Goal: Task Accomplishment & Management: Use online tool/utility

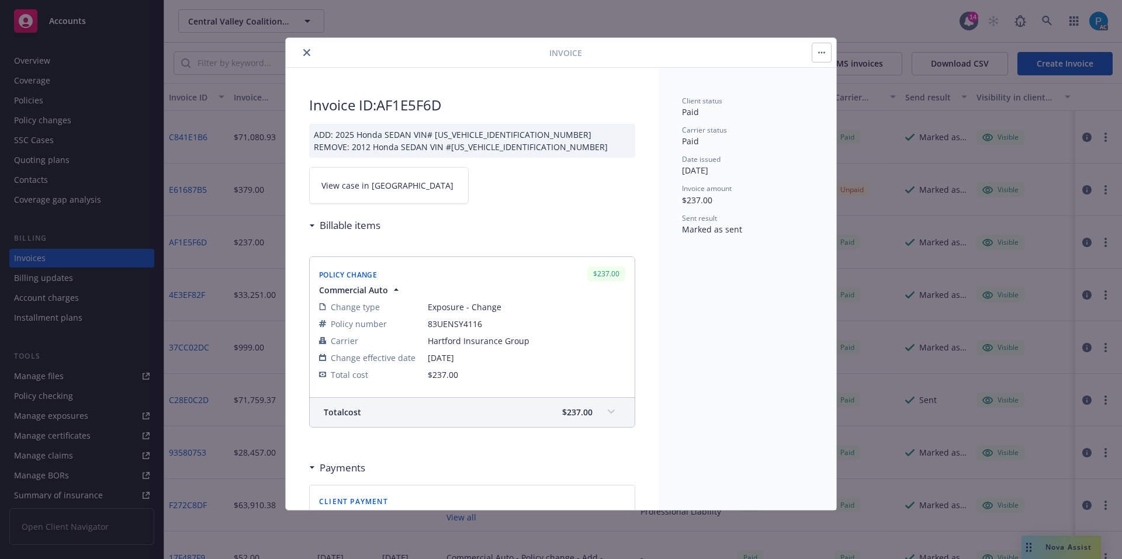
click at [303, 51] on icon "close" at bounding box center [306, 52] width 7 height 7
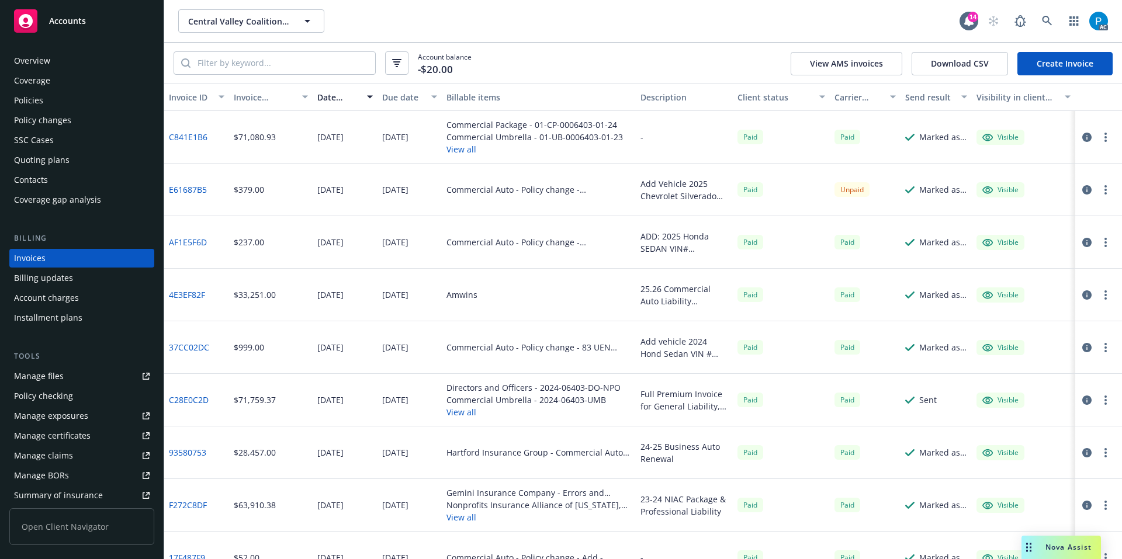
click at [102, 26] on div "Accounts" at bounding box center [82, 20] width 136 height 23
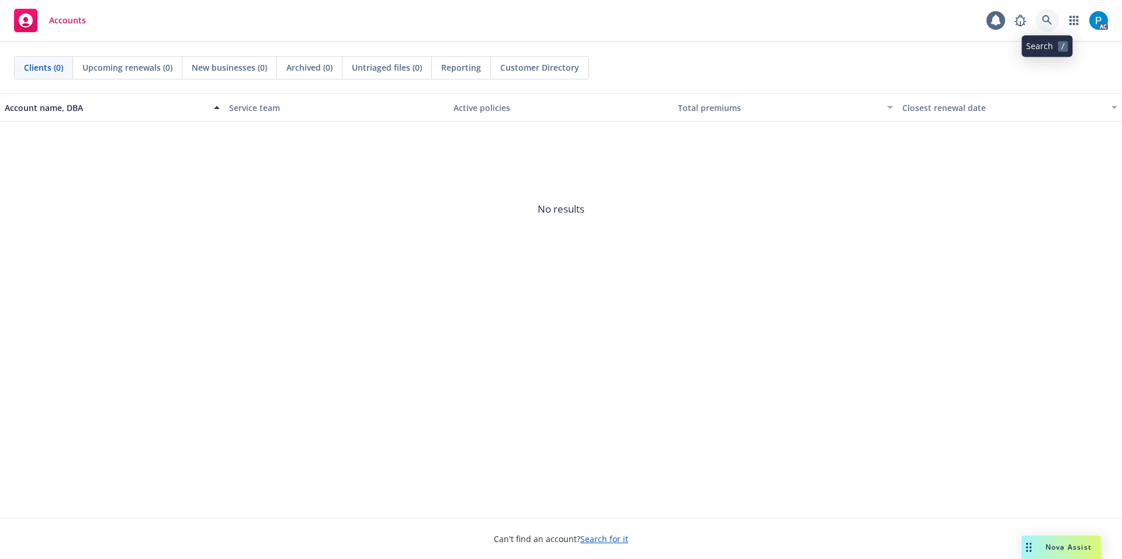
click at [1050, 20] on icon at bounding box center [1047, 20] width 11 height 11
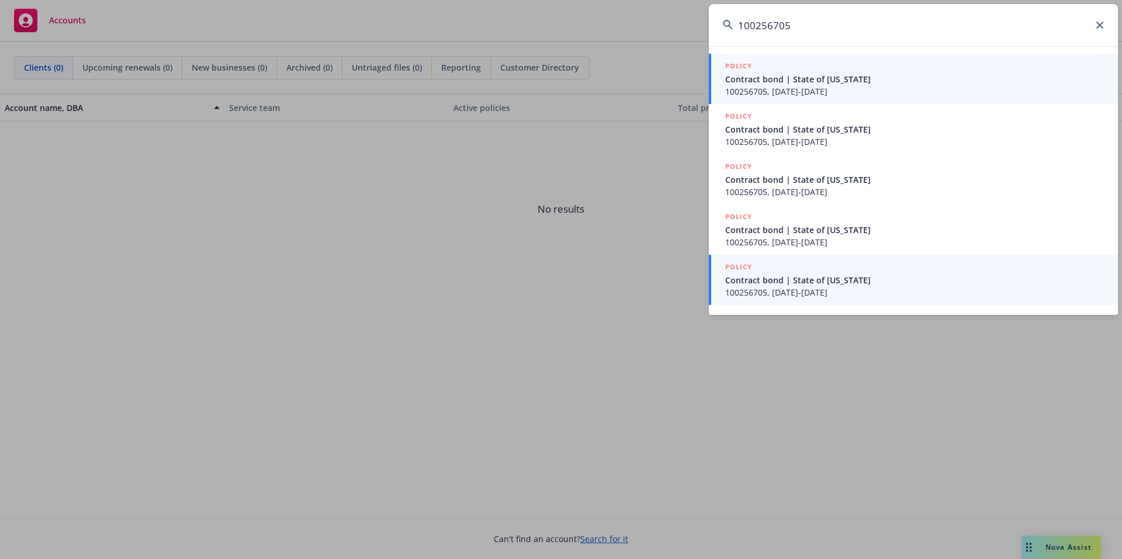
type input "100256705"
click at [815, 287] on span "100256705, 09/03/2025-09/03/2026" at bounding box center [914, 292] width 379 height 12
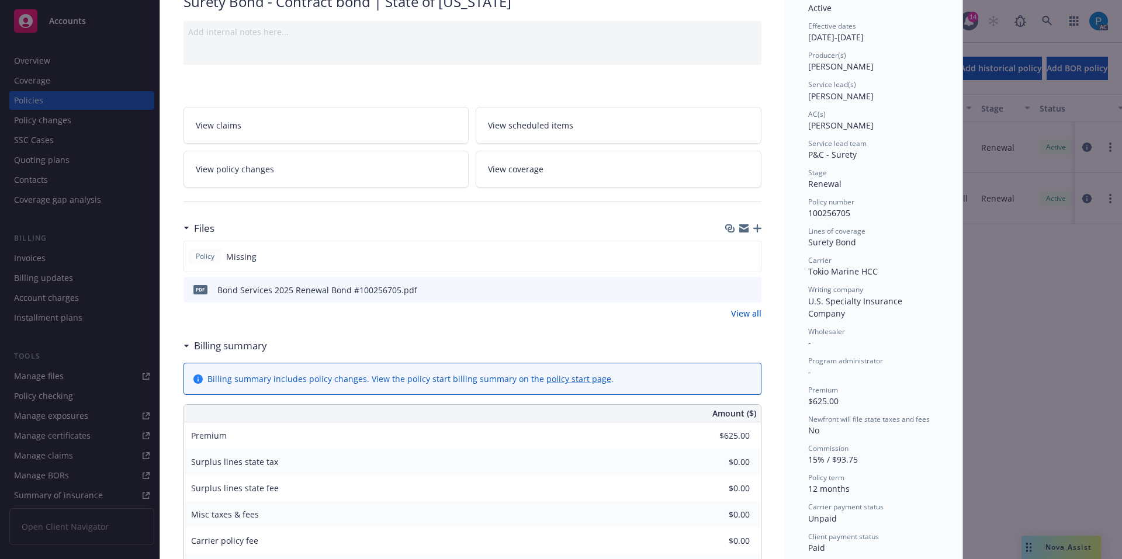
scroll to position [117, 0]
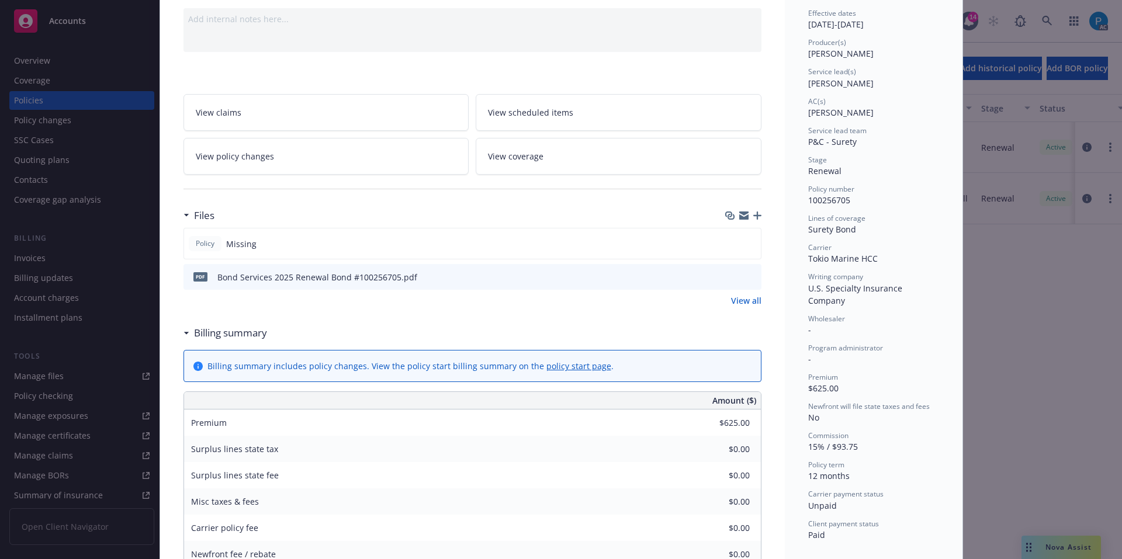
click at [726, 277] on icon "download file" at bounding box center [730, 276] width 9 height 9
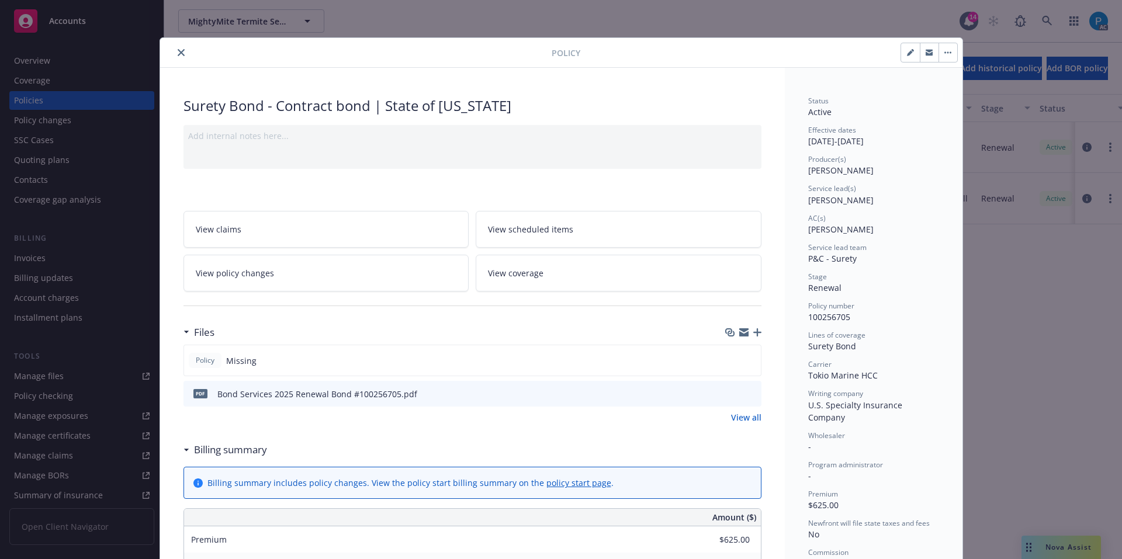
click at [96, 21] on div "Policy Surety Bond - Contract bond | State of [US_STATE] Add internal notes her…" at bounding box center [561, 279] width 1122 height 559
click at [174, 51] on button "close" at bounding box center [181, 53] width 14 height 14
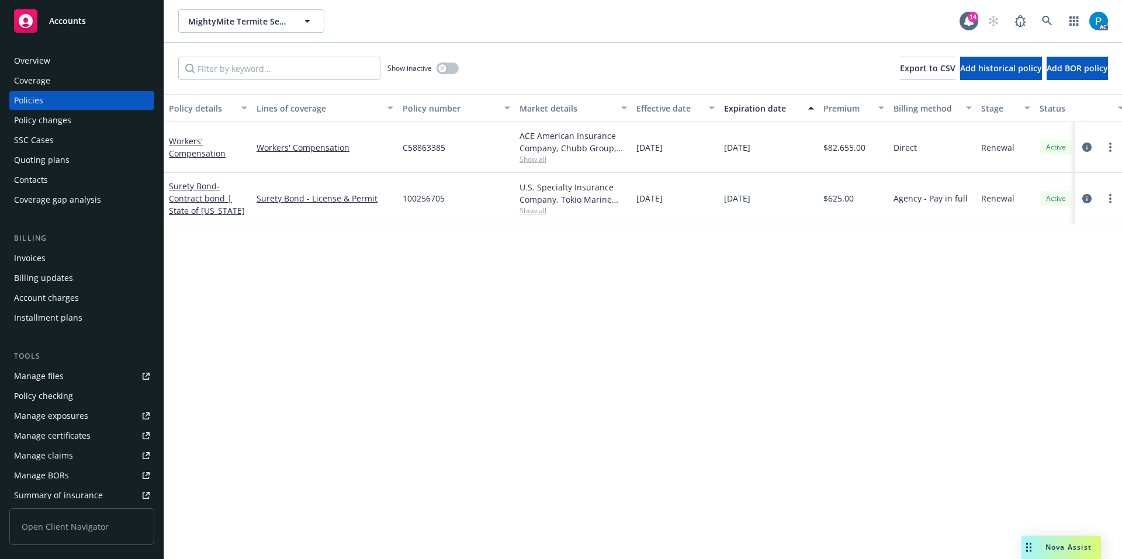
click at [98, 22] on div "Accounts" at bounding box center [82, 20] width 136 height 23
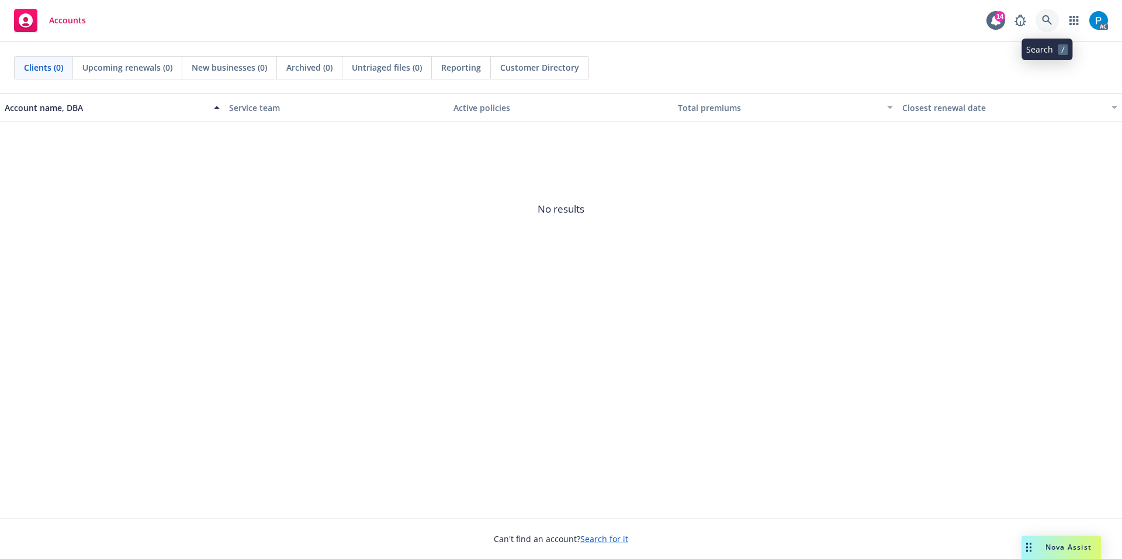
click at [1046, 14] on link at bounding box center [1047, 20] width 23 height 23
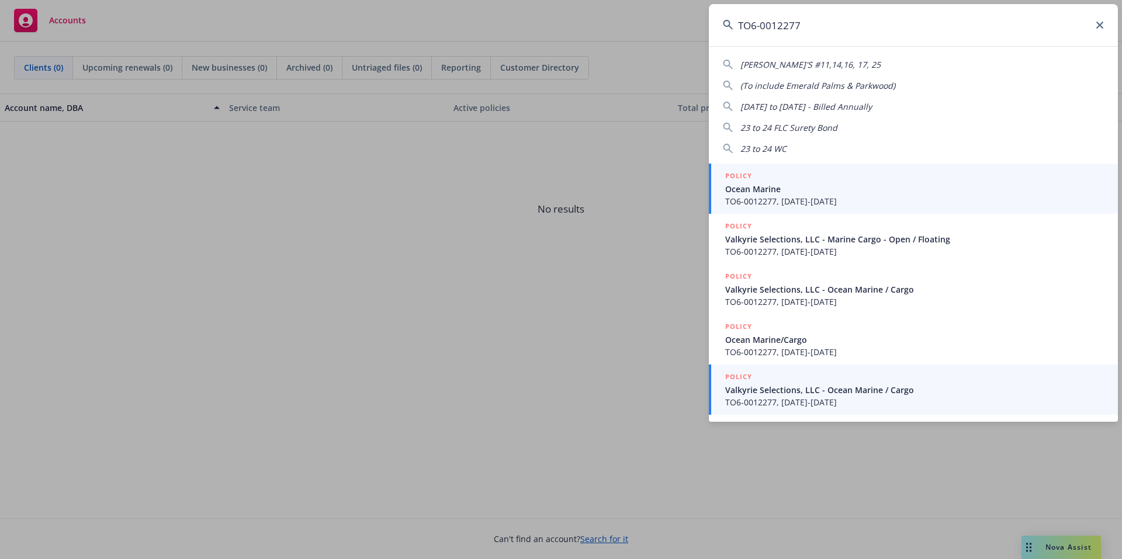
type input "TO6-0012277"
click at [870, 403] on span "TO6-0012277, 08/22/2025-08/22/2026" at bounding box center [914, 402] width 379 height 12
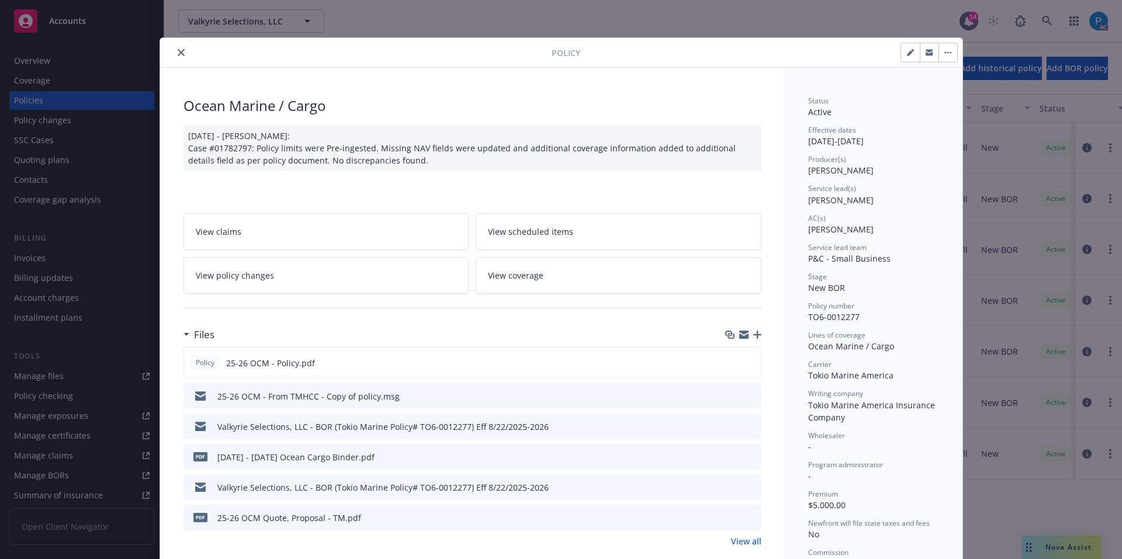
click at [178, 56] on icon "close" at bounding box center [181, 52] width 7 height 7
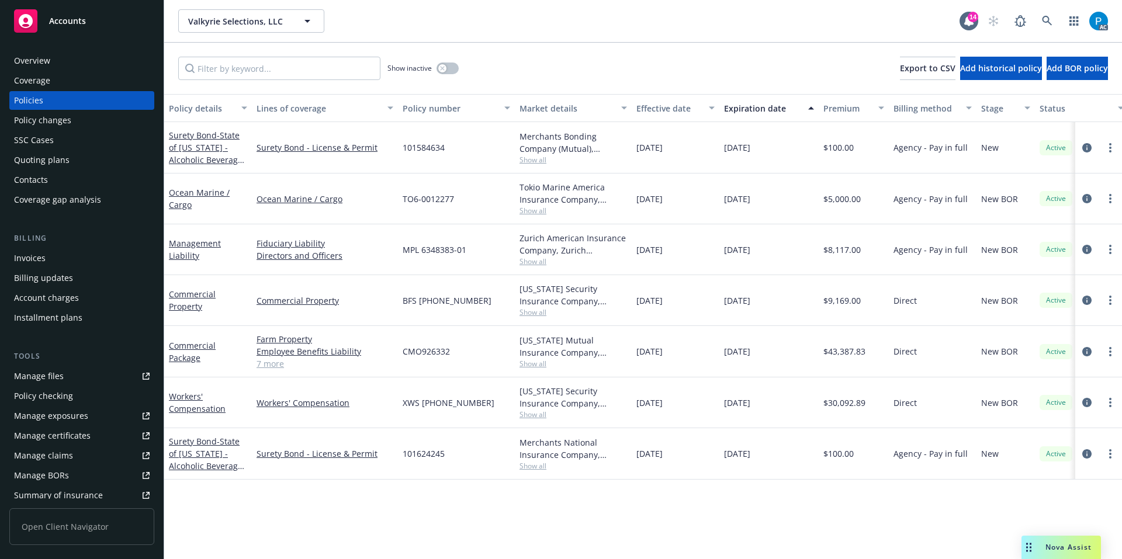
click at [78, 259] on div "Invoices" at bounding box center [82, 258] width 136 height 19
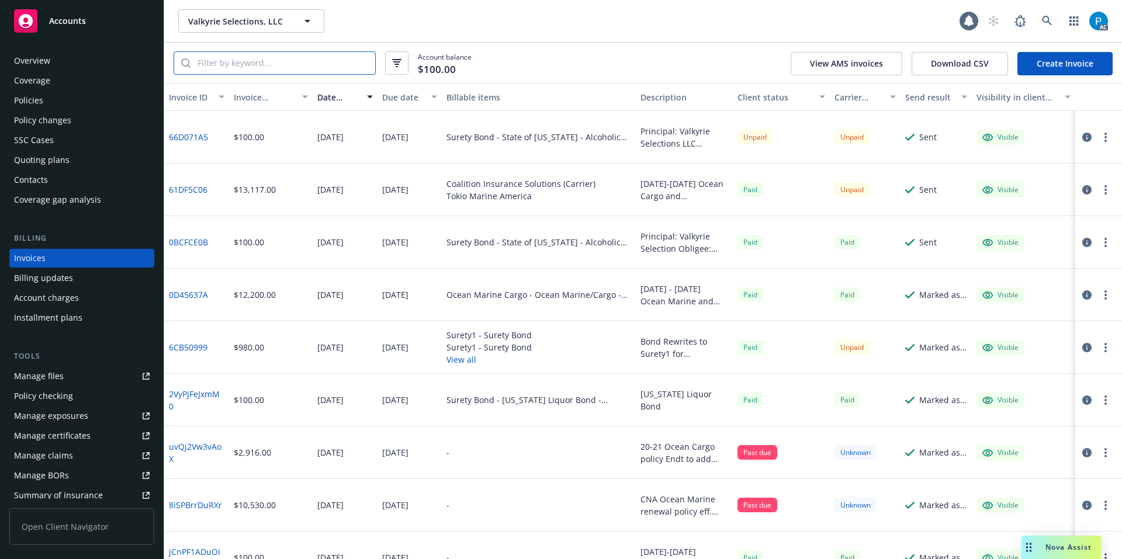
click at [323, 61] on input "search" at bounding box center [283, 63] width 185 height 22
paste input "TO6-0012277"
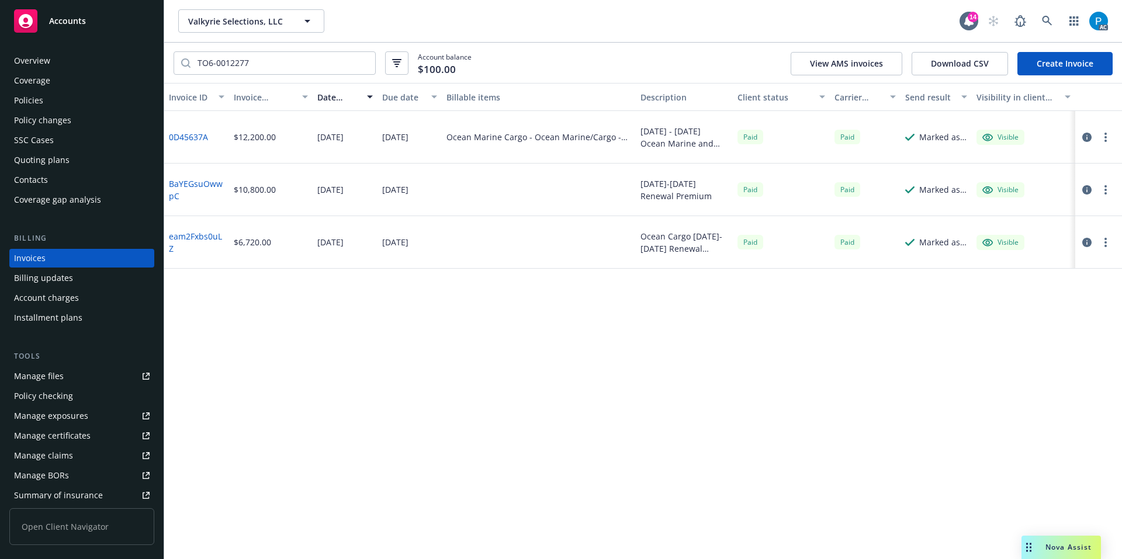
click at [1089, 138] on icon "button" at bounding box center [1086, 137] width 9 height 9
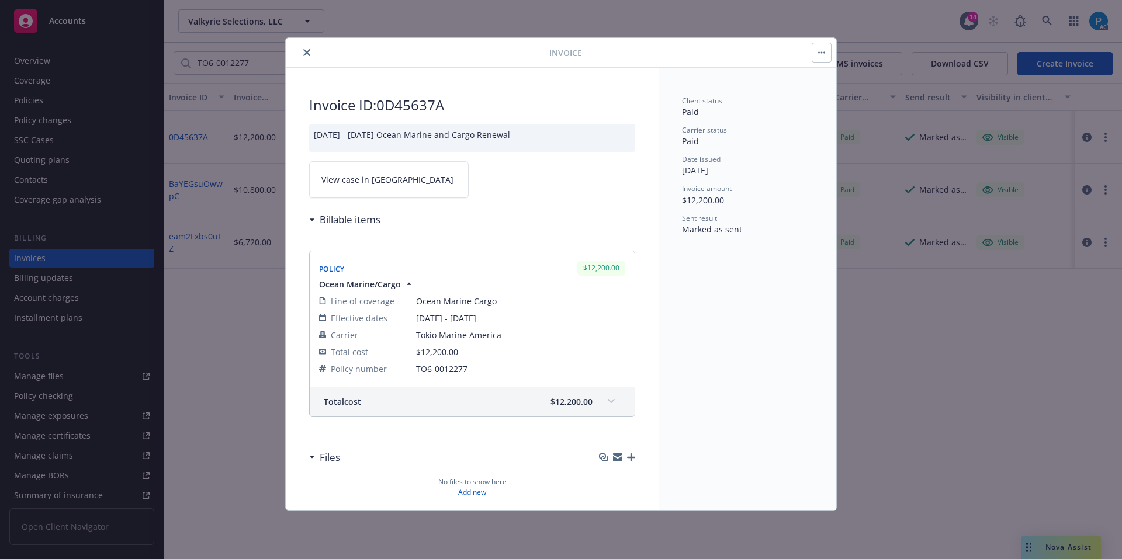
click at [358, 173] on link "View case in SSC" at bounding box center [389, 179] width 160 height 37
click at [305, 51] on icon "close" at bounding box center [306, 52] width 7 height 7
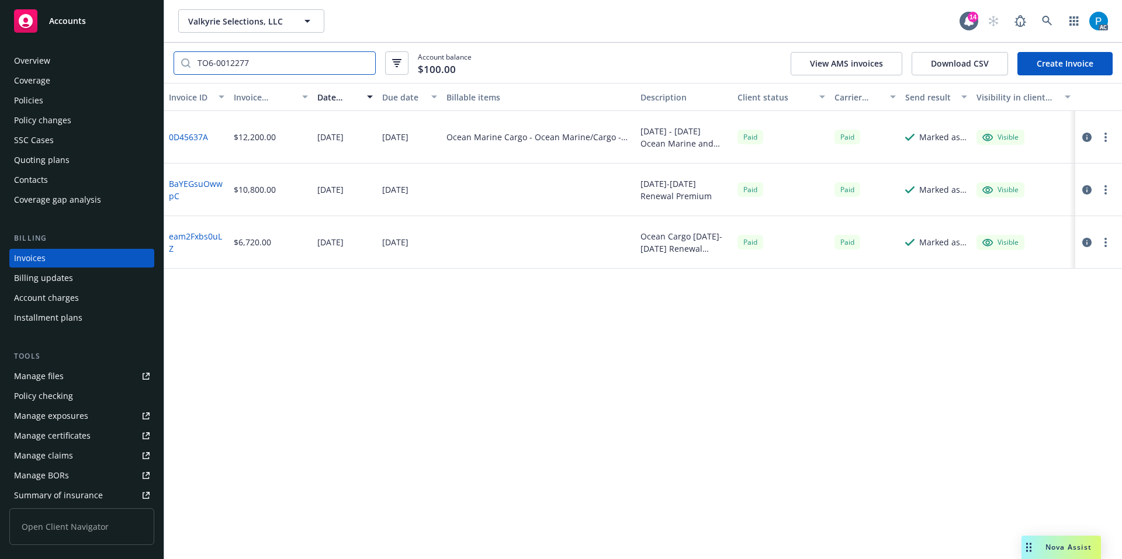
click at [273, 62] on input "TO6-0012277" at bounding box center [283, 63] width 185 height 22
paste input "61DF5C06"
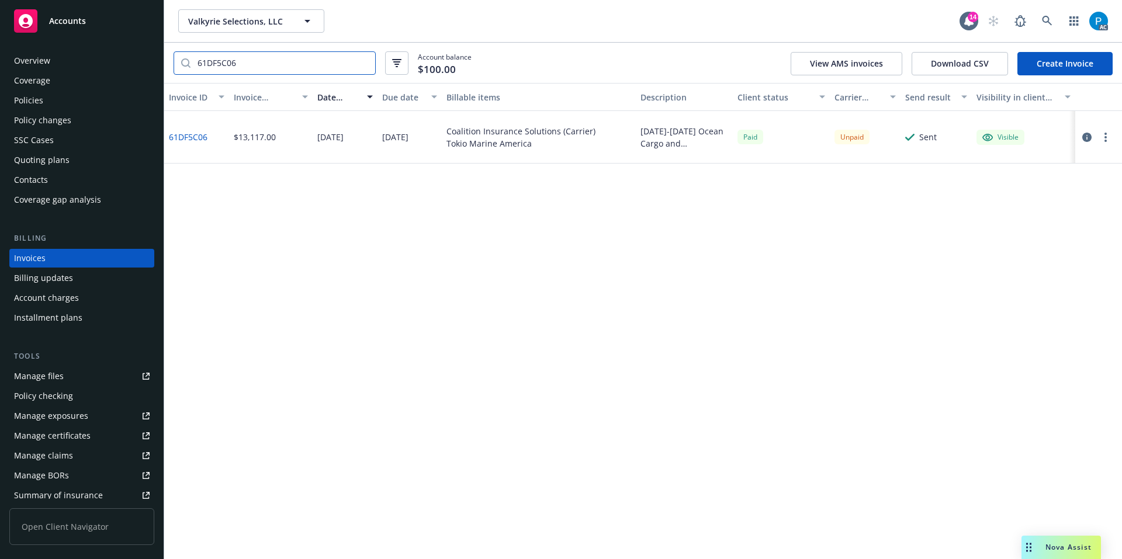
type input "61DF5C06"
click at [1086, 139] on icon "button" at bounding box center [1086, 137] width 9 height 9
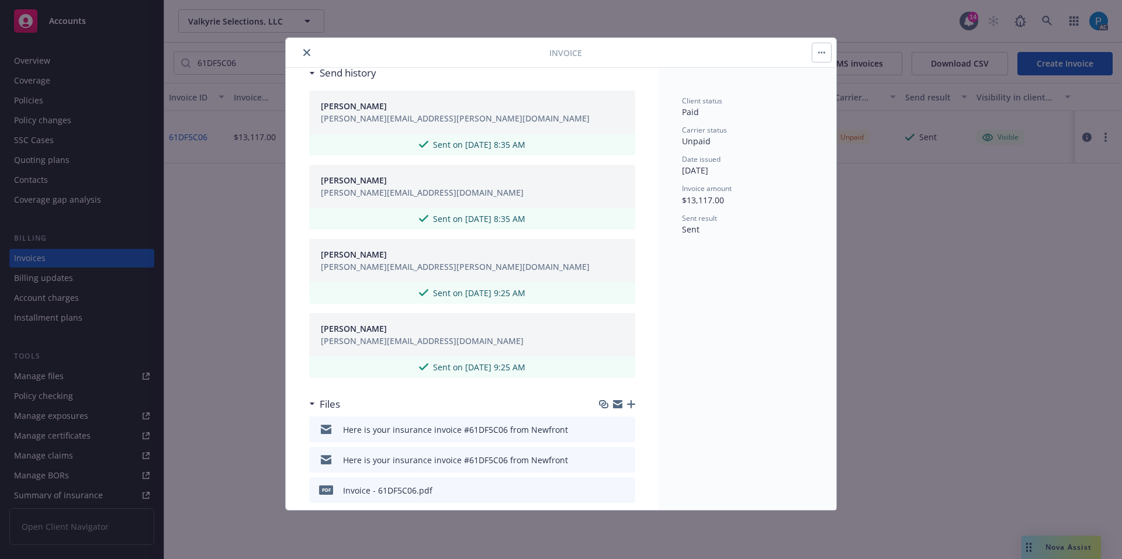
scroll to position [760, 0]
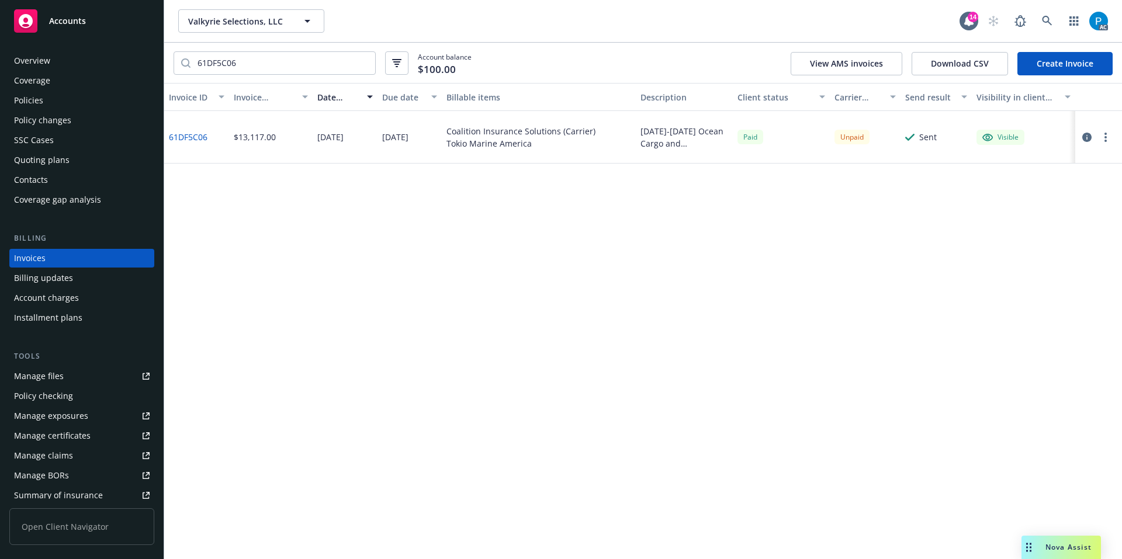
drag, startPoint x: 77, startPoint y: 11, endPoint x: 88, endPoint y: 11, distance: 11.7
click at [77, 11] on div "Accounts" at bounding box center [82, 20] width 136 height 23
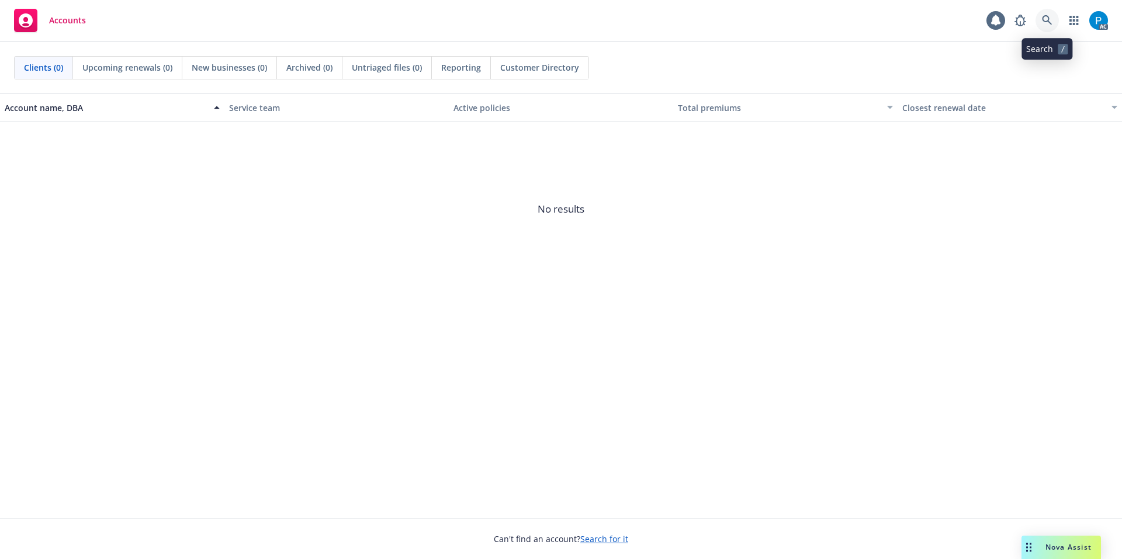
click at [1046, 18] on icon at bounding box center [1047, 20] width 11 height 11
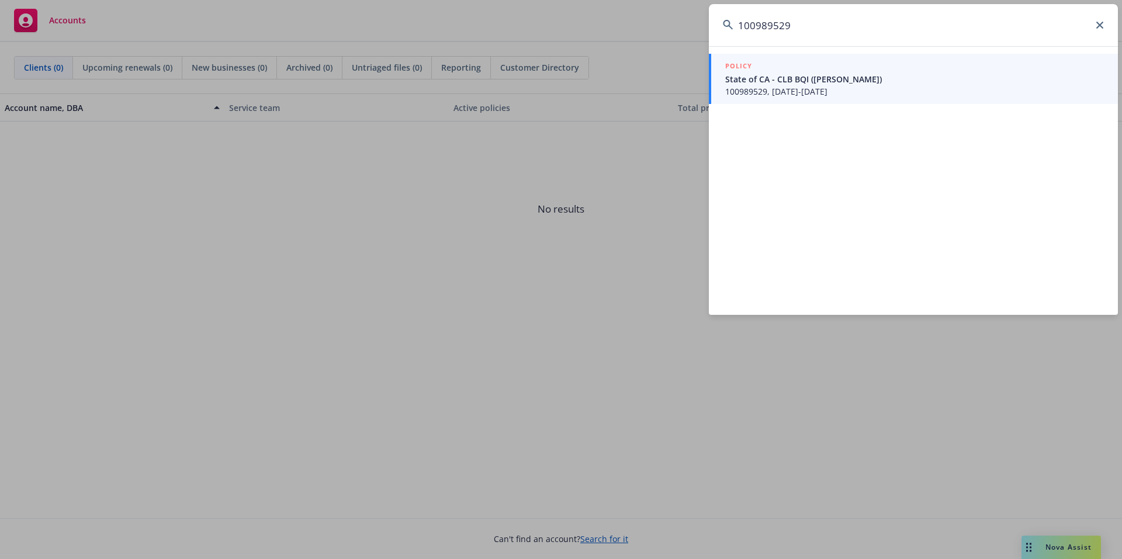
type input "100989529"
click at [836, 84] on span "State of CA - CLB BQI (Richard James Gnandt)" at bounding box center [914, 79] width 379 height 12
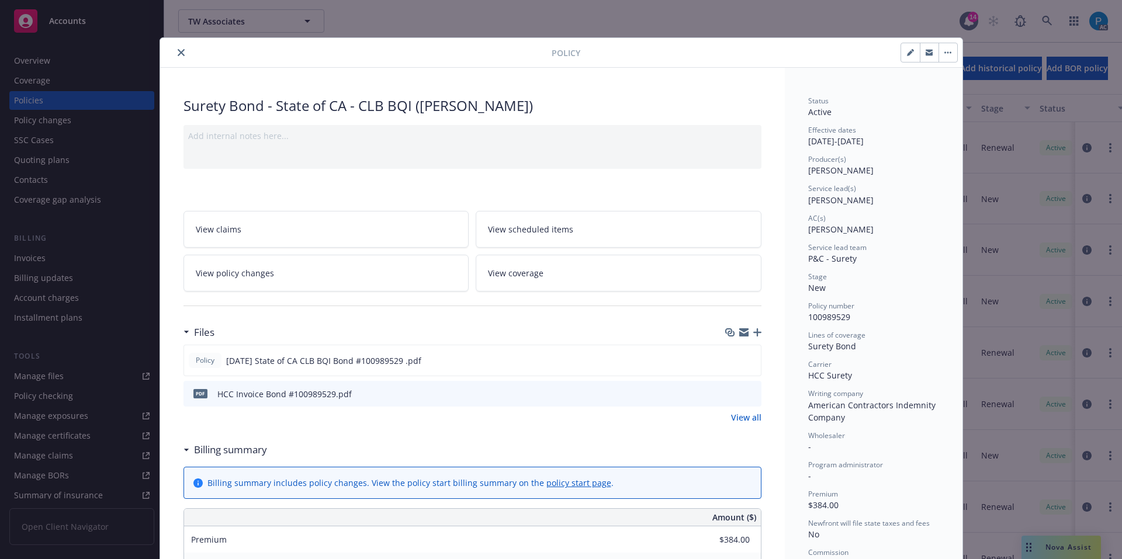
click at [728, 392] on icon "download file" at bounding box center [730, 393] width 9 height 9
click at [180, 52] on button "close" at bounding box center [181, 53] width 14 height 14
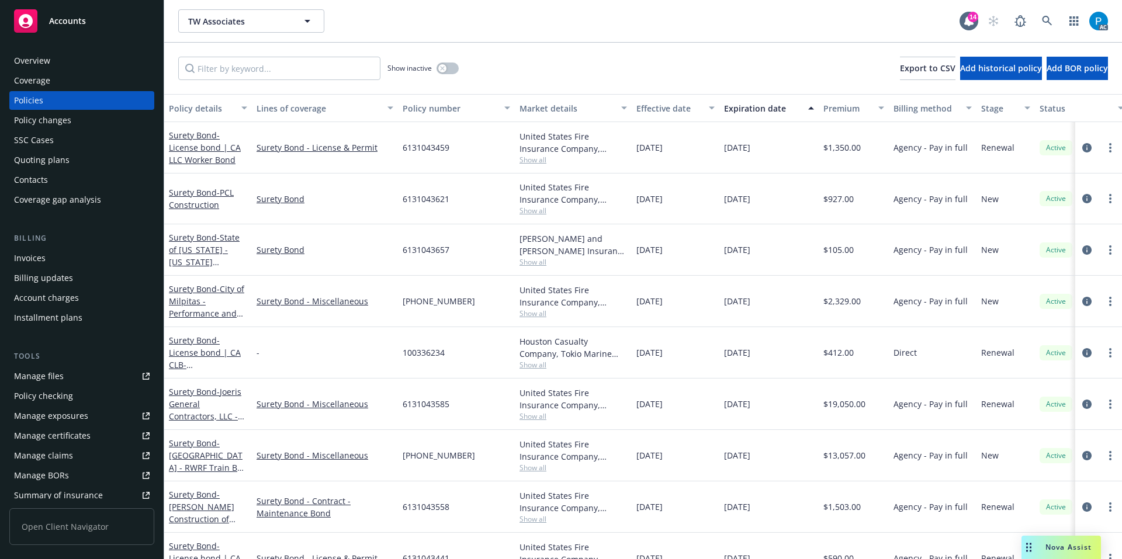
click at [34, 250] on div "Invoices" at bounding box center [30, 258] width 32 height 19
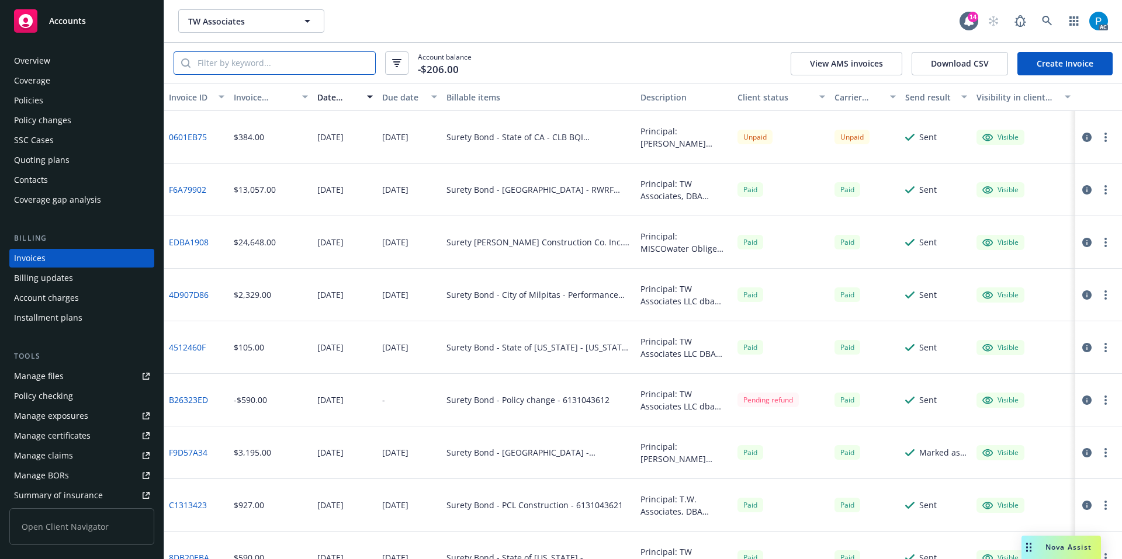
click at [260, 56] on input "search" at bounding box center [283, 63] width 185 height 22
paste input "100989529"
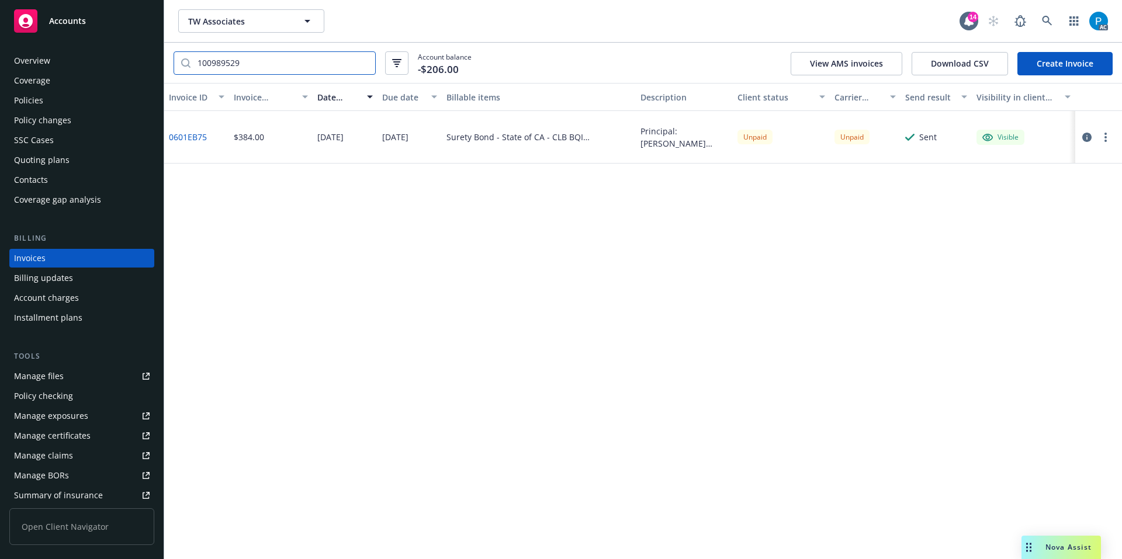
type input "100989529"
click at [1092, 136] on button "button" at bounding box center [1087, 137] width 14 height 14
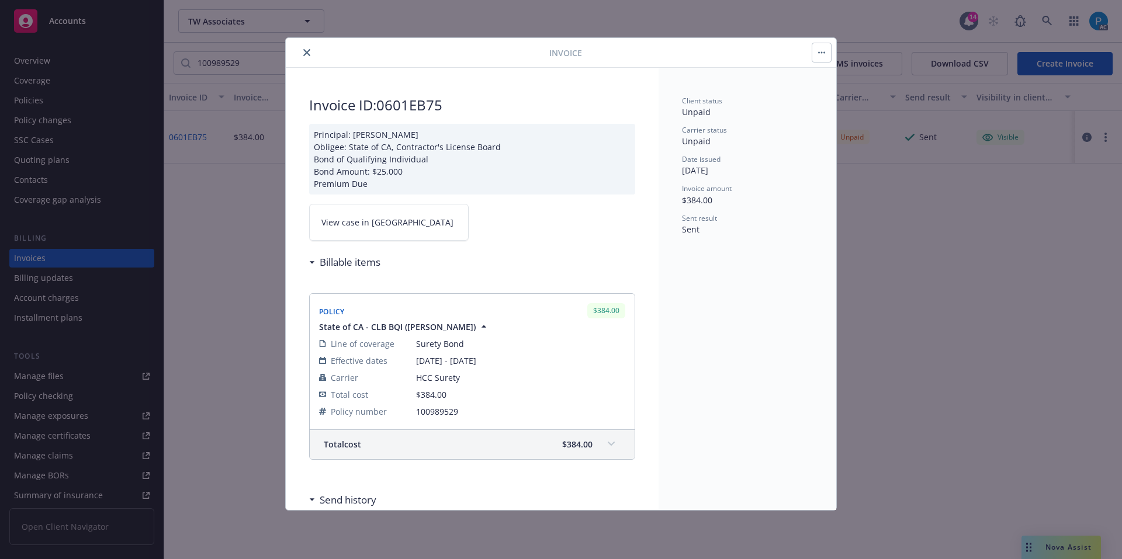
click at [411, 225] on link "View case in [GEOGRAPHIC_DATA]" at bounding box center [389, 222] width 160 height 37
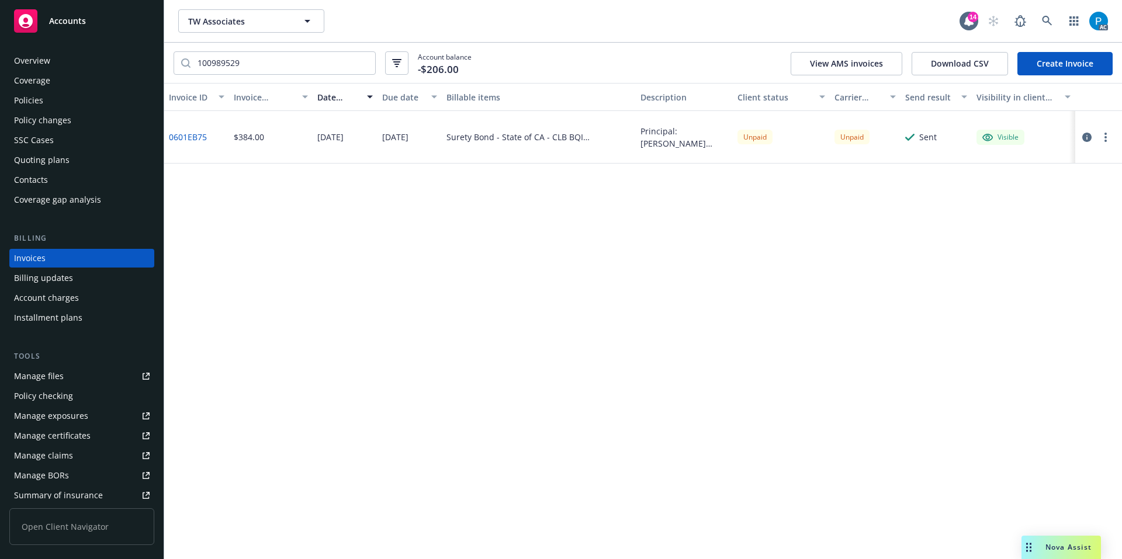
click at [91, 29] on div "Accounts" at bounding box center [82, 20] width 136 height 23
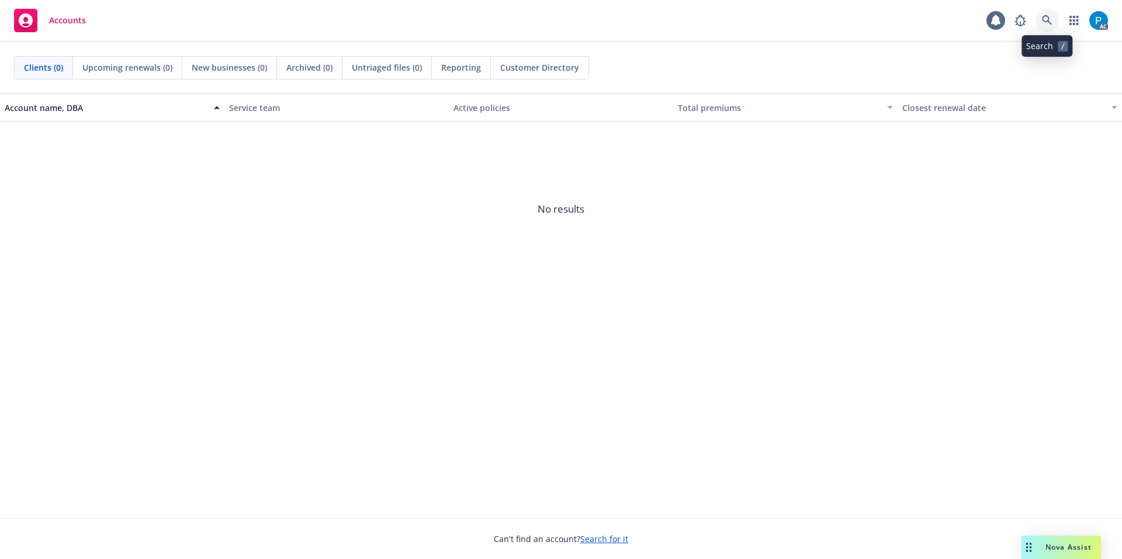
click at [1054, 22] on link at bounding box center [1047, 20] width 23 height 23
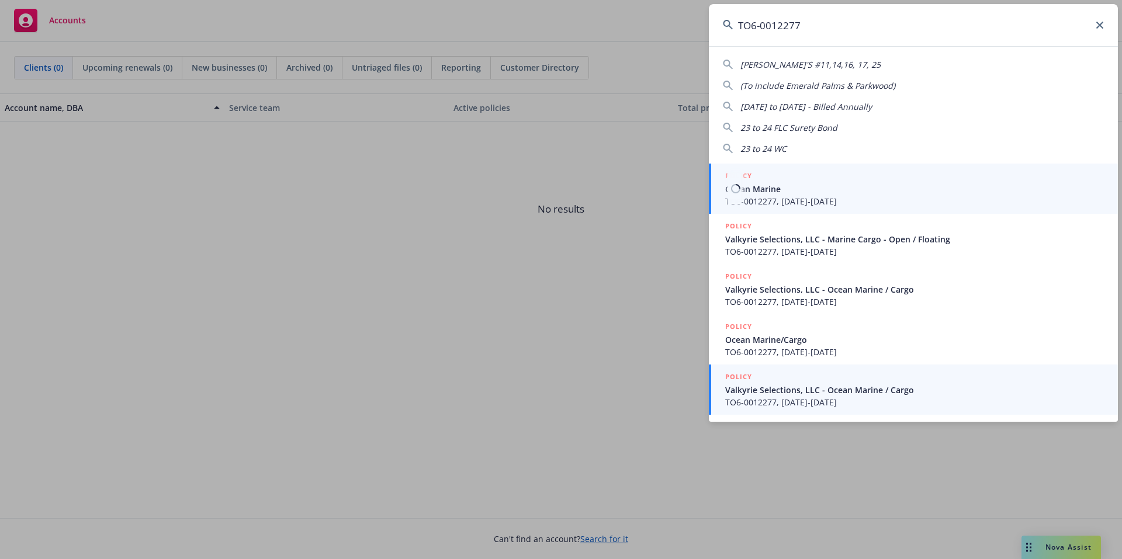
type input "TO6-0012277"
click at [804, 391] on span "Valkyrie Selections, LLC - Ocean Marine / Cargo" at bounding box center [914, 390] width 379 height 12
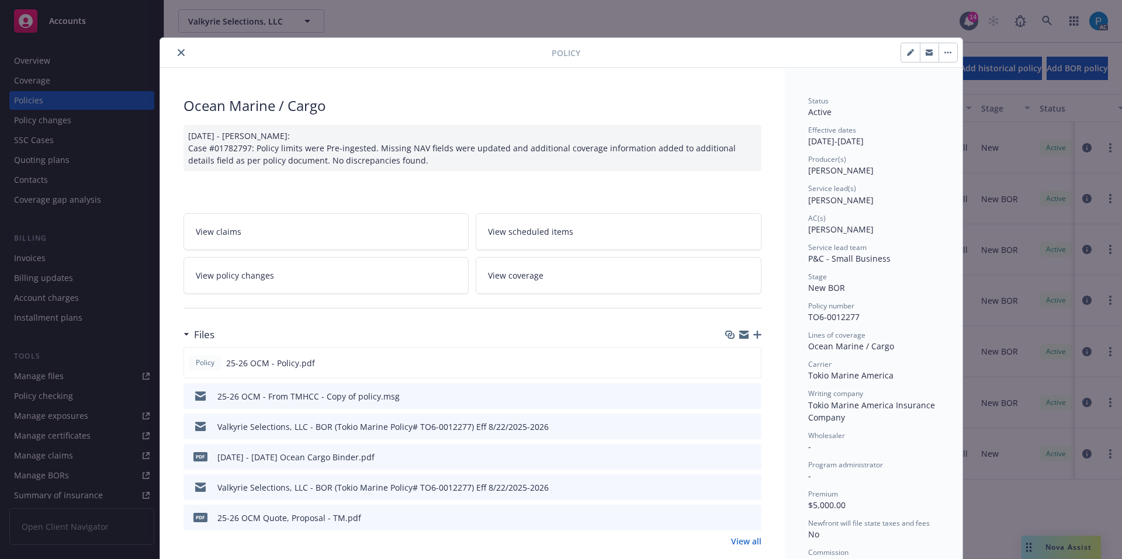
click at [178, 51] on icon "close" at bounding box center [181, 52] width 7 height 7
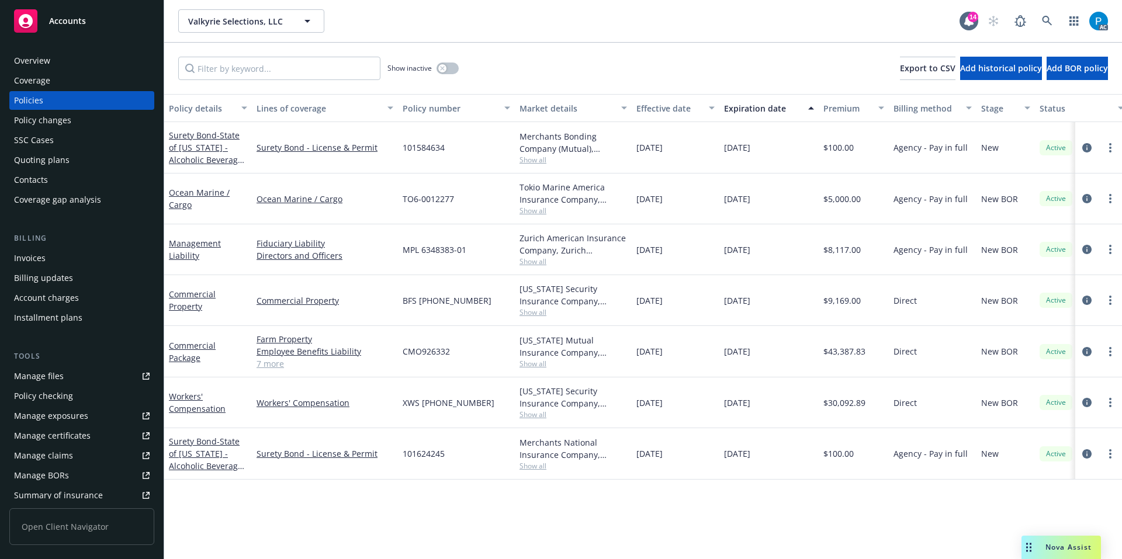
click at [43, 259] on div "Invoices" at bounding box center [30, 258] width 32 height 19
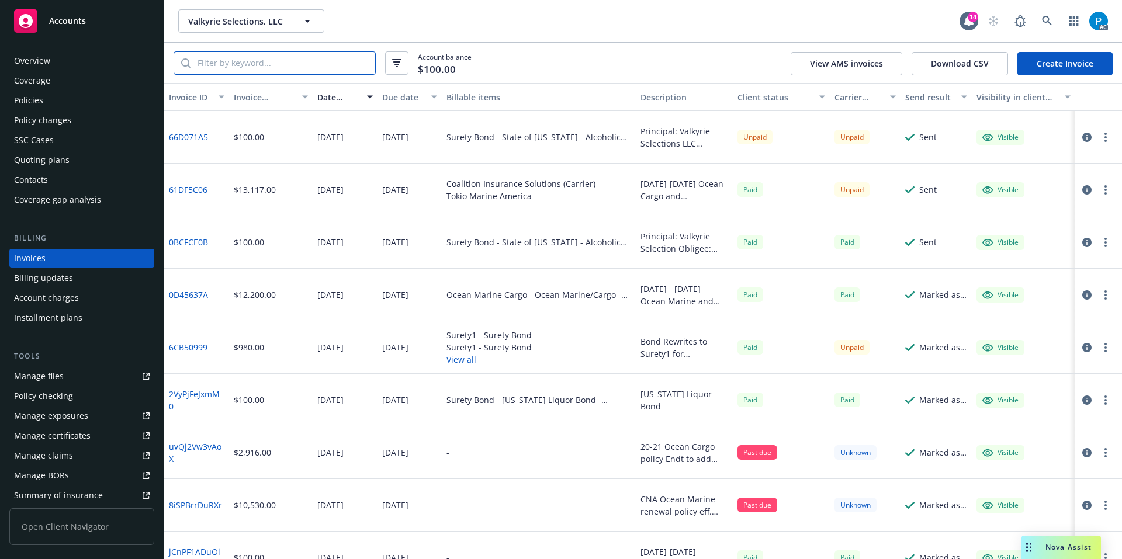
click at [240, 65] on input "search" at bounding box center [283, 63] width 185 height 22
paste input "TO6-0012277"
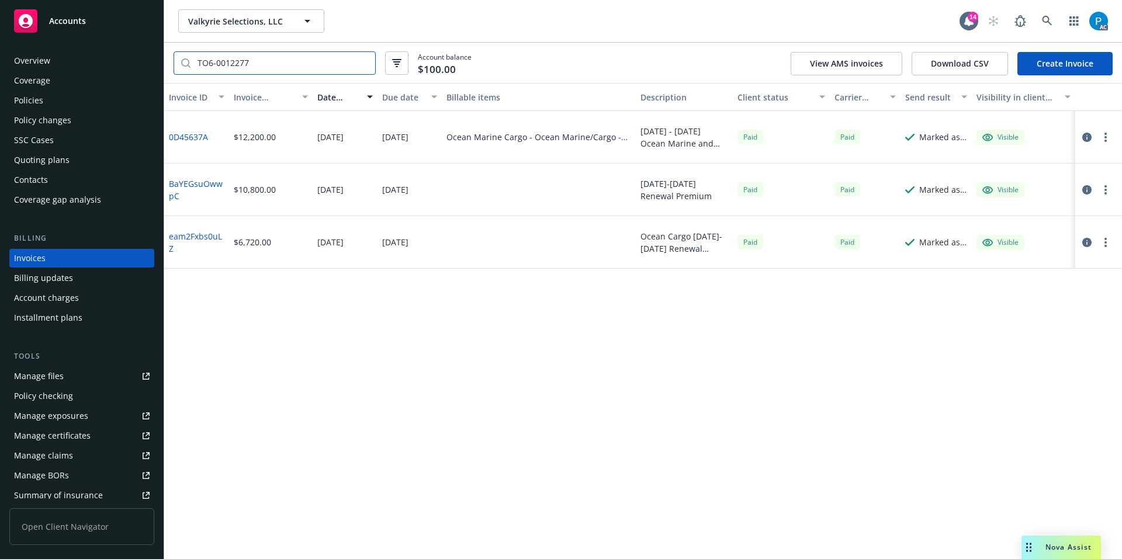
type input "TO6-0012277"
click at [98, 28] on div "Accounts" at bounding box center [82, 20] width 136 height 23
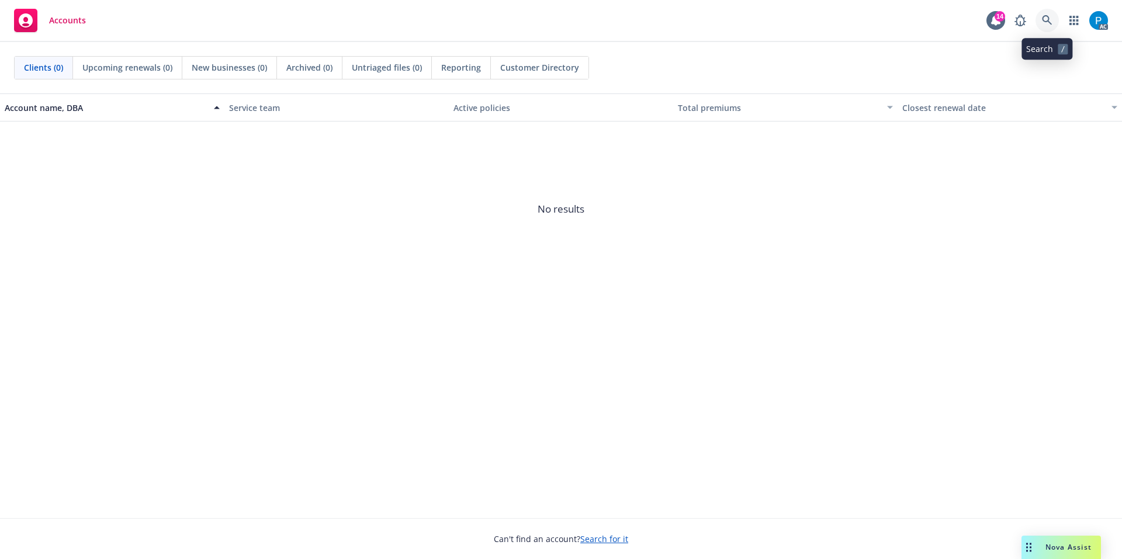
click at [1046, 13] on link at bounding box center [1047, 20] width 23 height 23
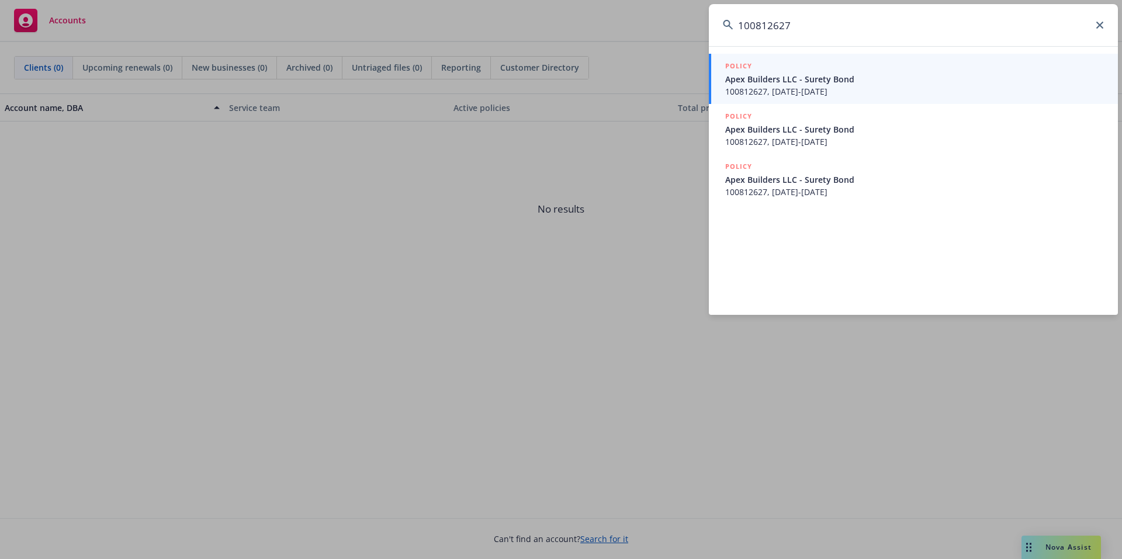
type input "100812627"
click at [811, 73] on span "Apex Builders LLC - Surety Bond" at bounding box center [914, 79] width 379 height 12
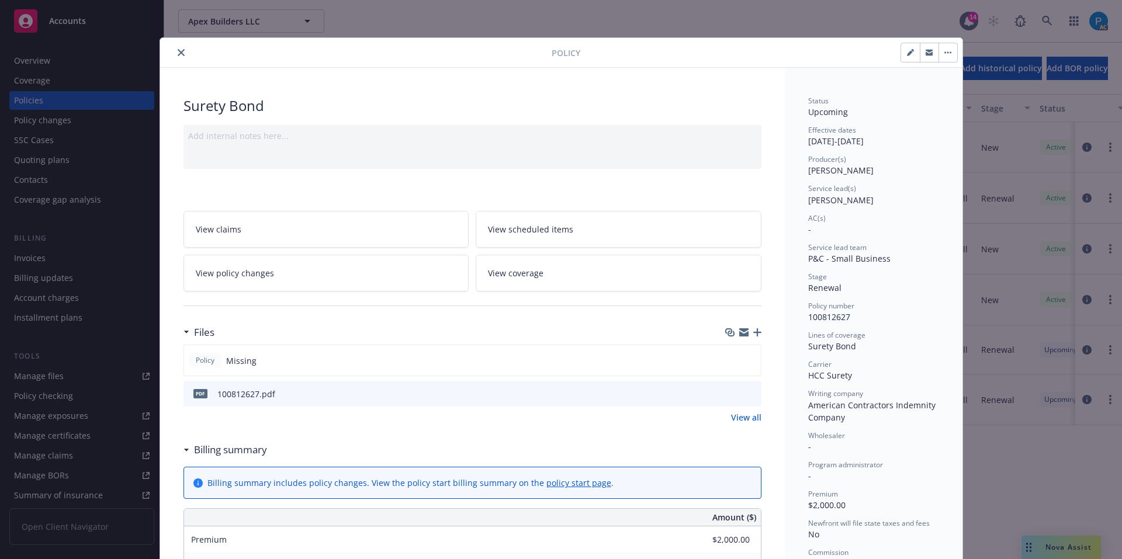
click at [177, 43] on div "Policy" at bounding box center [561, 53] width 802 height 30
click at [177, 48] on button "close" at bounding box center [181, 53] width 14 height 14
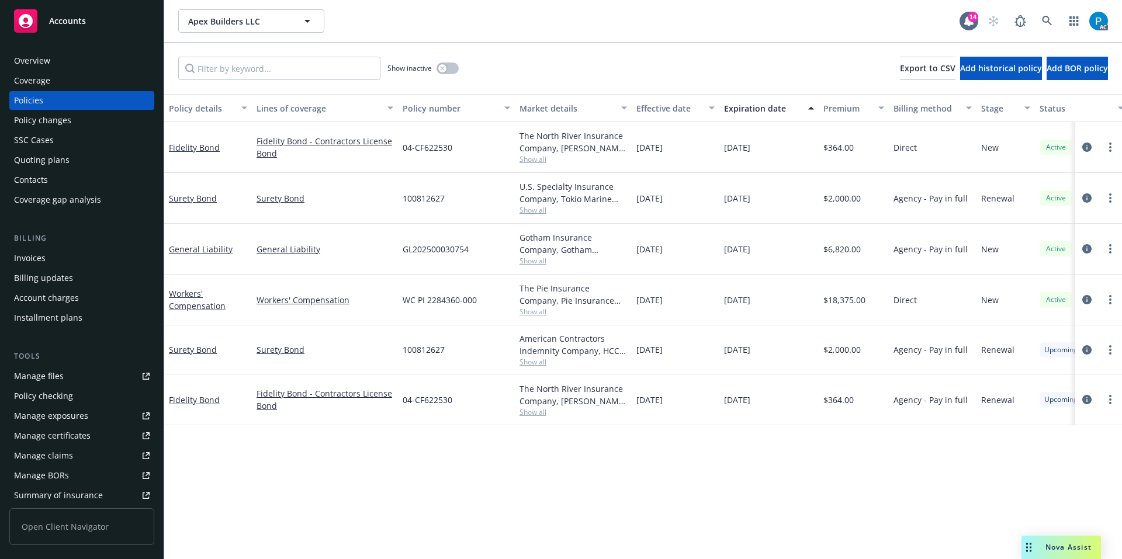
click at [57, 257] on div "Invoices" at bounding box center [82, 258] width 136 height 19
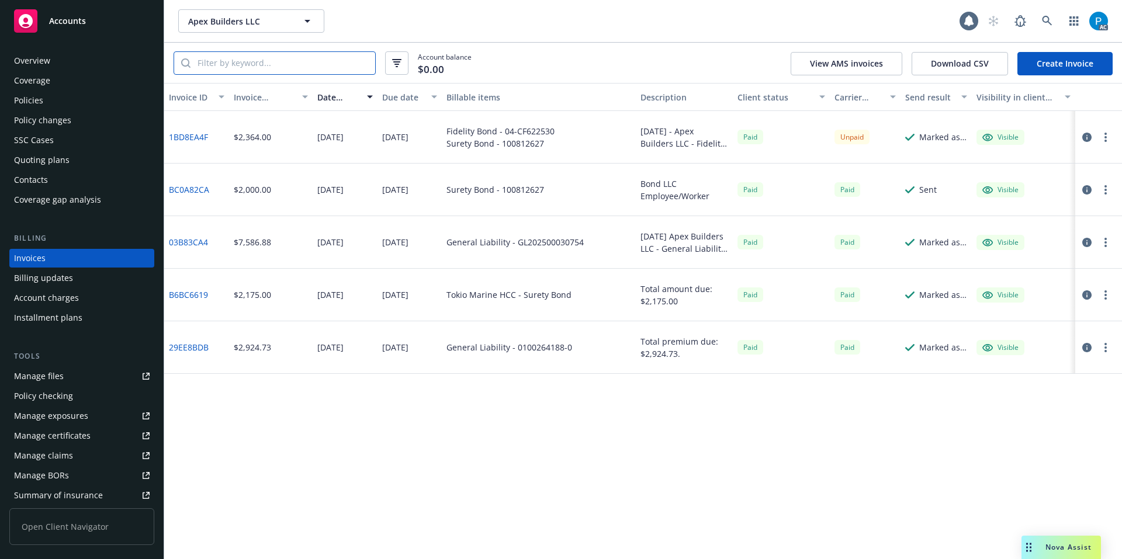
click at [270, 63] on input "search" at bounding box center [283, 63] width 185 height 22
paste input "100812627"
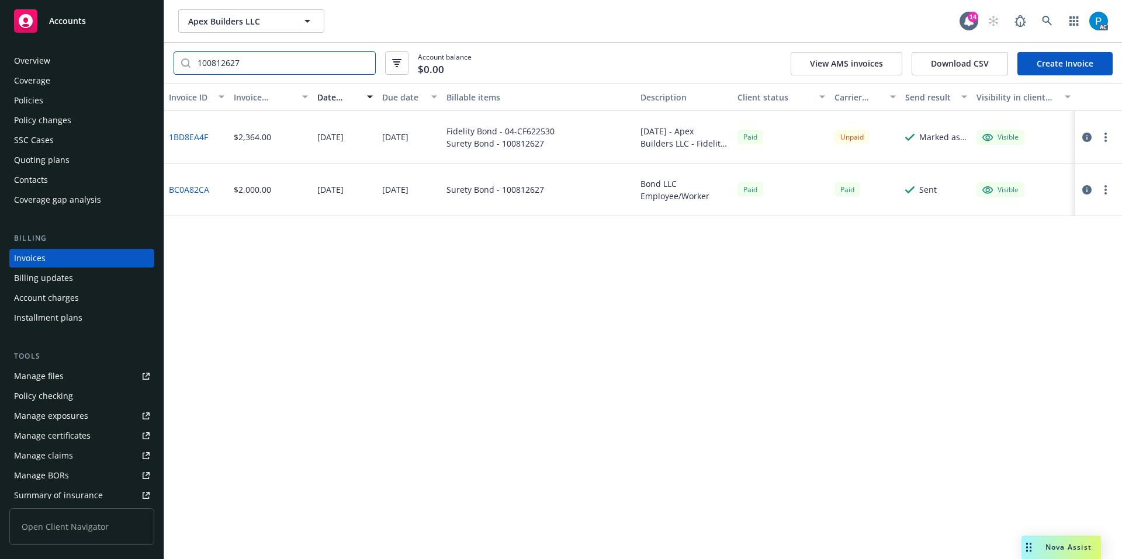
type input "100812627"
click at [1089, 133] on icon "button" at bounding box center [1086, 137] width 9 height 9
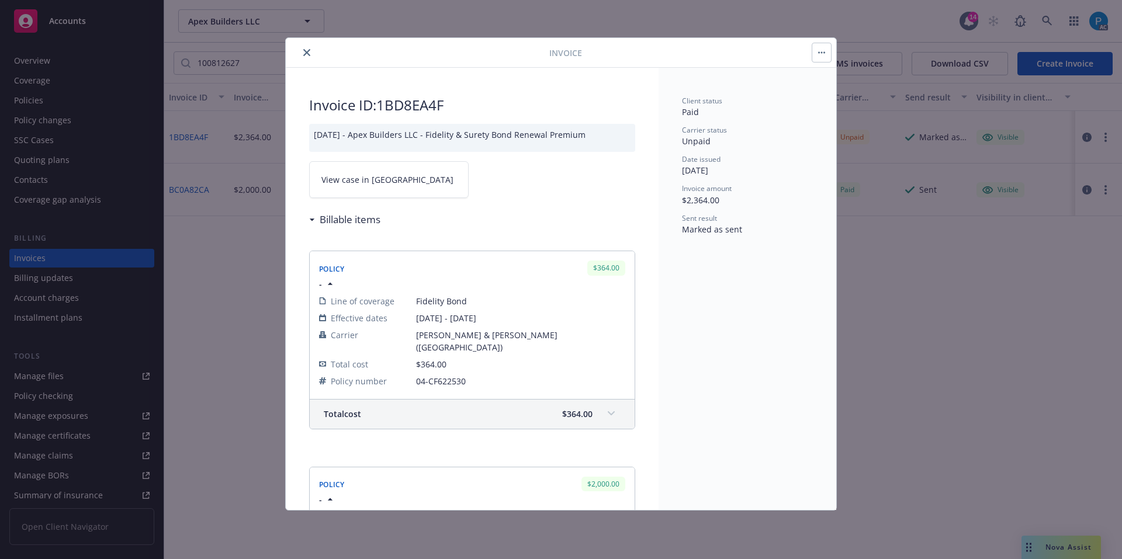
click at [390, 178] on link "View case in [GEOGRAPHIC_DATA]" at bounding box center [389, 179] width 160 height 37
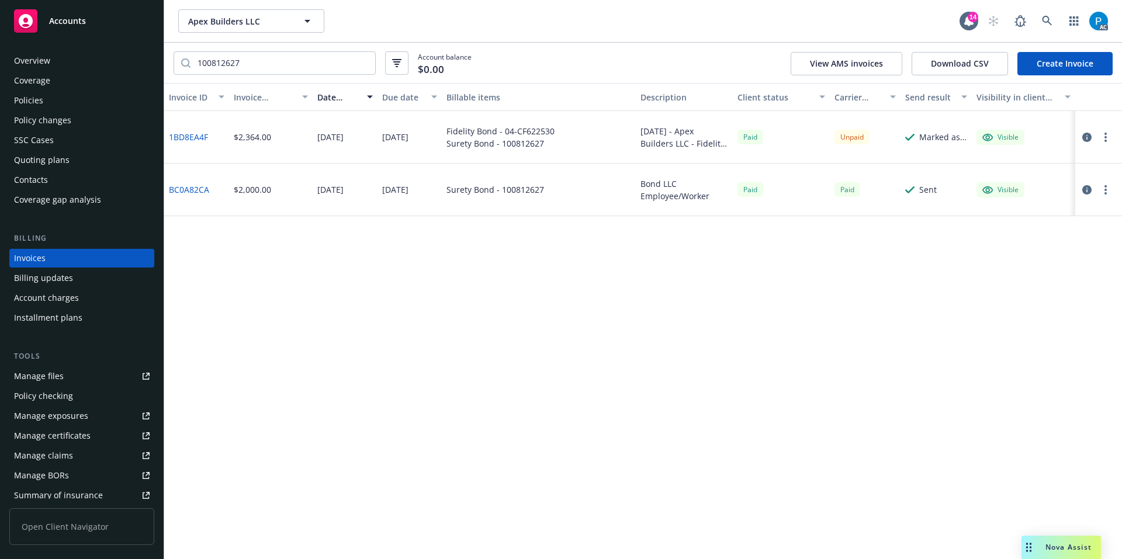
drag, startPoint x: 115, startPoint y: 15, endPoint x: 127, endPoint y: 16, distance: 11.7
click at [115, 15] on div "Accounts" at bounding box center [82, 20] width 136 height 23
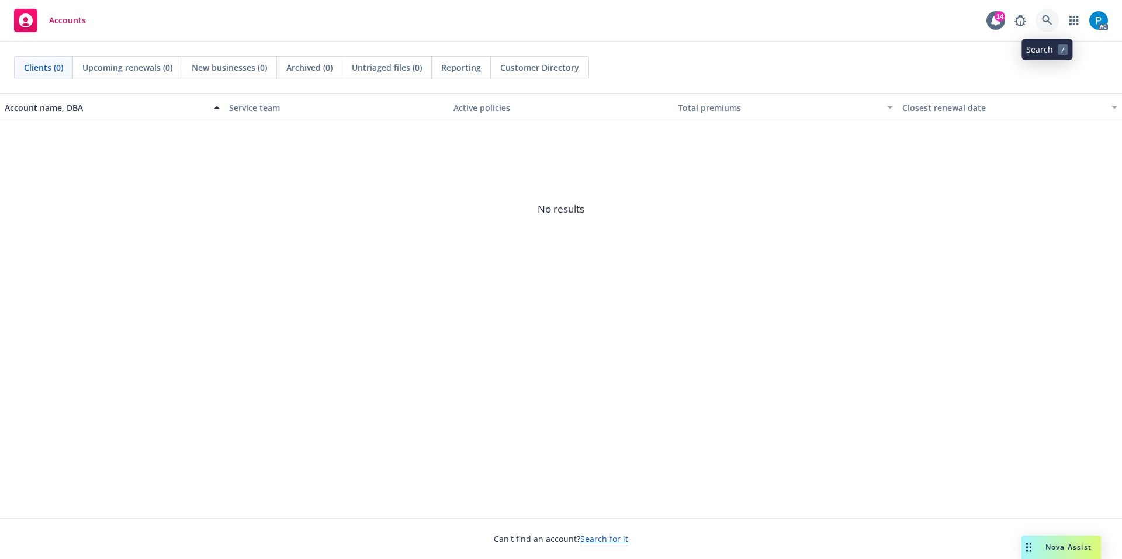
click at [1041, 13] on link at bounding box center [1047, 20] width 23 height 23
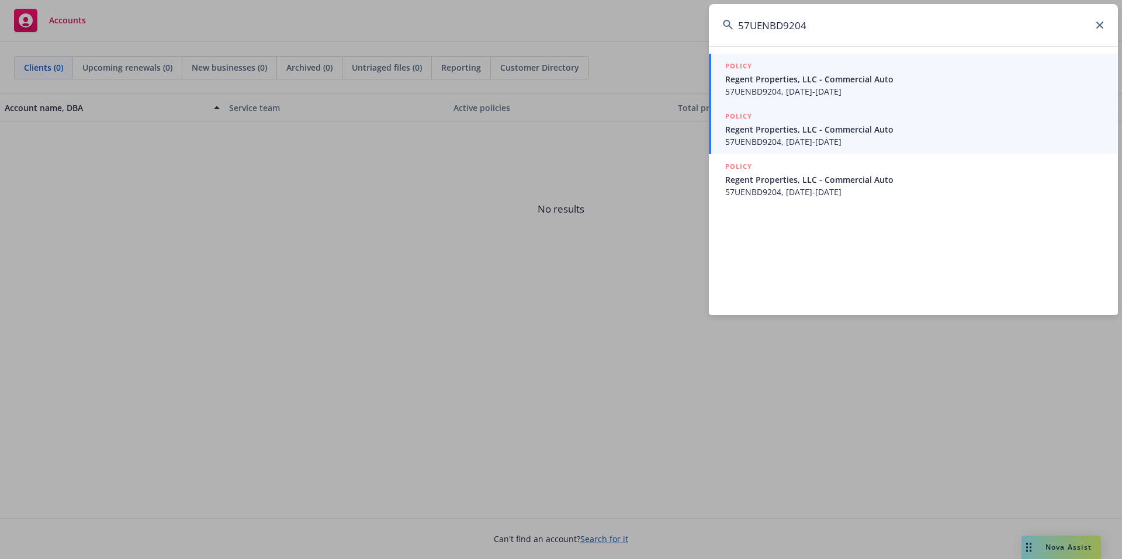
type input "57UENBD9204"
click at [831, 129] on span "Regent Properties, LLC - Commercial Auto" at bounding box center [914, 129] width 379 height 12
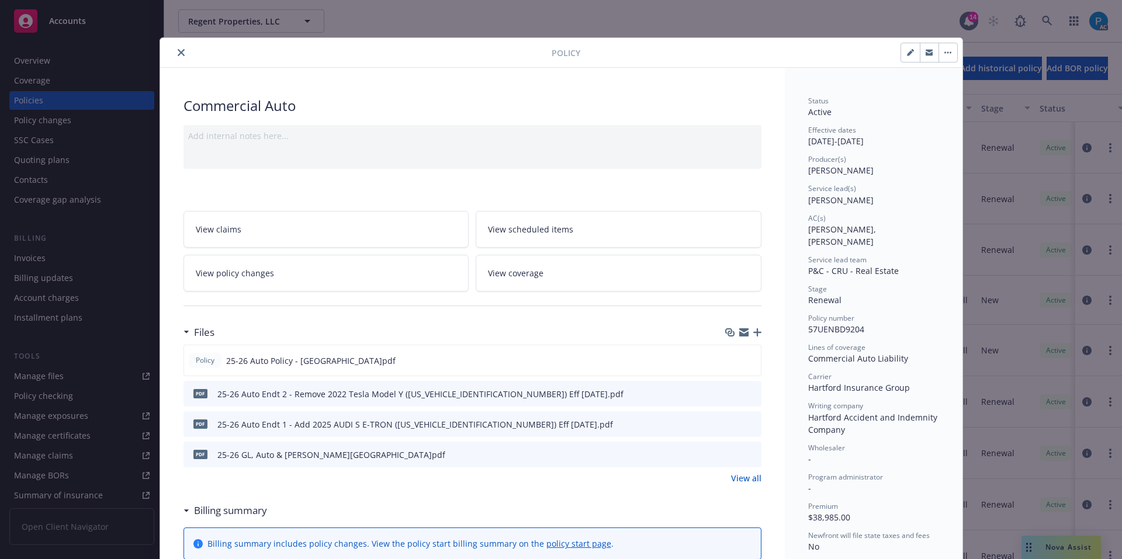
click at [178, 52] on icon "close" at bounding box center [181, 52] width 7 height 7
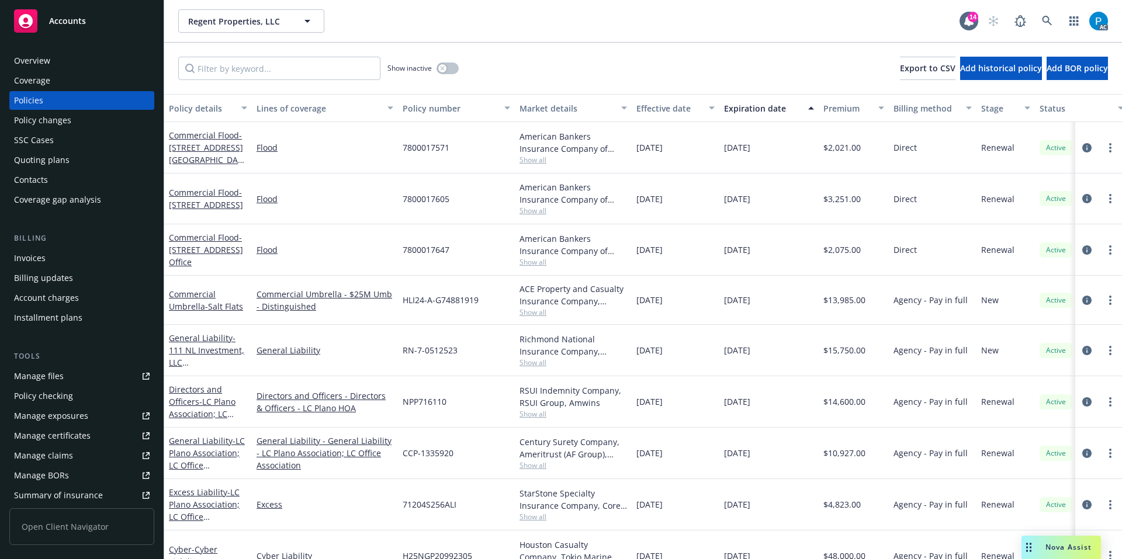
click at [78, 257] on div "Invoices" at bounding box center [82, 258] width 136 height 19
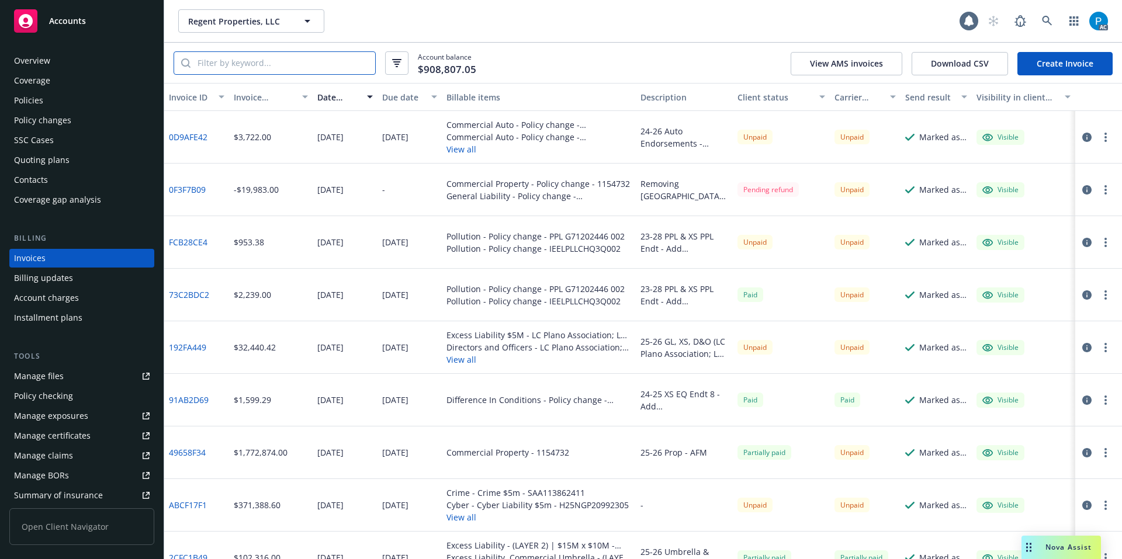
click at [302, 63] on input "search" at bounding box center [283, 63] width 185 height 22
paste input "57UENBD9204"
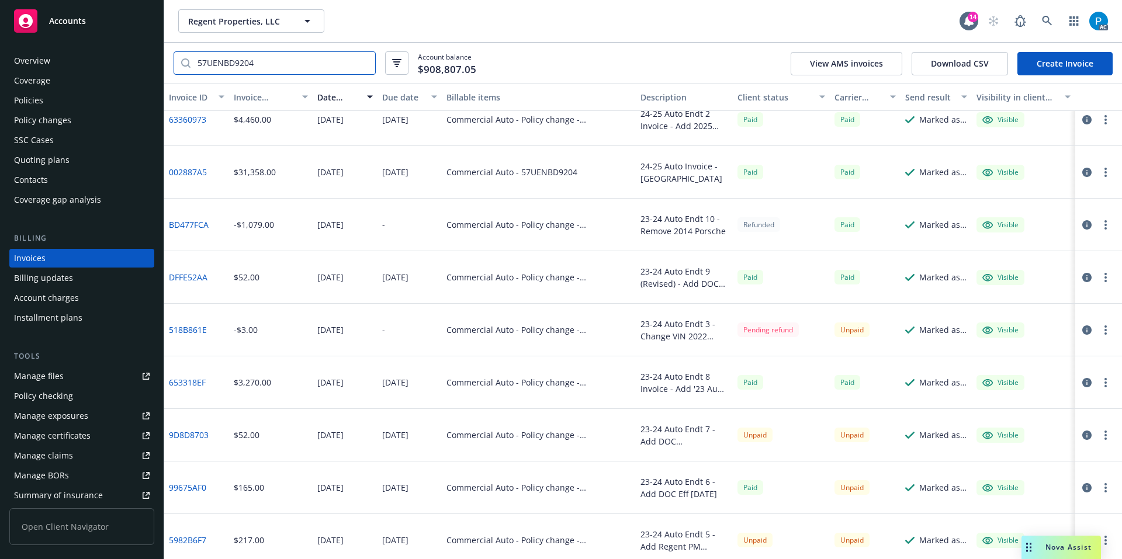
scroll to position [183, 0]
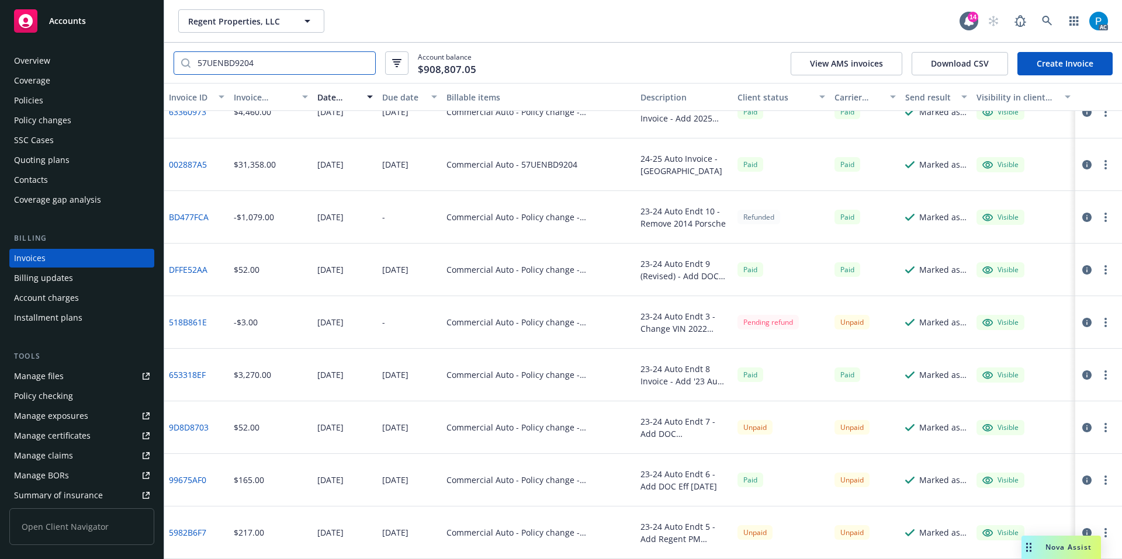
click at [293, 62] on input "57UENBD9204" at bounding box center [283, 63] width 185 height 22
click at [264, 58] on input "57UENBD9204" at bounding box center [283, 63] width 185 height 22
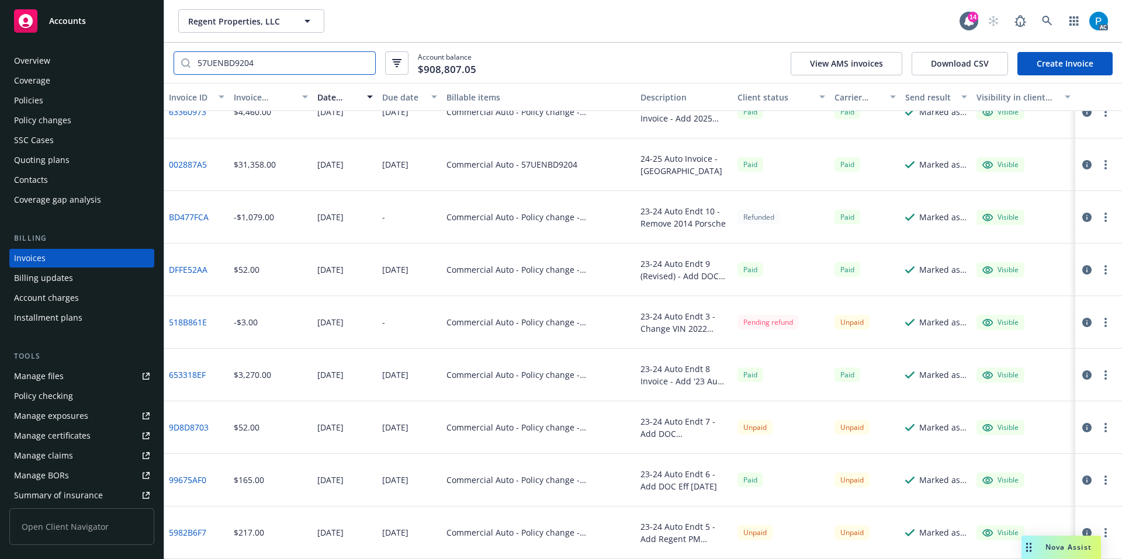
paste input "AV9H02"
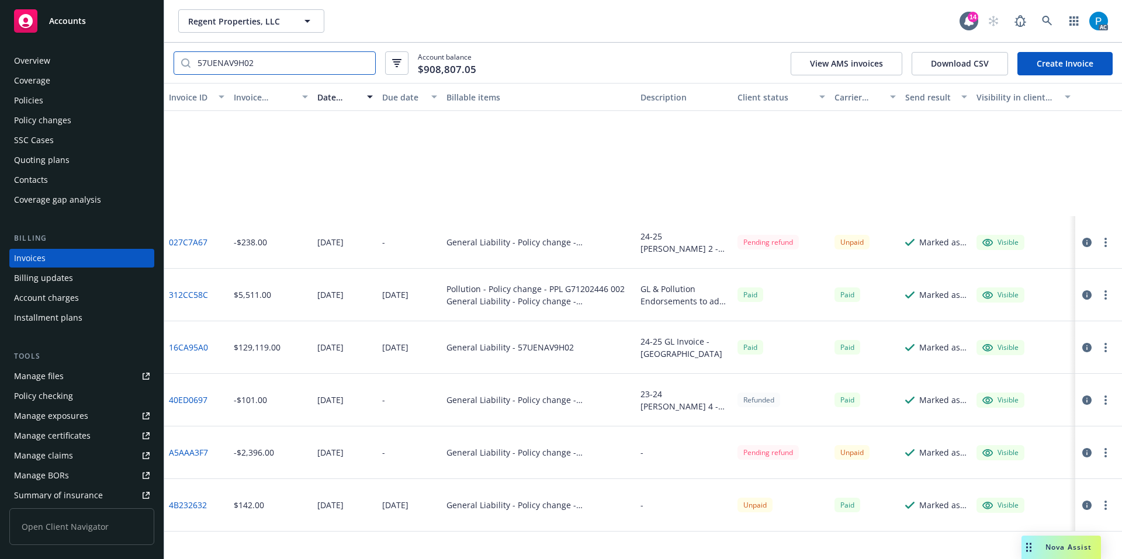
scroll to position [0, 0]
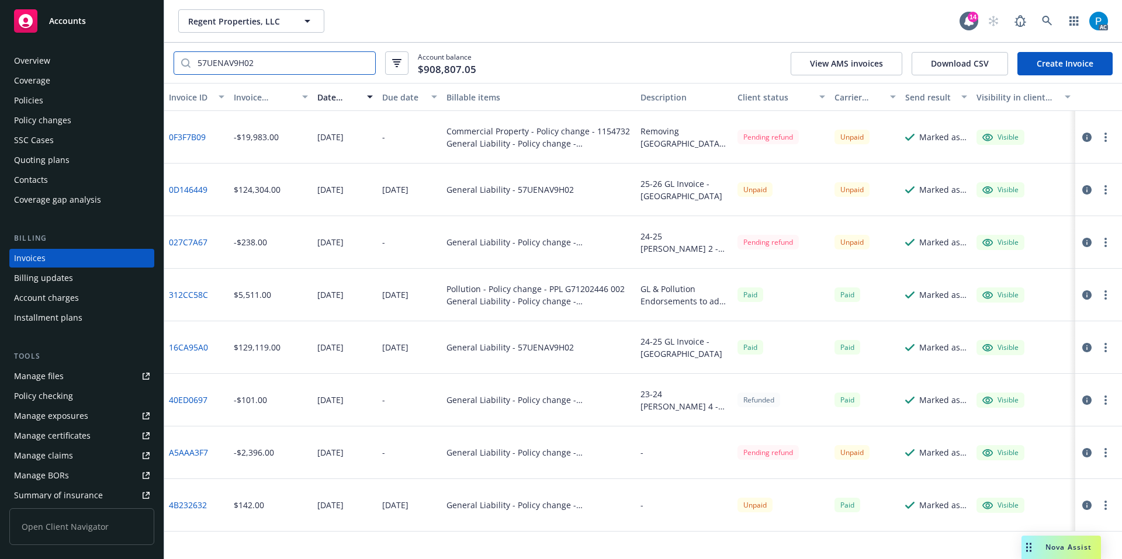
click at [305, 61] on input "57UENAV9H02" at bounding box center [283, 63] width 185 height 22
paste input "0D146449"
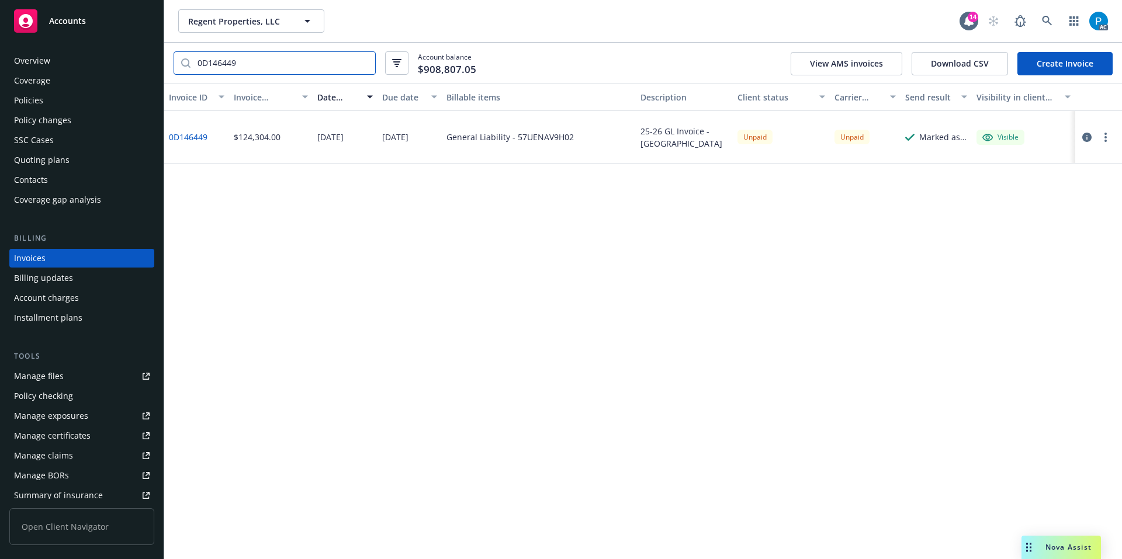
type input "0D146449"
click at [1083, 136] on icon "button" at bounding box center [1086, 137] width 9 height 9
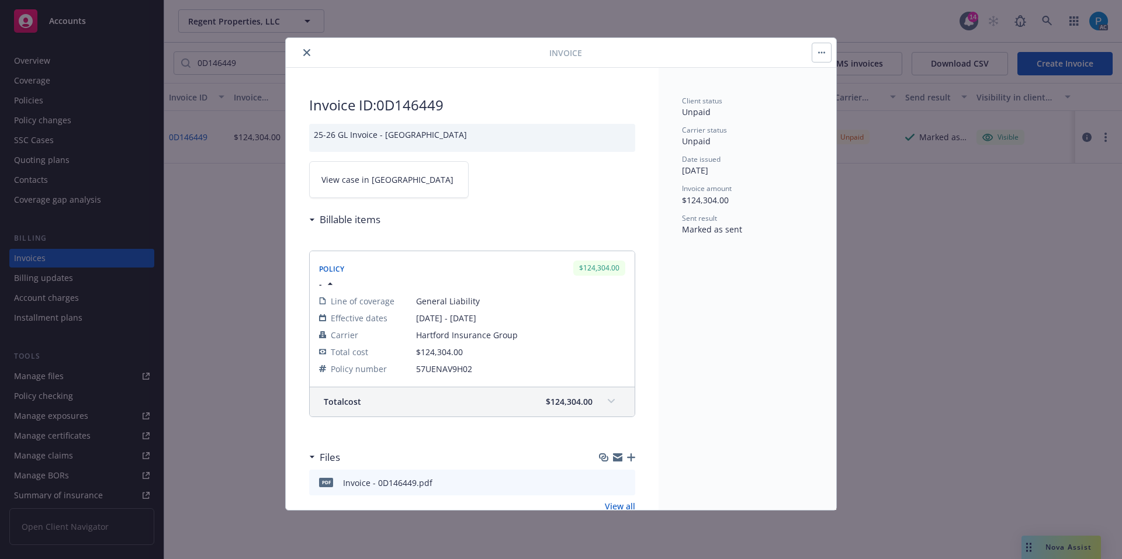
click at [386, 181] on link "View case in [GEOGRAPHIC_DATA]" at bounding box center [389, 179] width 160 height 37
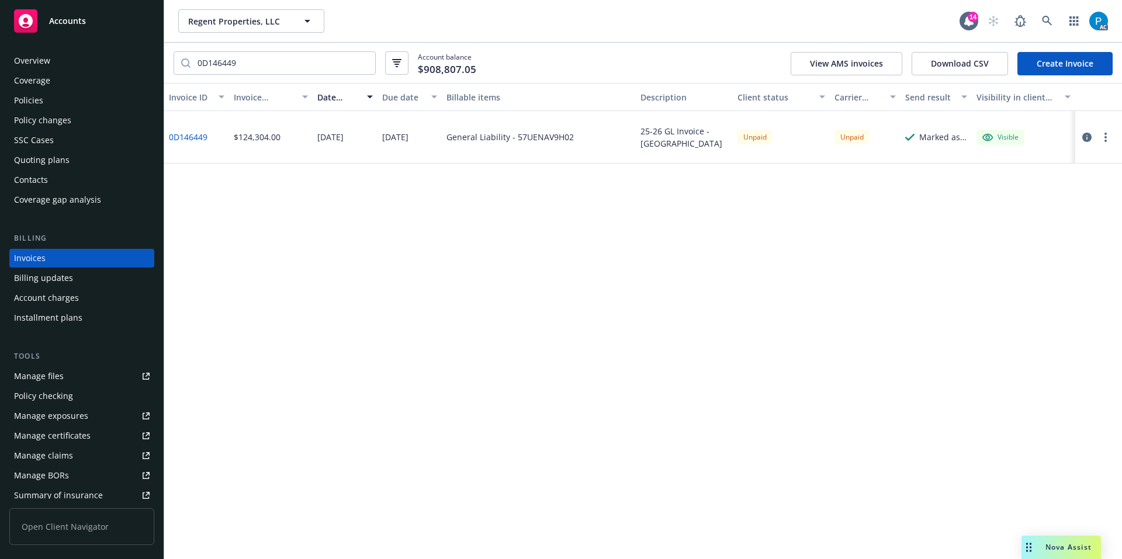
click at [81, 27] on div "Accounts" at bounding box center [82, 20] width 136 height 23
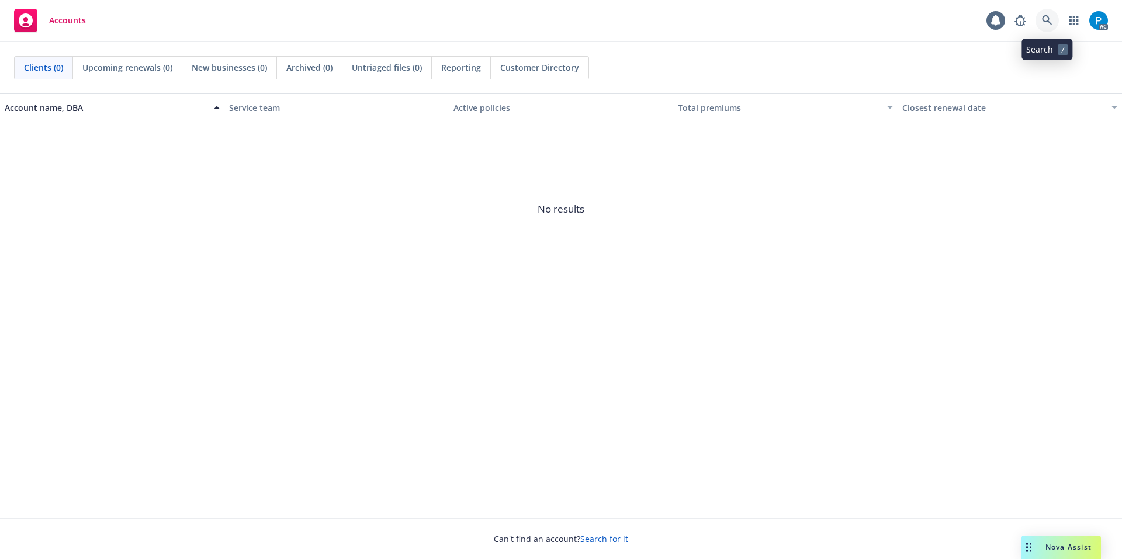
click at [1046, 18] on icon at bounding box center [1047, 20] width 11 height 11
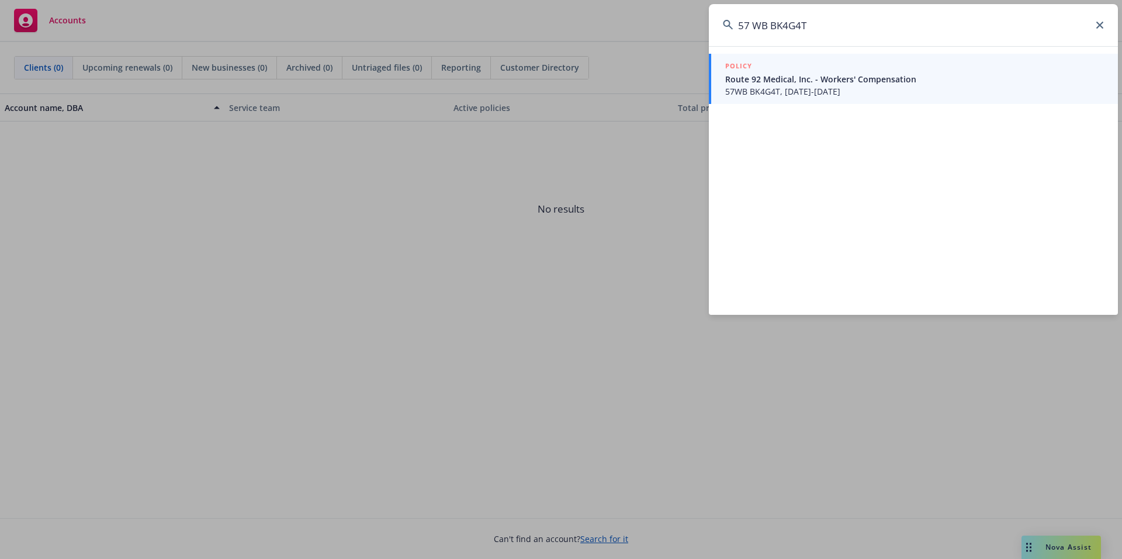
click at [754, 30] on input "57 WB BK4G4T" at bounding box center [913, 25] width 409 height 42
click at [840, 28] on input "57WB BK4G4T" at bounding box center [913, 25] width 409 height 42
paste input "WB AV7RV6"
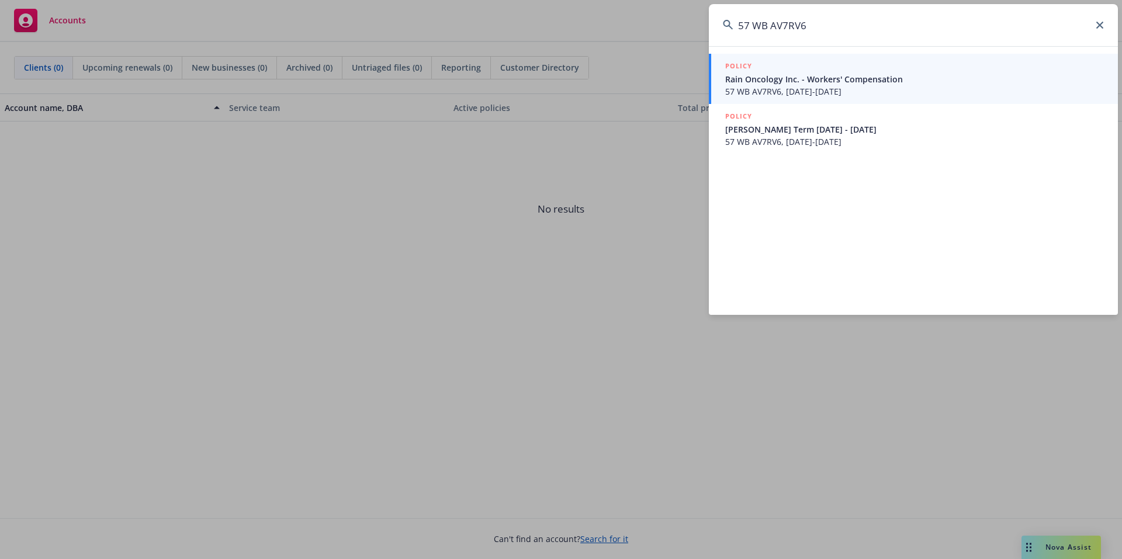
type input "57 WB AV7RV6"
click at [822, 85] on span "Rain Oncology Inc. - Workers' Compensation" at bounding box center [914, 79] width 379 height 12
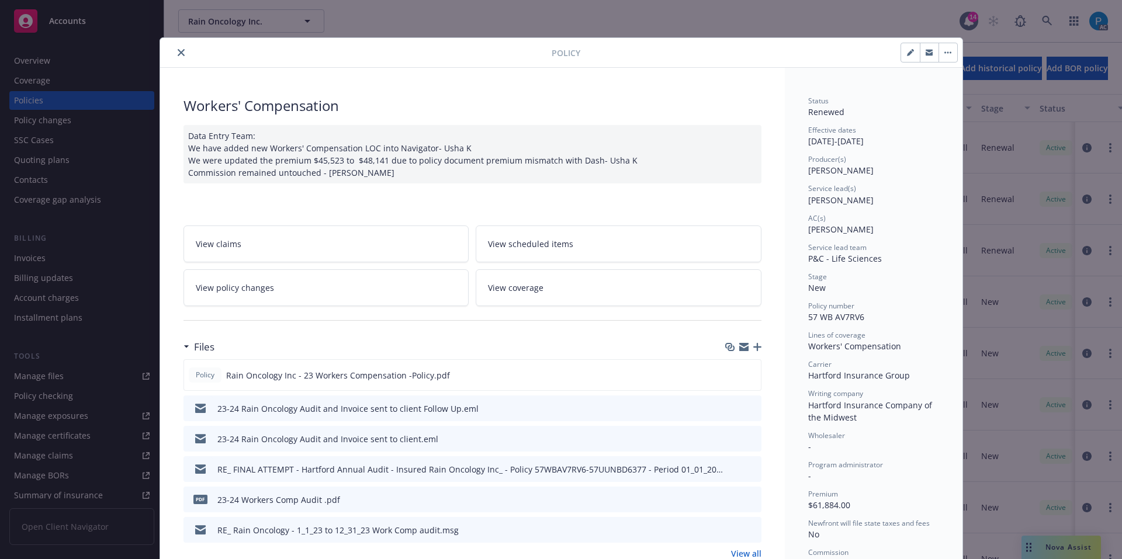
click at [178, 51] on icon "close" at bounding box center [181, 52] width 7 height 7
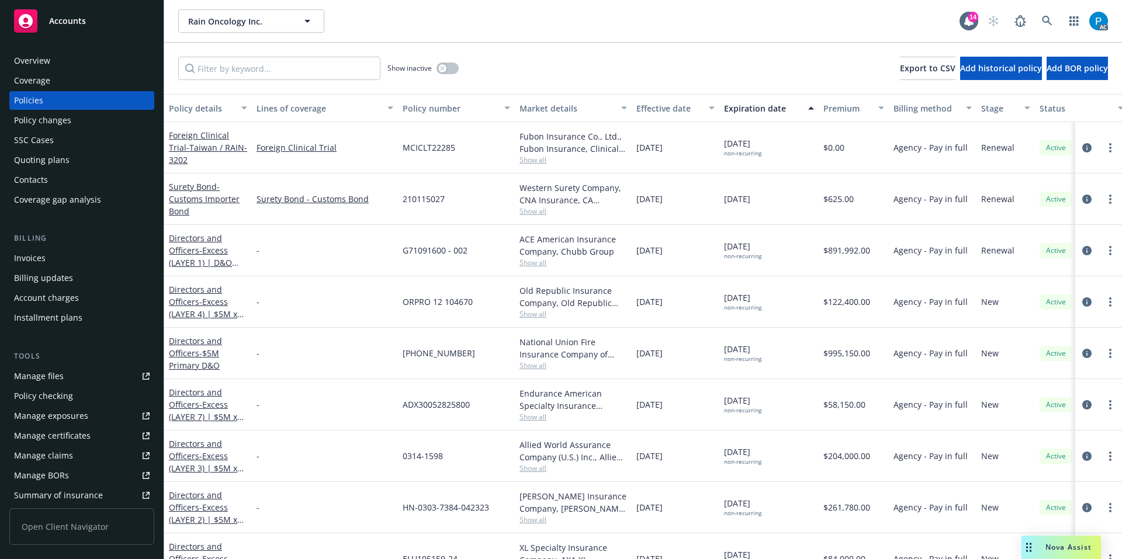
click at [46, 259] on div "Invoices" at bounding box center [82, 258] width 136 height 19
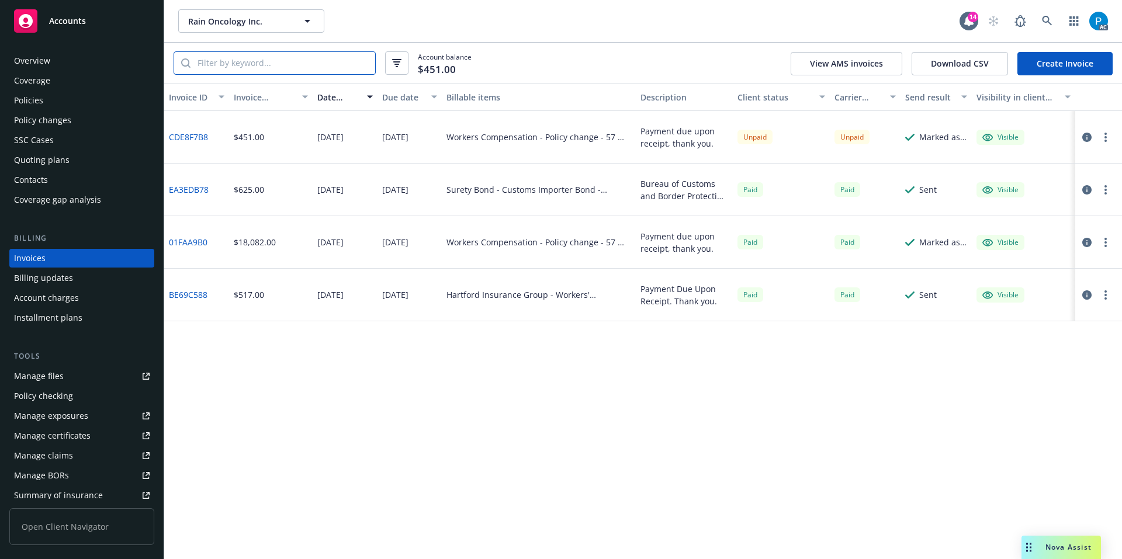
click at [296, 61] on input "search" at bounding box center [283, 63] width 185 height 22
paste input "57 WB AV7RV6"
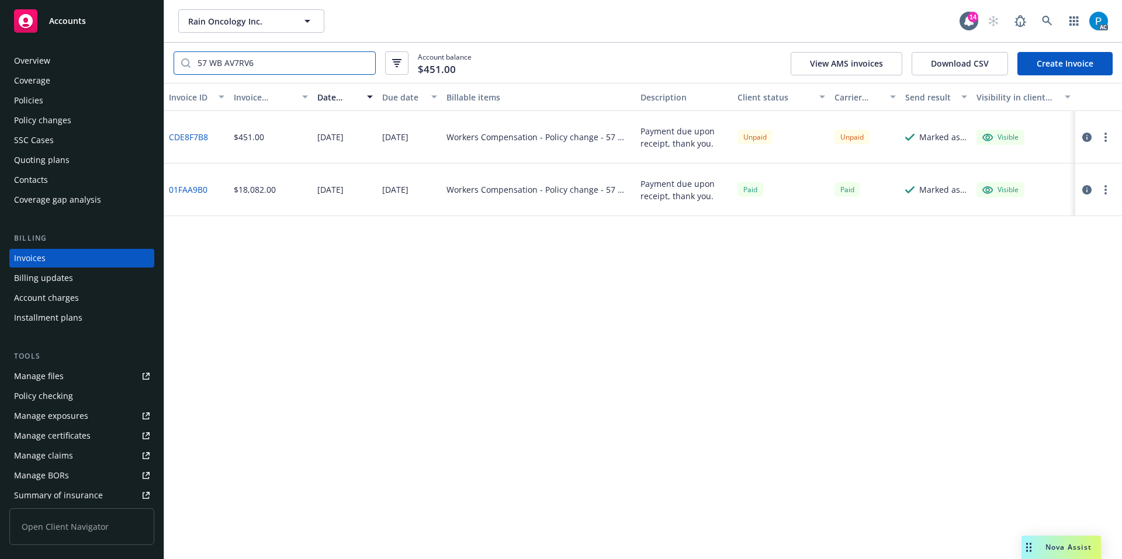
type input "57 WB AV7RV6"
click at [1086, 137] on icon "button" at bounding box center [1086, 137] width 9 height 9
drag, startPoint x: 130, startPoint y: 25, endPoint x: 151, endPoint y: 25, distance: 20.5
click at [130, 25] on div "Accounts" at bounding box center [82, 20] width 136 height 23
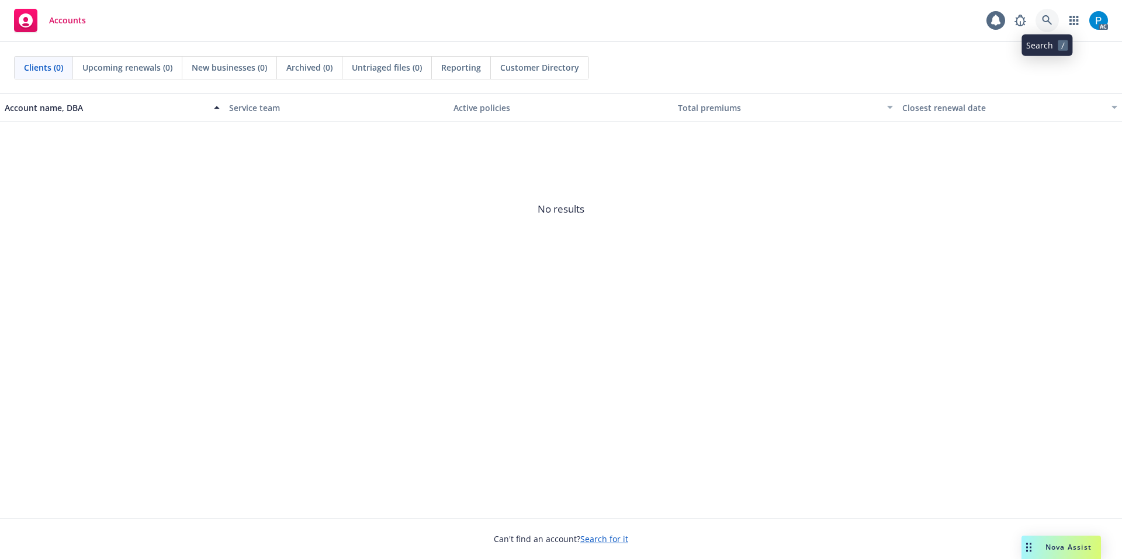
click at [1041, 21] on link at bounding box center [1047, 20] width 23 height 23
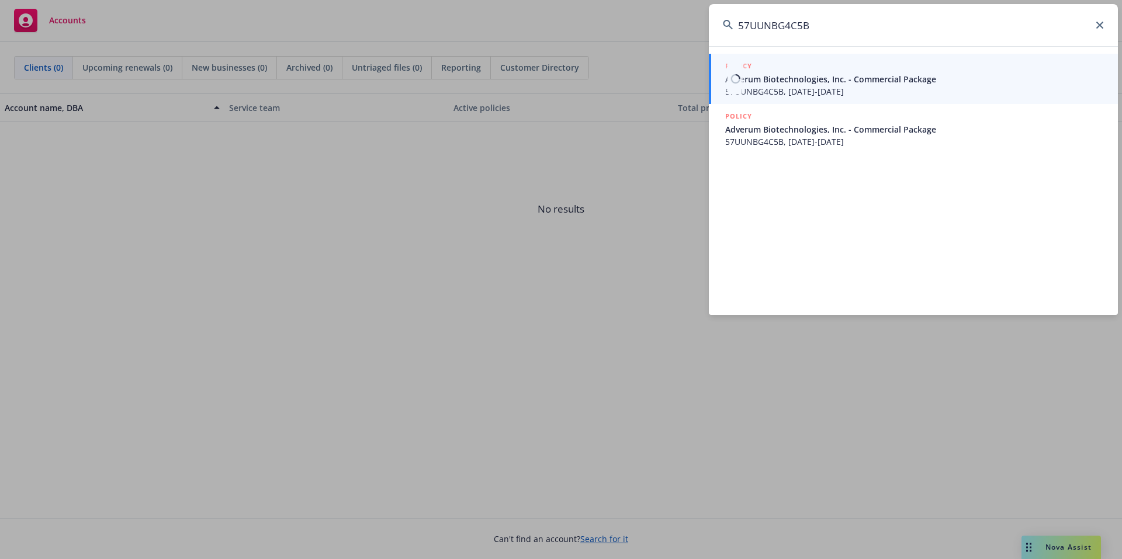
type input "57UUNBG4C5B"
click at [815, 100] on link "POLICY Adverum Biotechnologies, Inc. - Commercial Package 57UUNBG4C5B, 07/31/20…" at bounding box center [913, 79] width 409 height 50
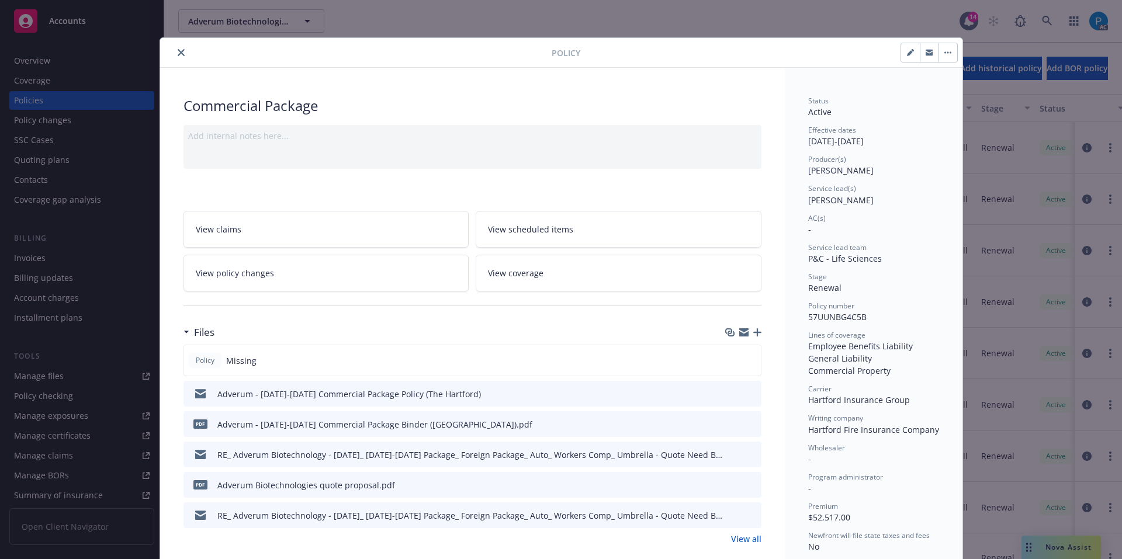
click at [178, 54] on icon "close" at bounding box center [181, 52] width 7 height 7
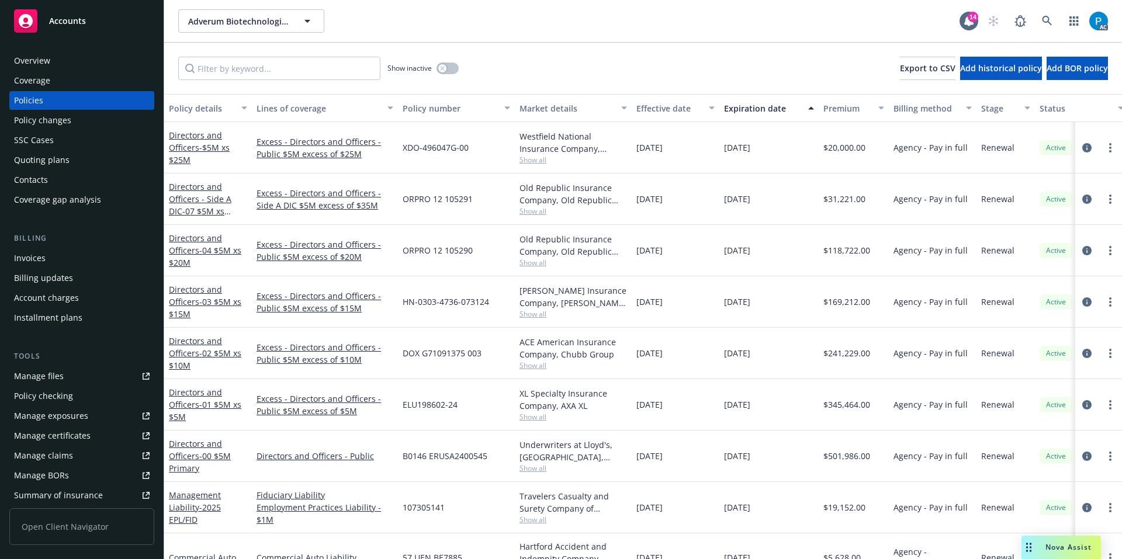
click at [65, 255] on div "Invoices" at bounding box center [82, 258] width 136 height 19
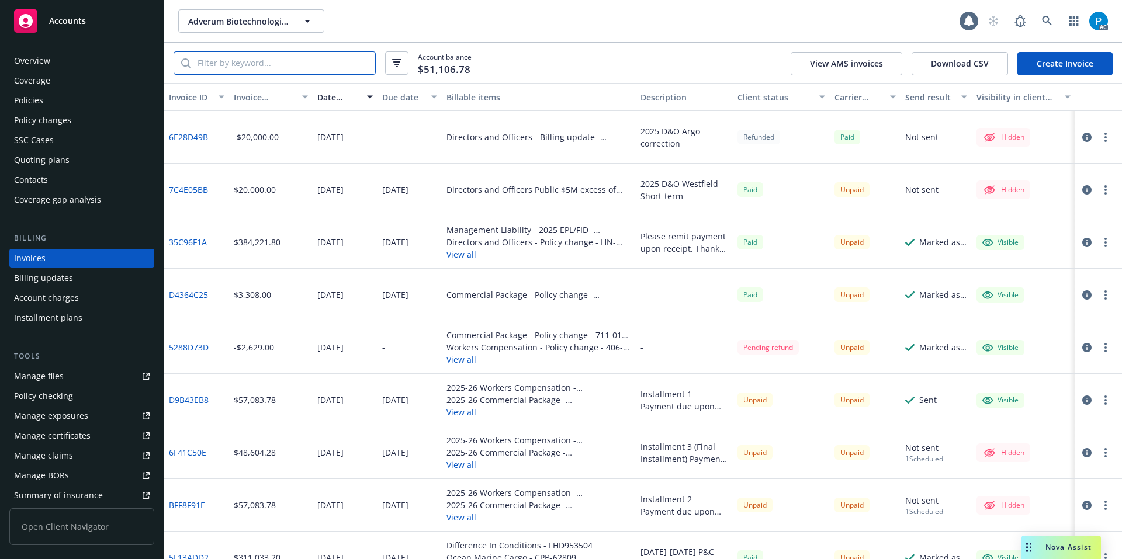
click at [321, 62] on input "search" at bounding box center [283, 63] width 185 height 22
paste input "57UUNBG4C5B"
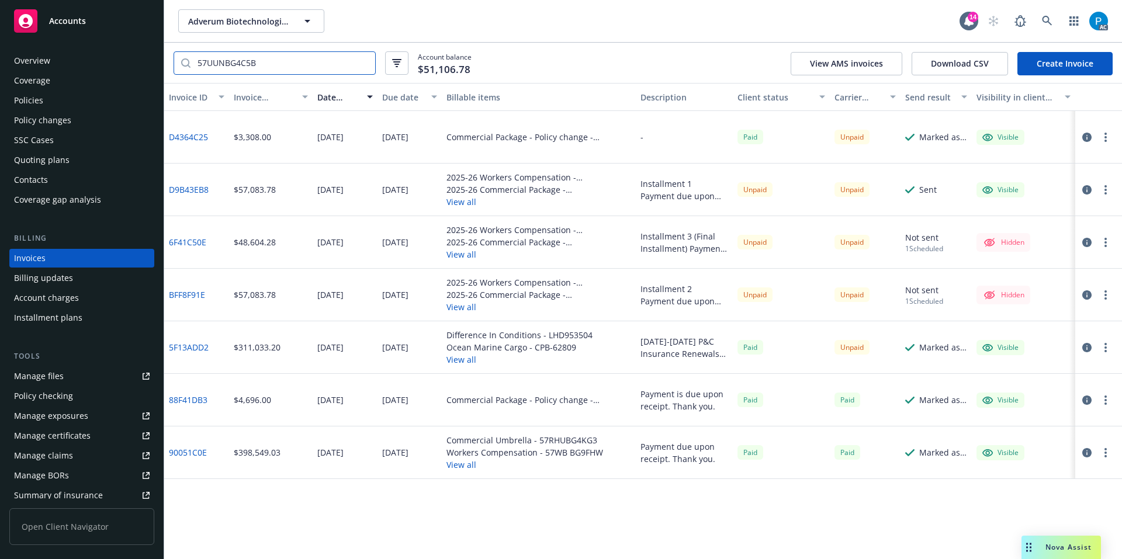
type input "57UUNBG4C5B"
click at [1085, 139] on icon "button" at bounding box center [1086, 137] width 9 height 9
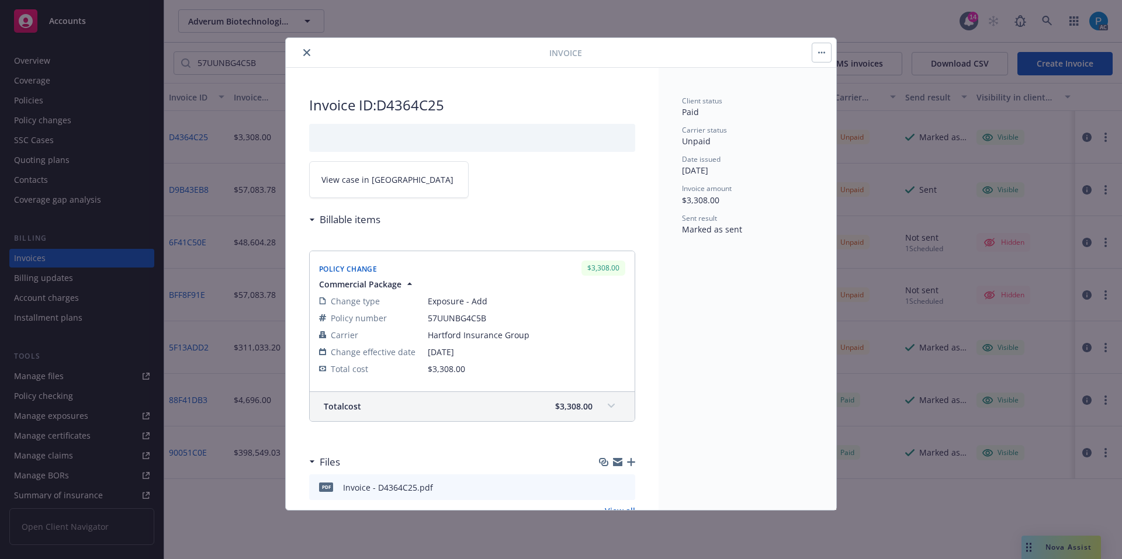
click at [352, 186] on link "View case in [GEOGRAPHIC_DATA]" at bounding box center [389, 179] width 160 height 37
click at [306, 54] on icon "close" at bounding box center [306, 52] width 7 height 7
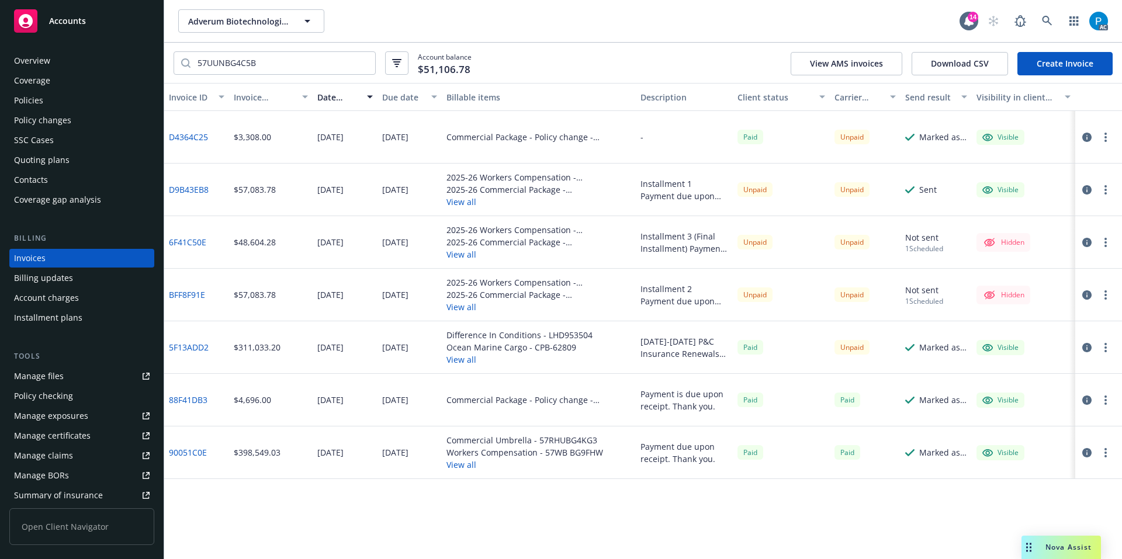
click at [1084, 348] on icon "button" at bounding box center [1086, 347] width 9 height 9
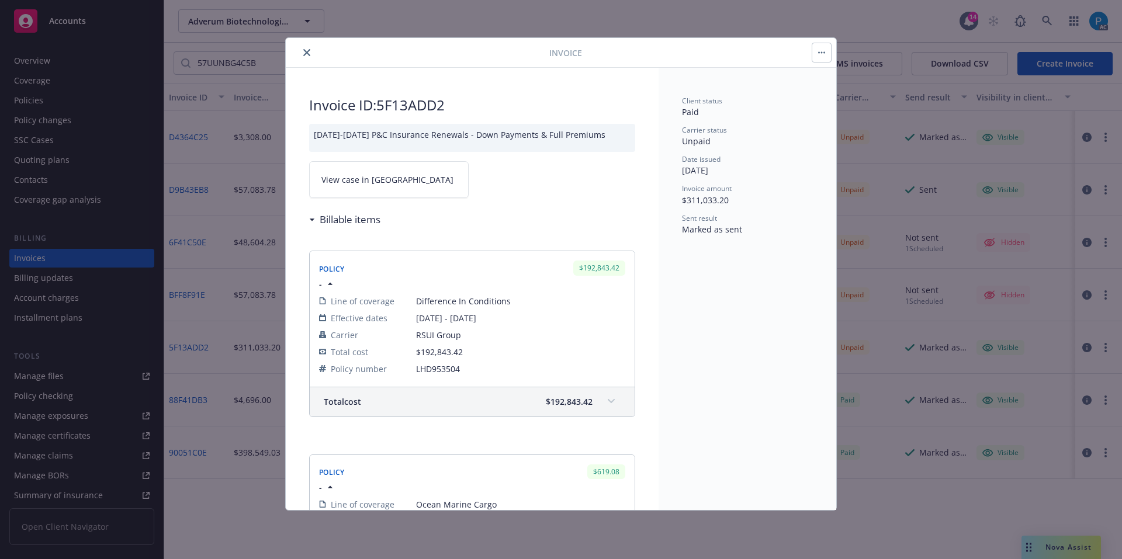
click at [400, 181] on link "View case in [GEOGRAPHIC_DATA]" at bounding box center [389, 179] width 160 height 37
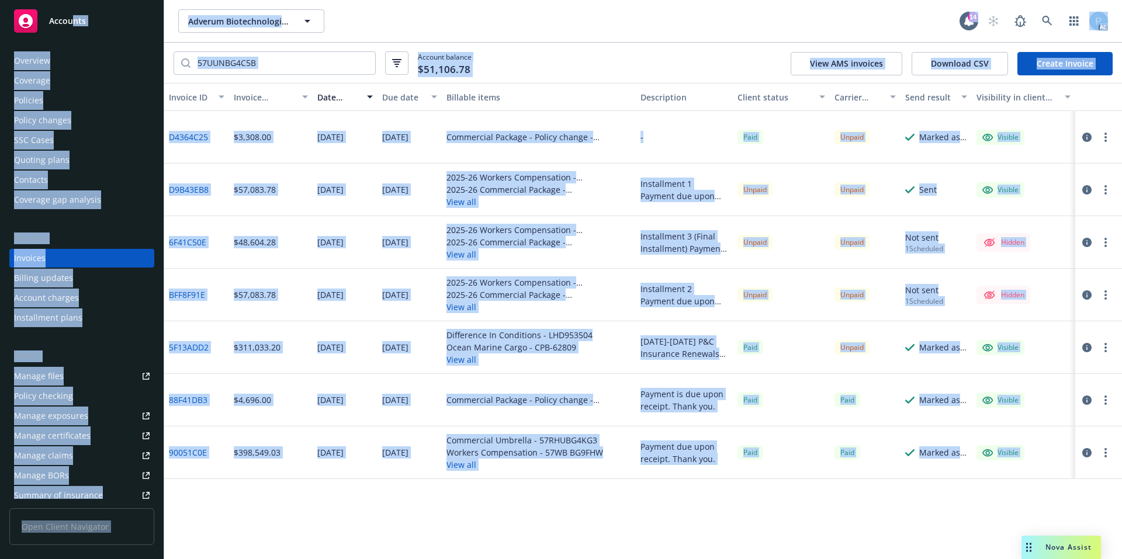
click at [75, 12] on div "Accounts" at bounding box center [82, 20] width 136 height 23
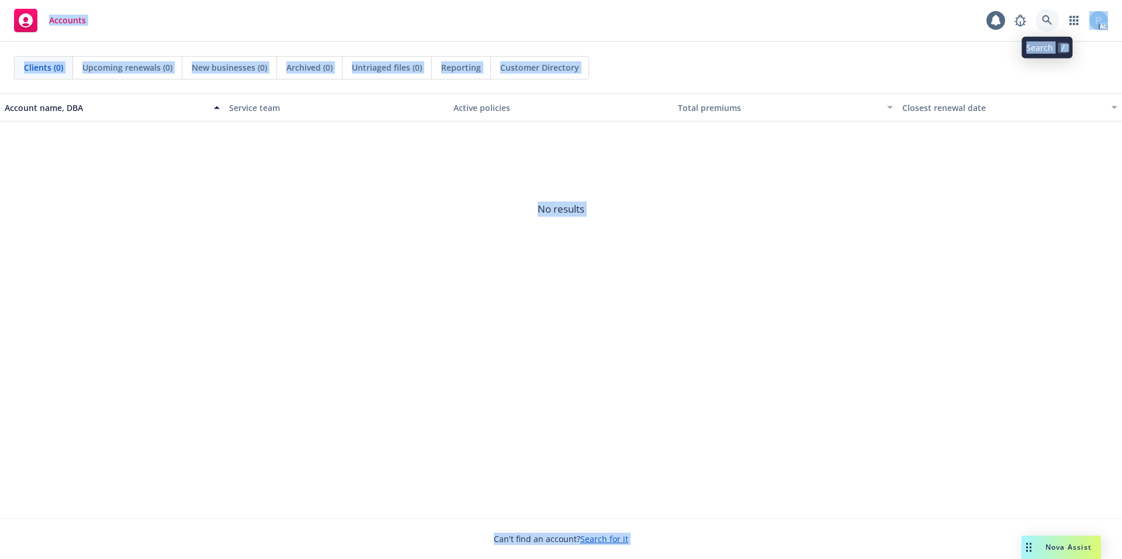
click at [1048, 18] on icon at bounding box center [1047, 20] width 11 height 11
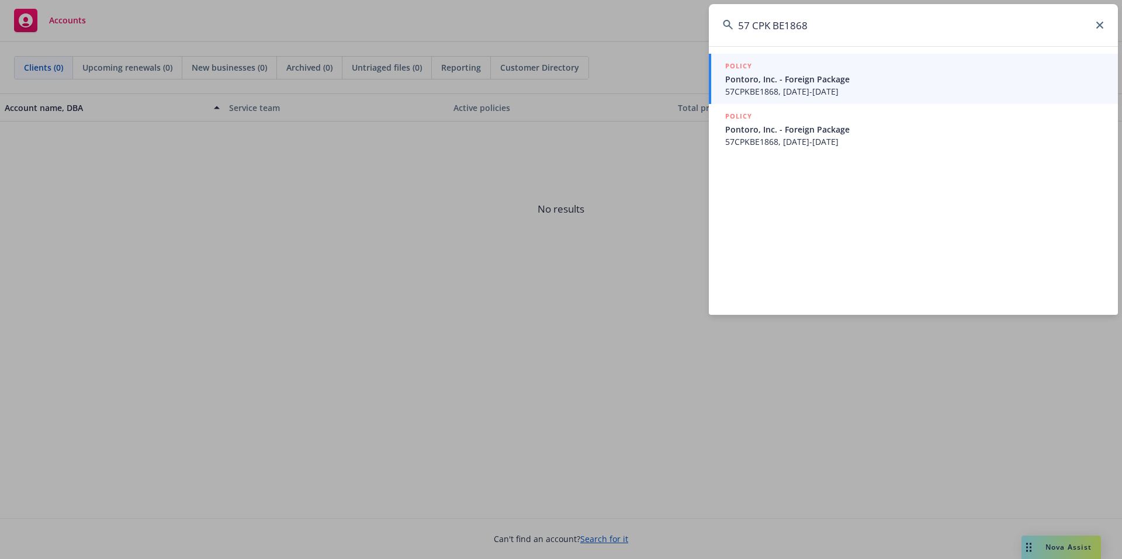
click at [754, 23] on input "57 CPK BE1868" at bounding box center [913, 25] width 409 height 42
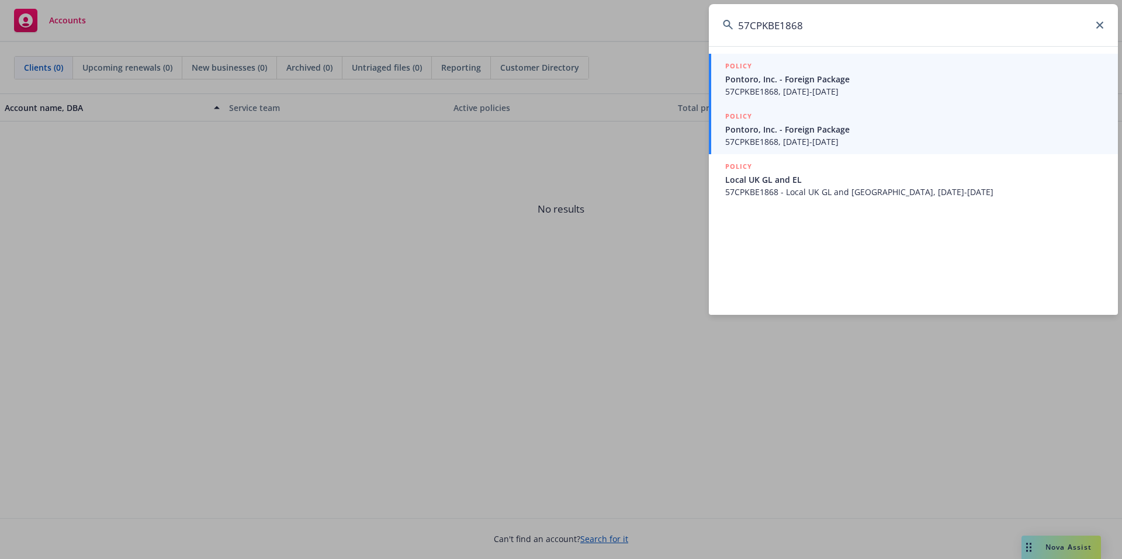
type input "57CPKBE1868"
click at [818, 123] on span "Pontoro, Inc. - Foreign Package" at bounding box center [914, 129] width 379 height 12
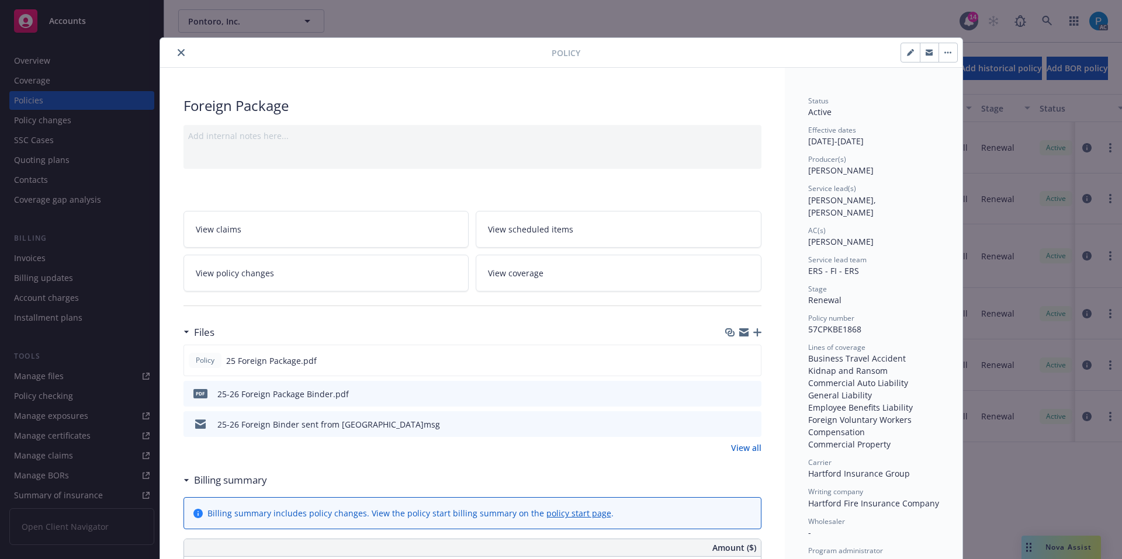
click at [178, 53] on icon "close" at bounding box center [181, 52] width 7 height 7
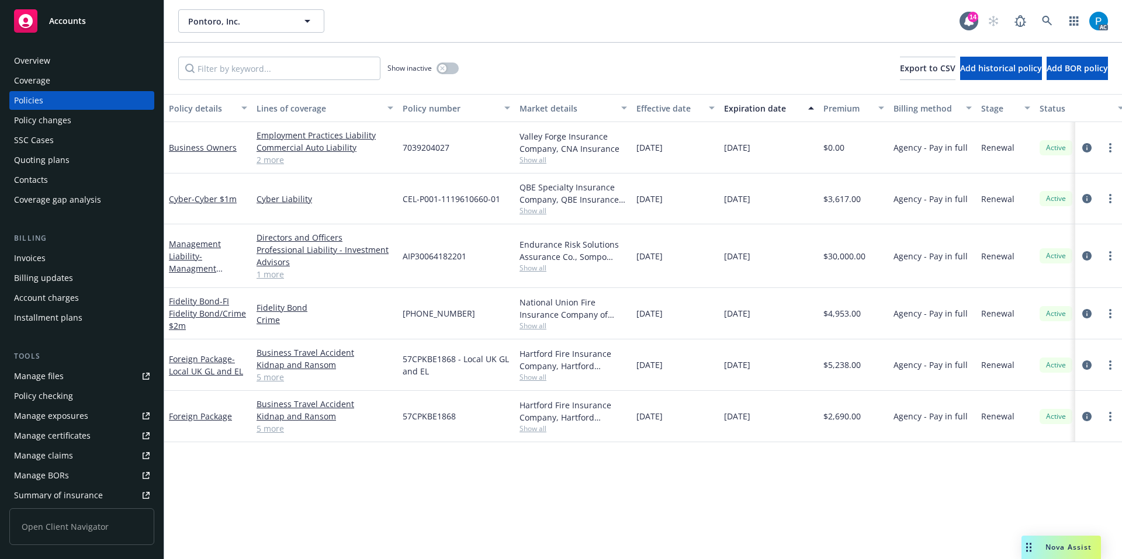
click at [53, 262] on div "Invoices" at bounding box center [82, 258] width 136 height 19
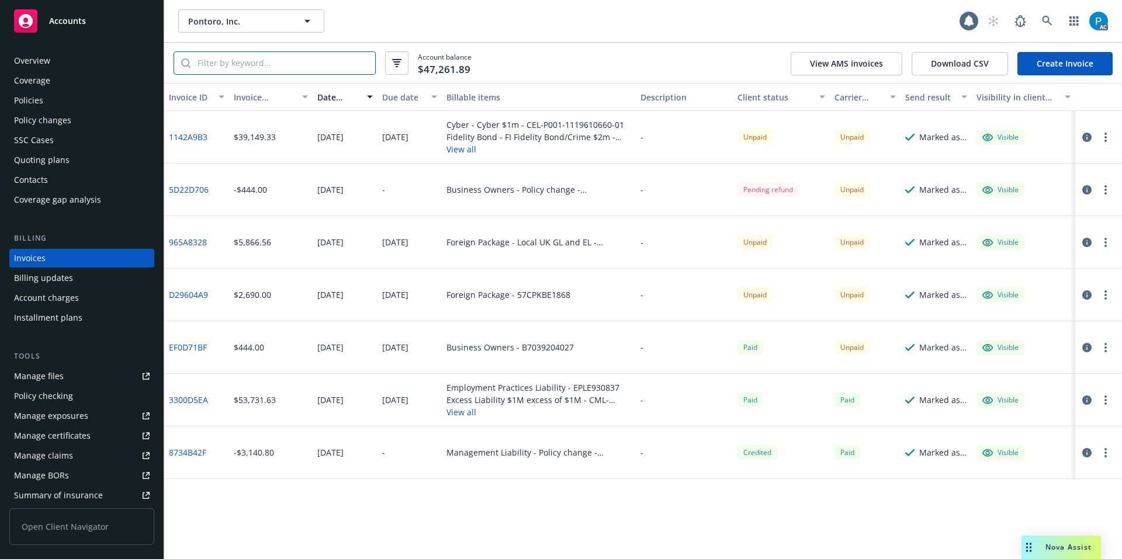
click at [305, 64] on input "search" at bounding box center [283, 63] width 185 height 22
paste input "57CPKBE1868"
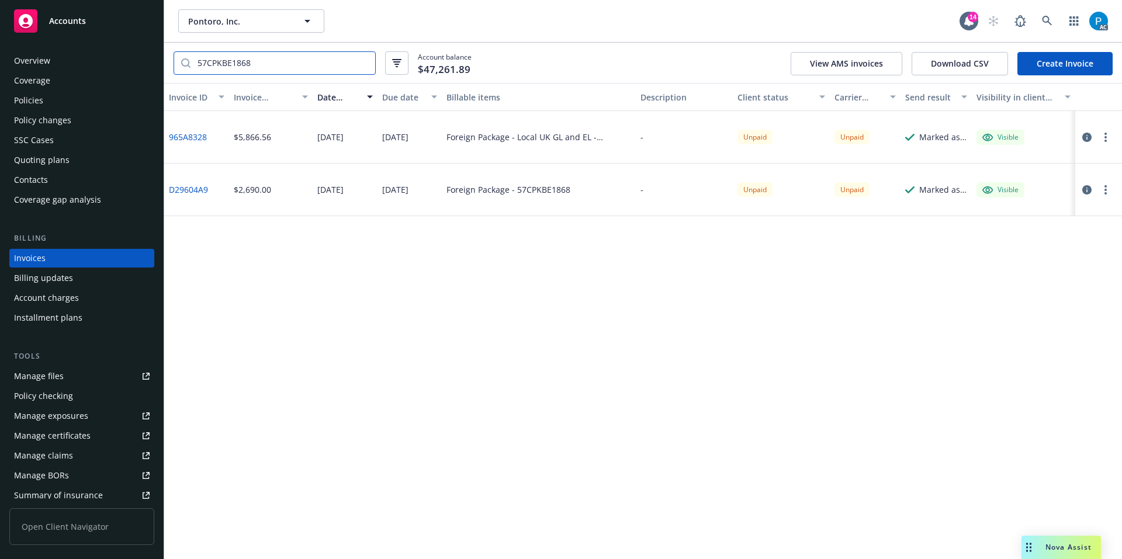
type input "57CPKBE1868"
click at [84, 13] on div "Accounts" at bounding box center [82, 20] width 136 height 23
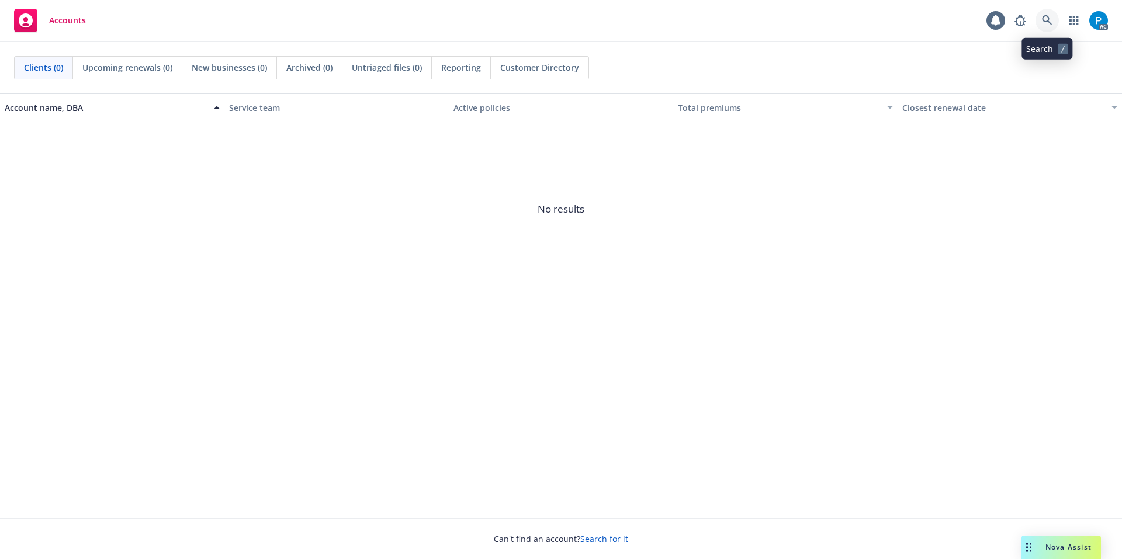
click at [1047, 16] on icon at bounding box center [1047, 20] width 10 height 10
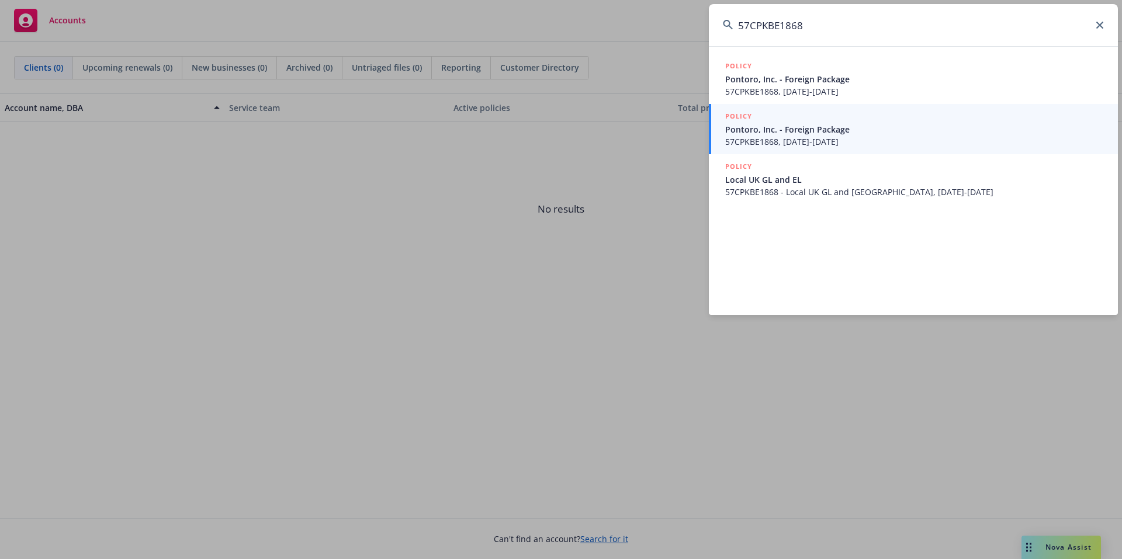
type input "57CPKBE1868"
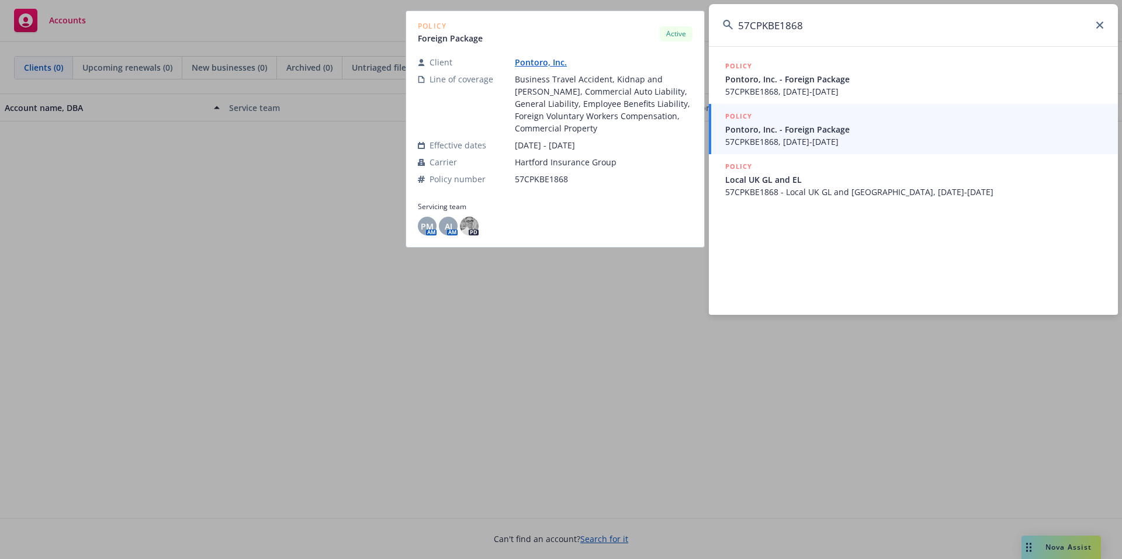
click at [844, 133] on span "Pontoro, Inc. - Foreign Package" at bounding box center [914, 129] width 379 height 12
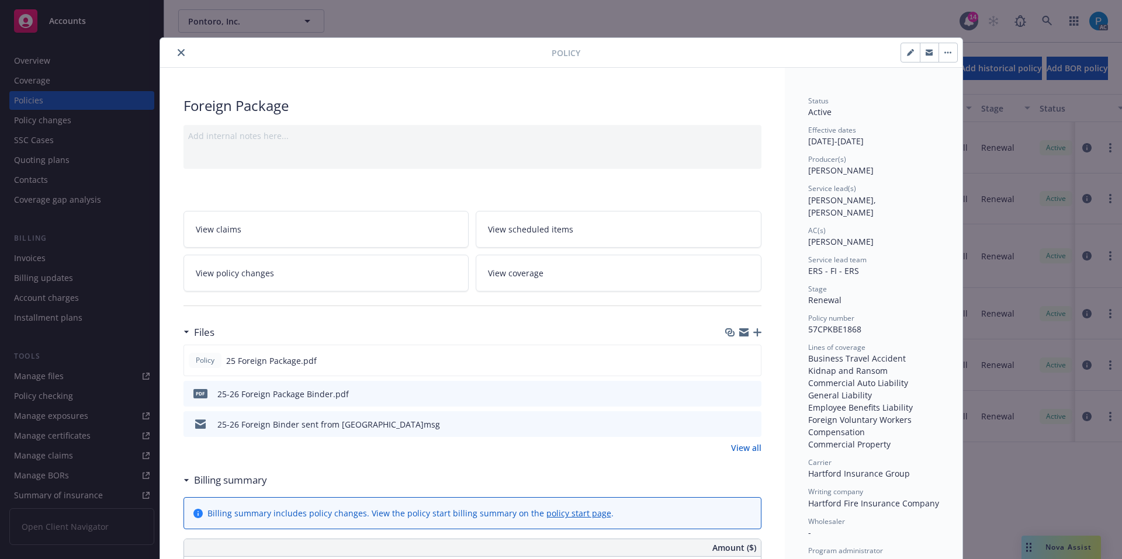
click at [178, 50] on icon "close" at bounding box center [181, 52] width 7 height 7
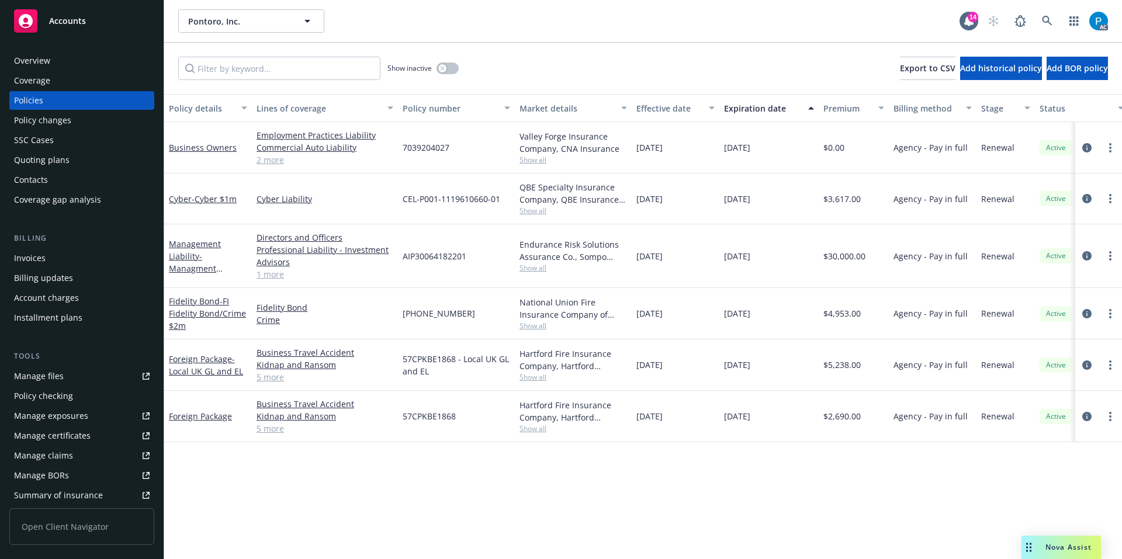
click at [40, 250] on div "Invoices" at bounding box center [30, 258] width 32 height 19
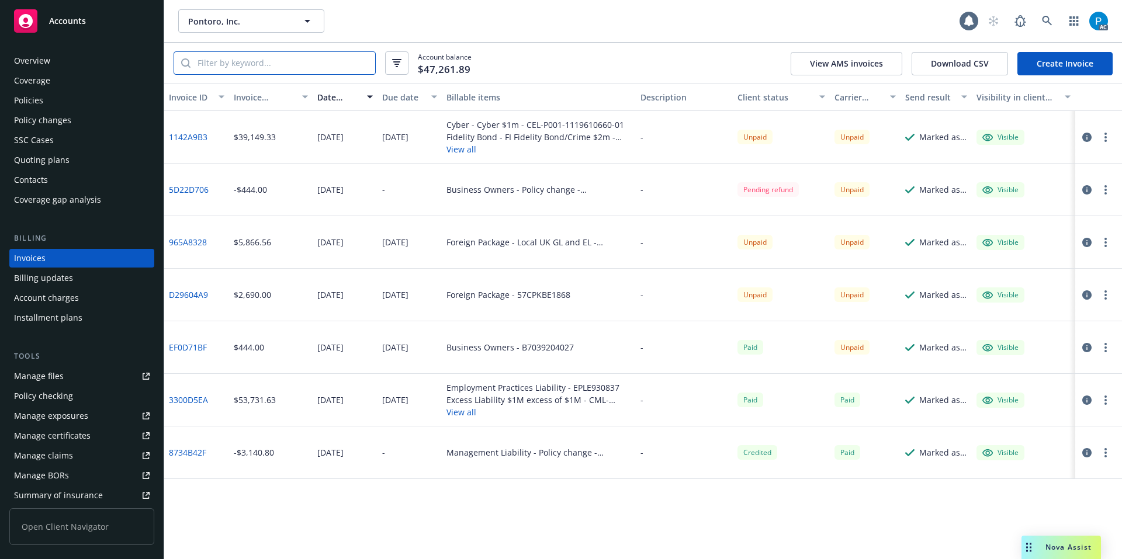
click at [286, 62] on input "search" at bounding box center [283, 63] width 185 height 22
paste input "57CPKBE1868"
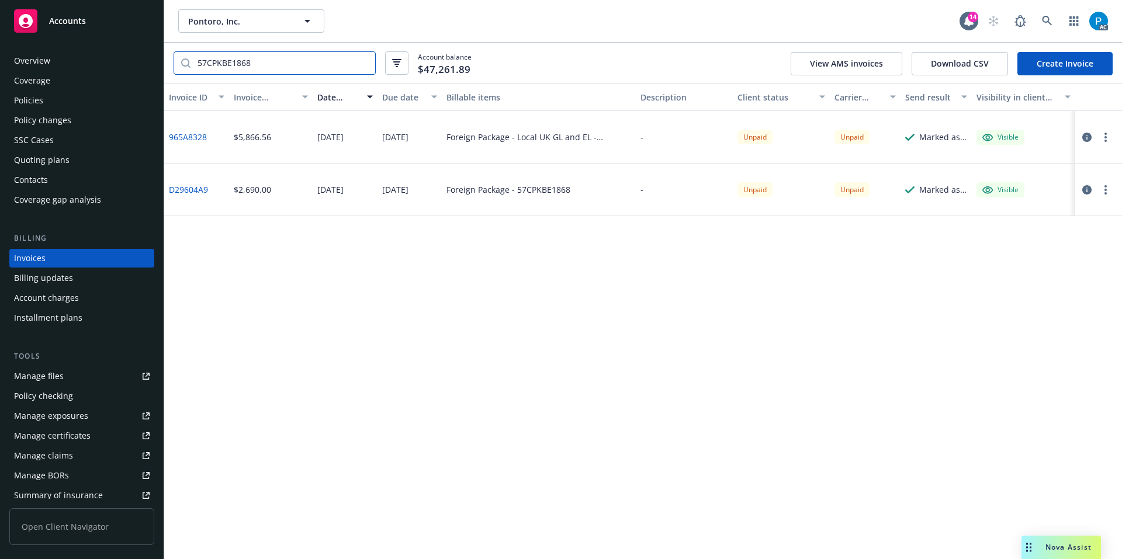
type input "57CPKBE1868"
drag, startPoint x: 101, startPoint y: 31, endPoint x: 129, endPoint y: 33, distance: 28.1
click at [101, 31] on div "Accounts" at bounding box center [82, 20] width 136 height 23
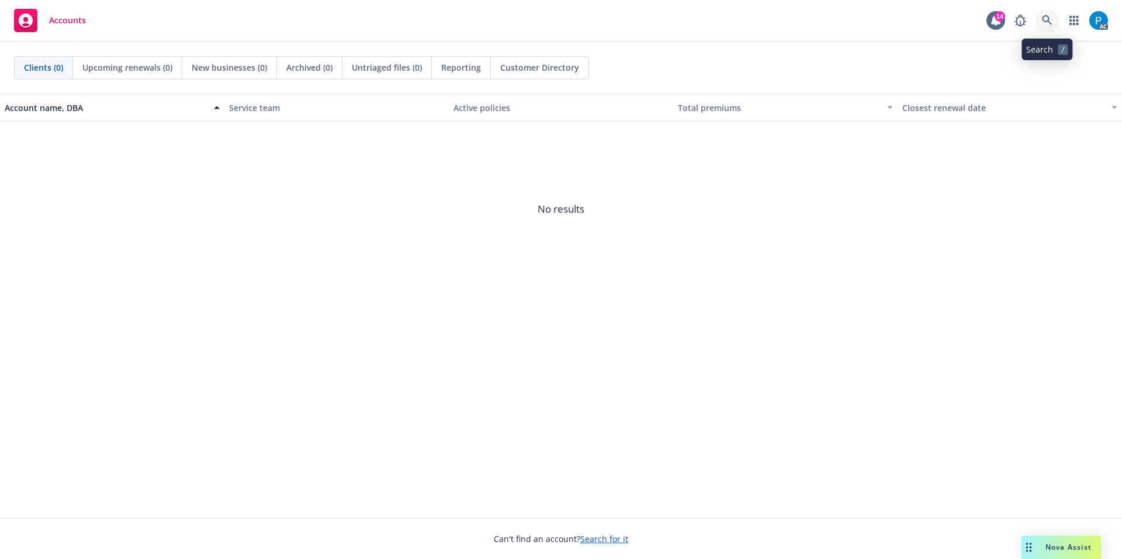
click at [1040, 16] on link at bounding box center [1047, 20] width 23 height 23
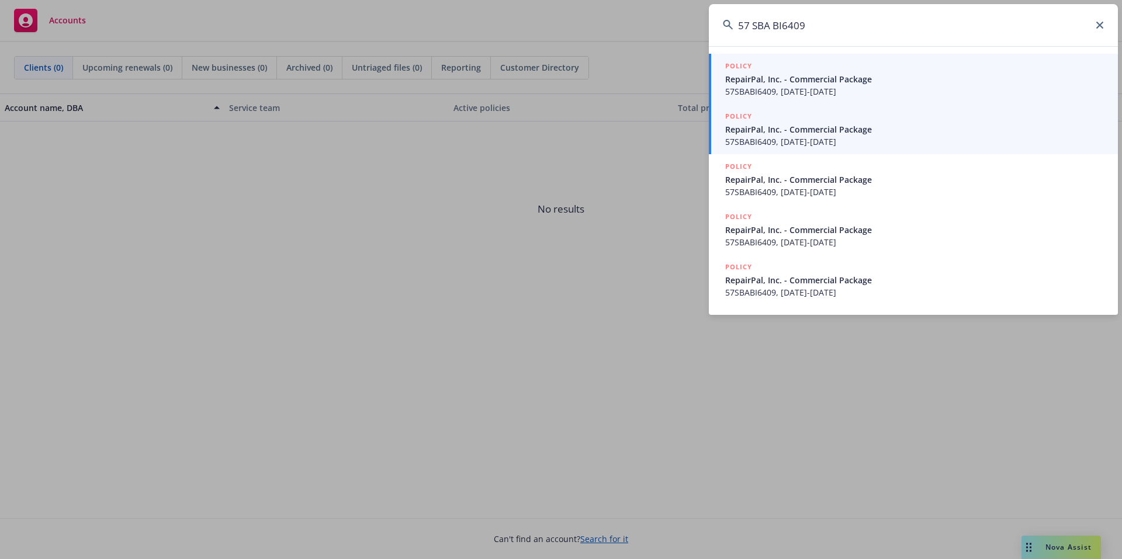
type input "57 SBA BI6409"
click at [813, 139] on span "57SBABI6409, 07/01/2023-07/01/2024" at bounding box center [914, 142] width 379 height 12
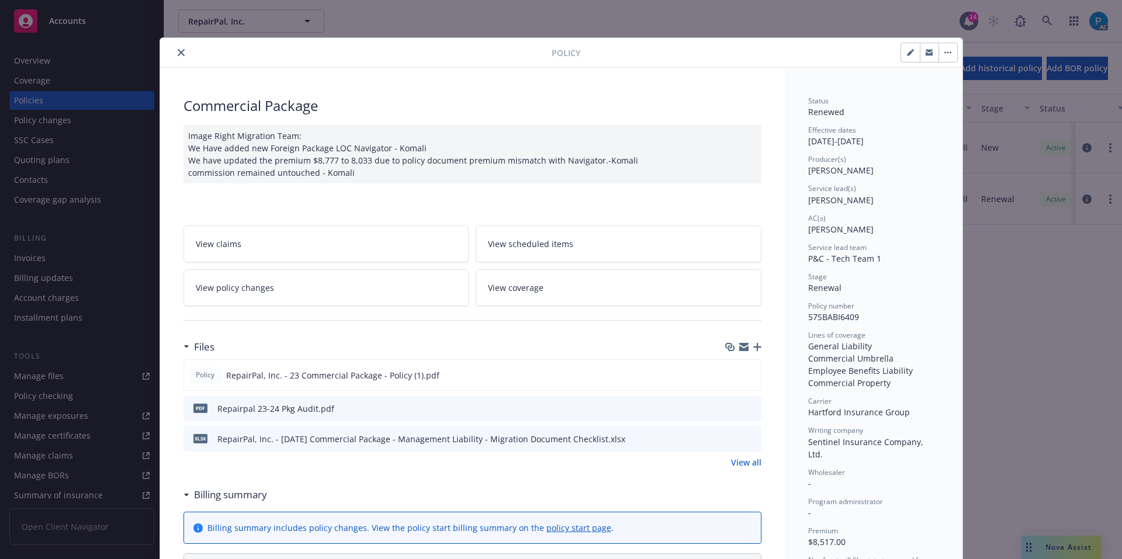
click at [178, 55] on icon "close" at bounding box center [181, 52] width 7 height 7
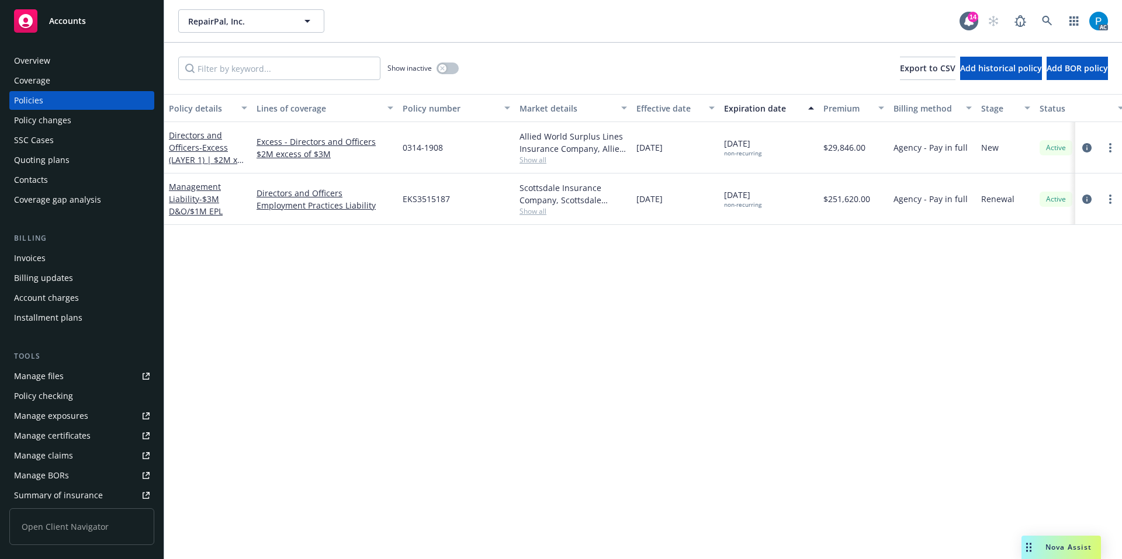
click at [43, 249] on div "Invoices" at bounding box center [30, 258] width 32 height 19
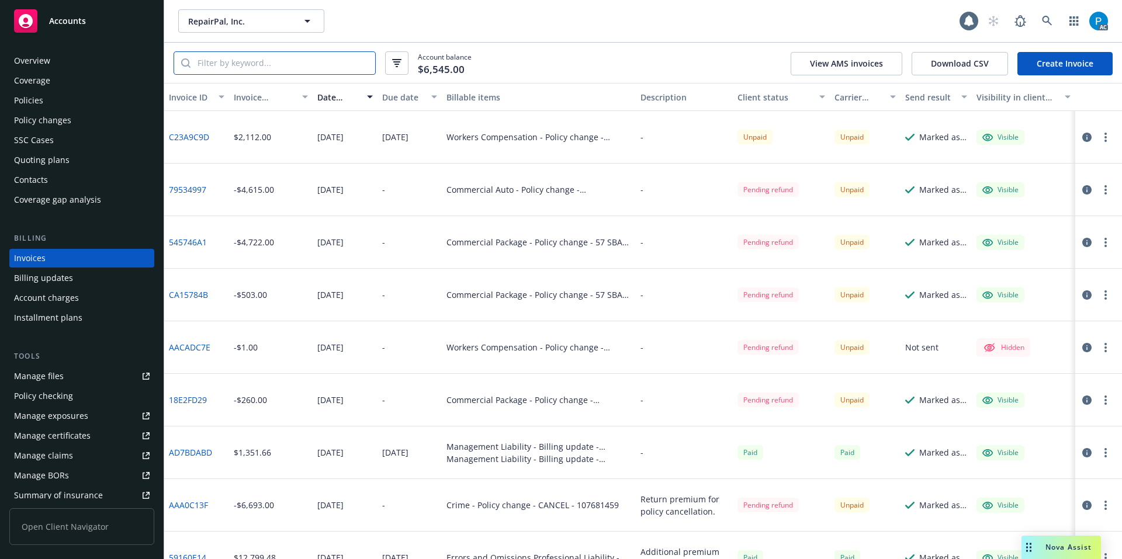
click at [296, 67] on input "search" at bounding box center [283, 63] width 185 height 22
paste input "57 SBA BI6409"
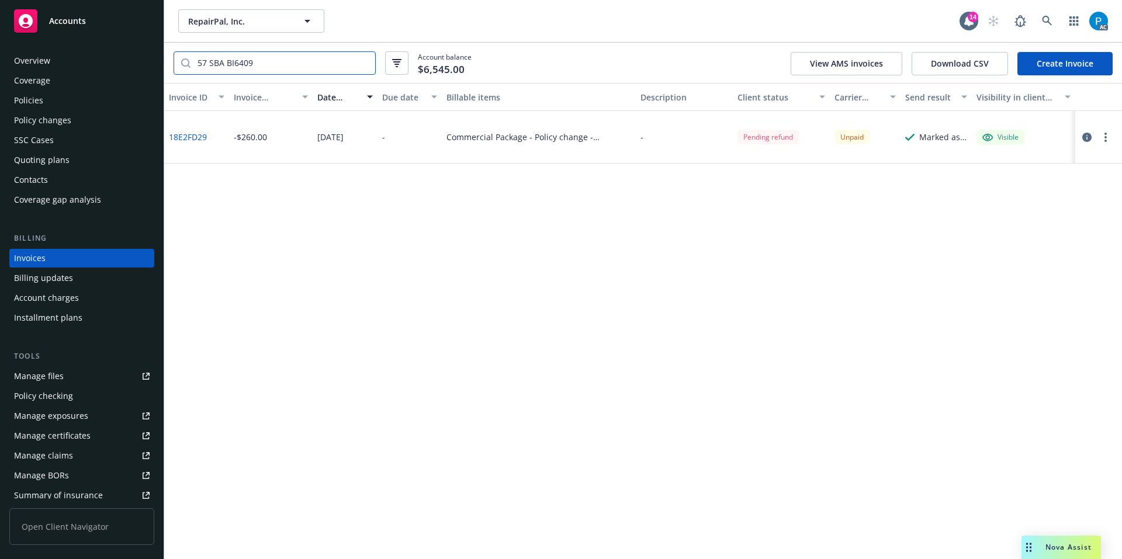
click at [210, 62] on input "57 SBA BI6409" at bounding box center [283, 63] width 185 height 22
click at [223, 60] on input "57SBA BI6409" at bounding box center [283, 63] width 185 height 22
type input "57SBABI6409"
click at [89, 20] on div "Accounts" at bounding box center [82, 20] width 136 height 23
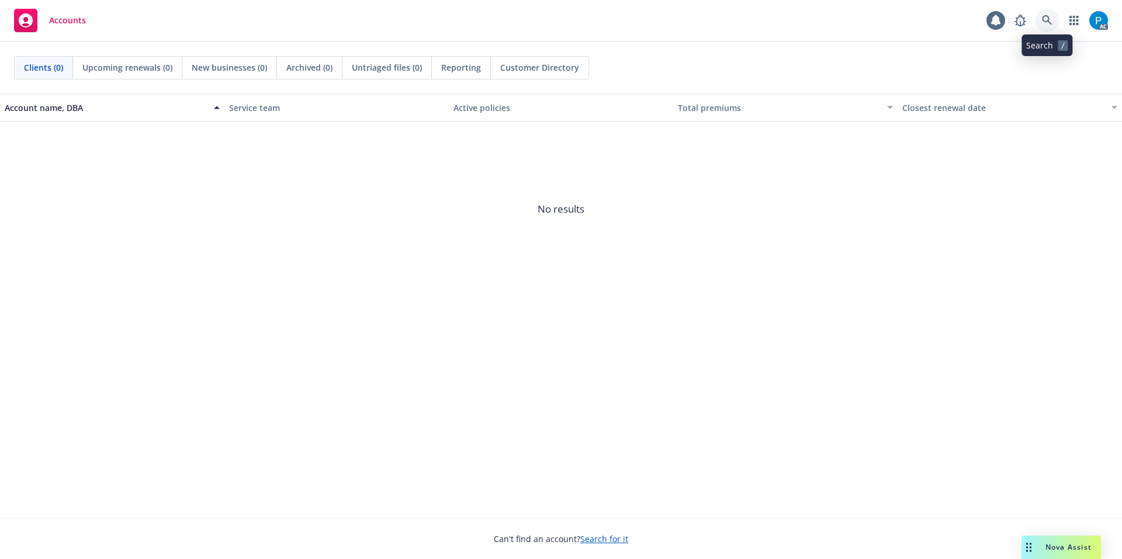
click at [1043, 20] on icon at bounding box center [1047, 20] width 10 height 10
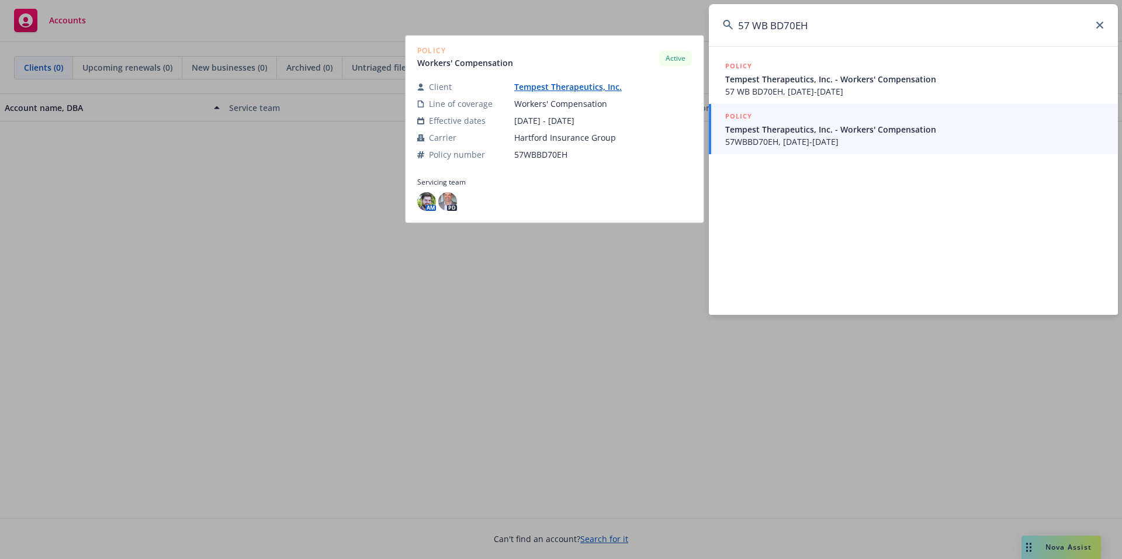
type input "57 WB BD70EH"
click at [802, 128] on span "Tempest Therapeutics, Inc. - Workers' Compensation" at bounding box center [914, 129] width 379 height 12
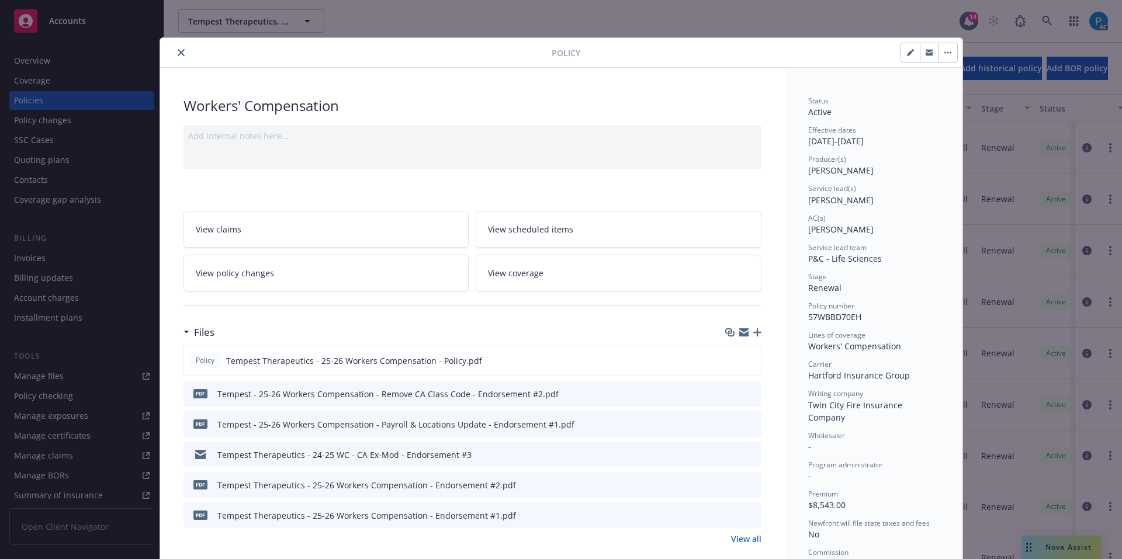
click at [178, 51] on icon "close" at bounding box center [181, 52] width 7 height 7
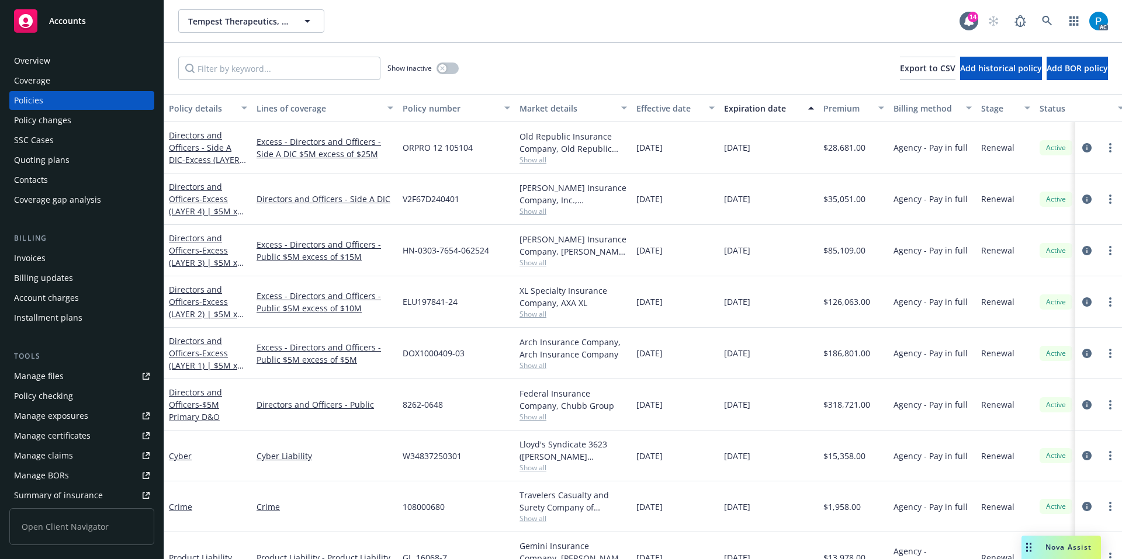
click at [70, 254] on div "Invoices" at bounding box center [82, 258] width 136 height 19
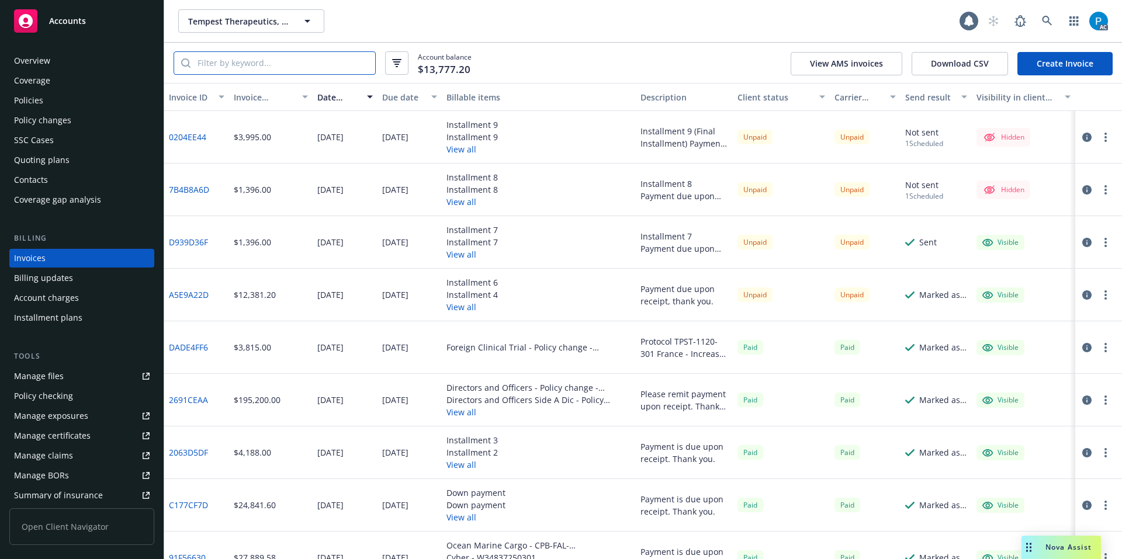
click at [248, 64] on input "search" at bounding box center [283, 63] width 185 height 22
paste input "57 WB BD70EH"
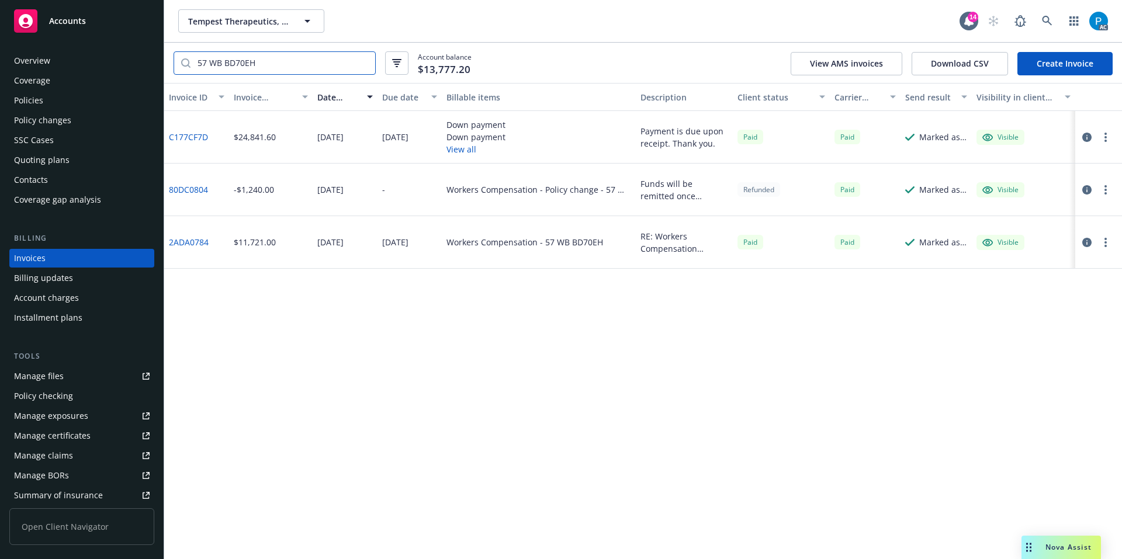
click at [210, 62] on input "57 WB BD70EH" at bounding box center [283, 63] width 185 height 22
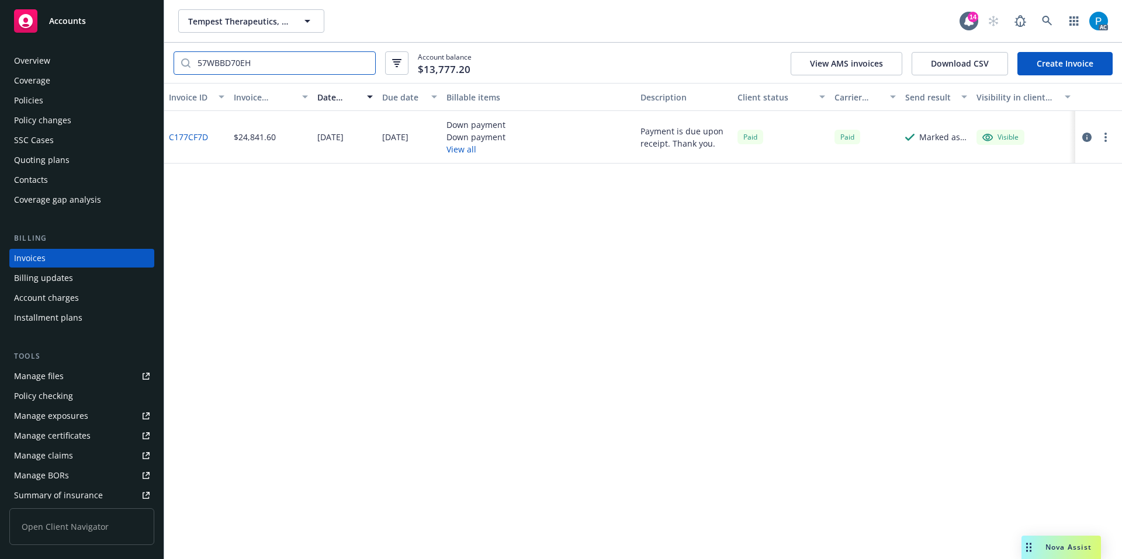
type input "57WBBD70EH"
click at [51, 103] on div "Policies" at bounding box center [82, 100] width 136 height 19
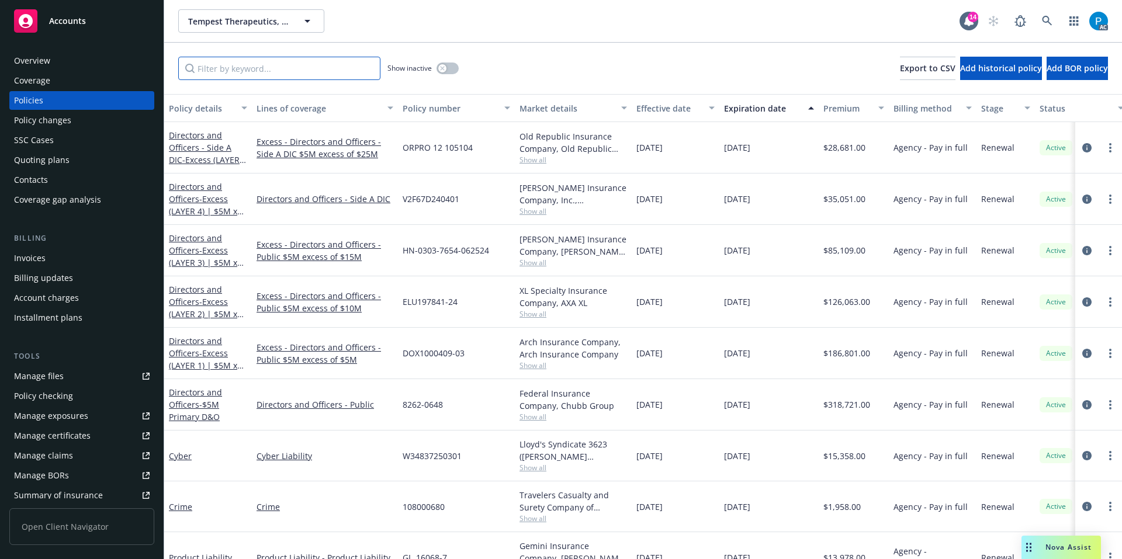
click at [266, 72] on input "Filter by keyword..." at bounding box center [279, 68] width 202 height 23
paste input "57WBBD70EH"
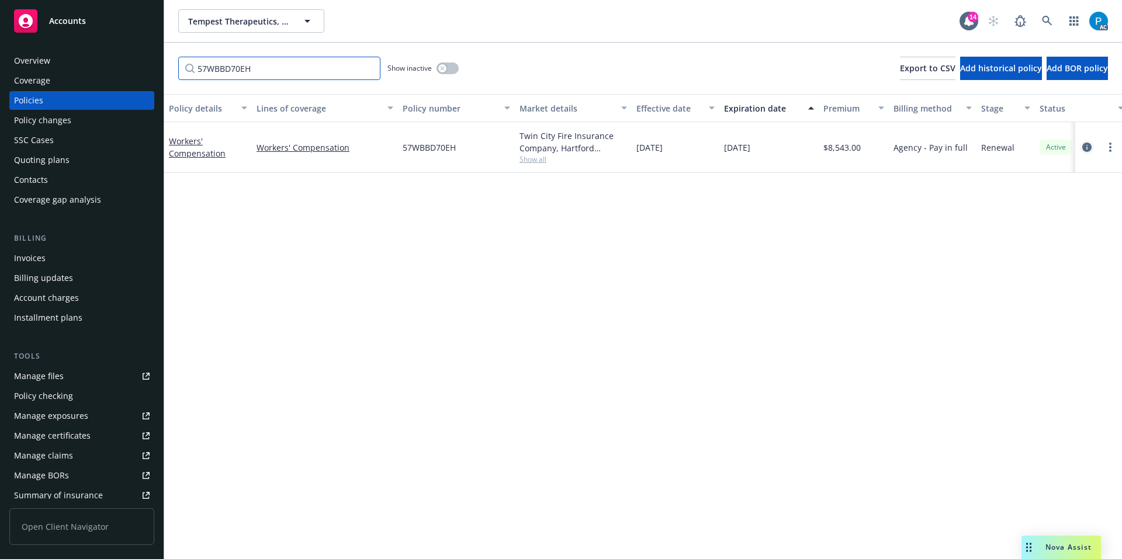
type input "57WBBD70EH"
click at [1084, 147] on icon "circleInformation" at bounding box center [1086, 147] width 9 height 9
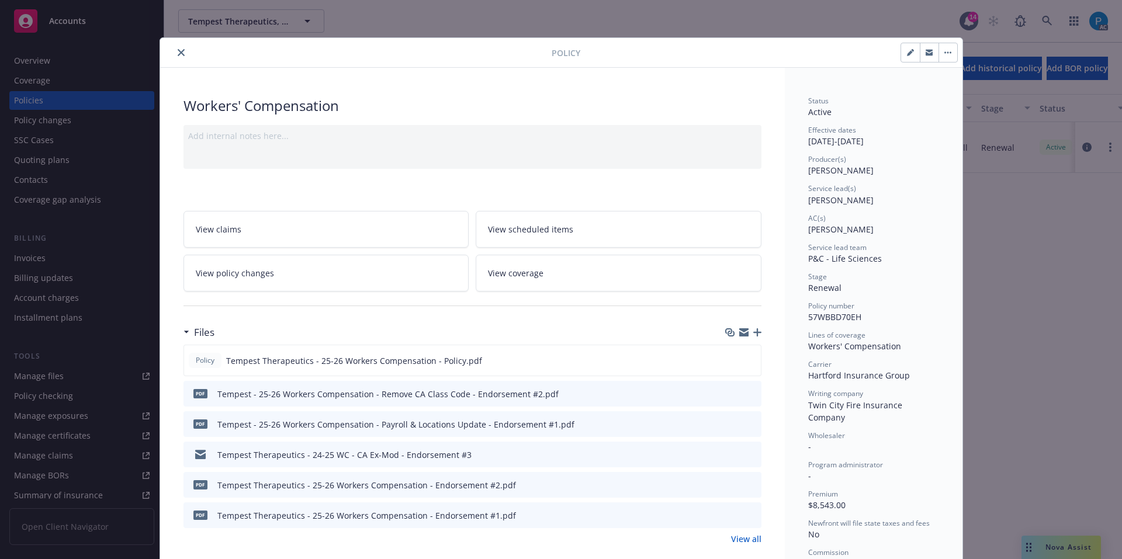
scroll to position [35, 0]
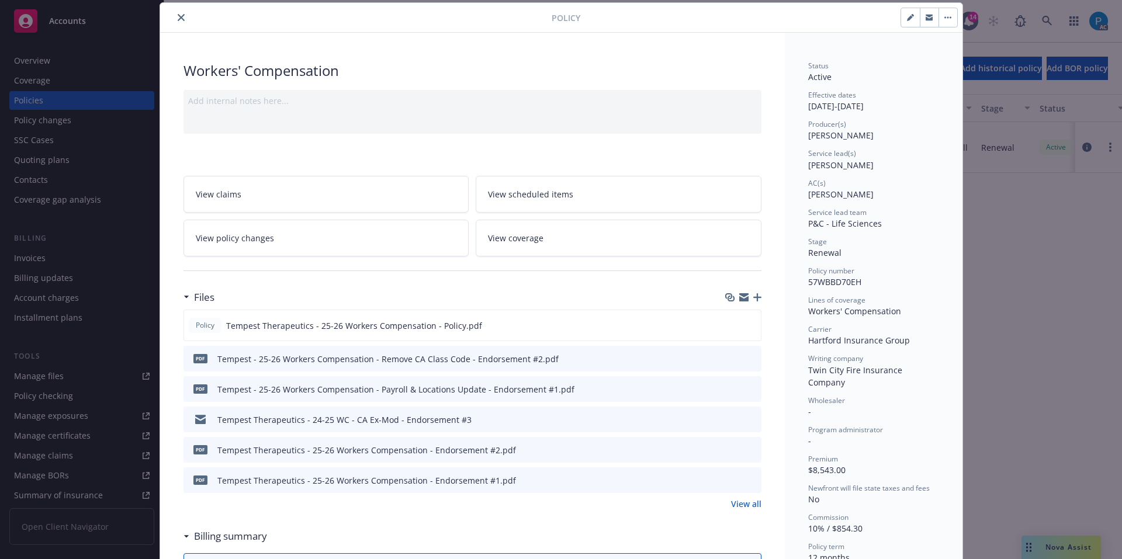
click at [180, 19] on button "close" at bounding box center [181, 18] width 14 height 14
click at [68, 60] on div "Overview" at bounding box center [82, 60] width 136 height 19
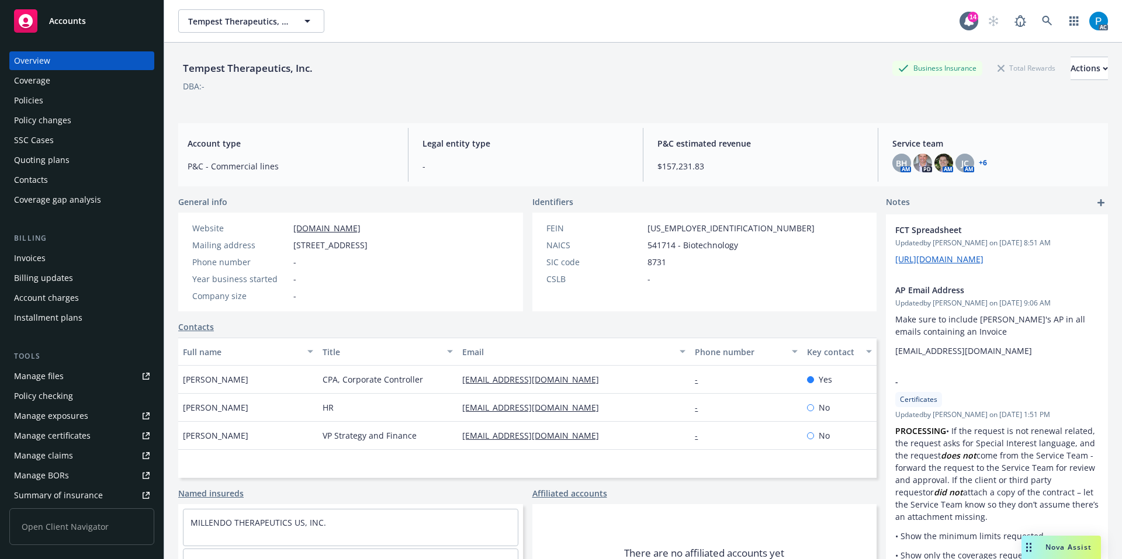
click at [979, 164] on link "+ 6" at bounding box center [983, 163] width 8 height 7
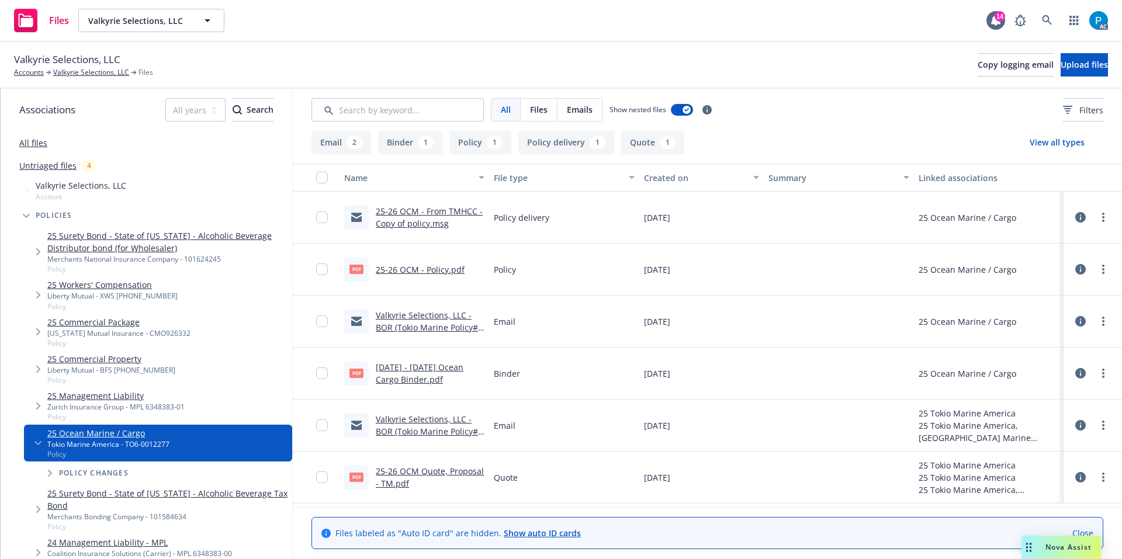
click at [424, 272] on link "25-26 OCM - Policy.pdf" at bounding box center [420, 269] width 89 height 11
click at [425, 365] on link "2025 - 2026 Ocean Cargo Binder.pdf" at bounding box center [420, 373] width 88 height 23
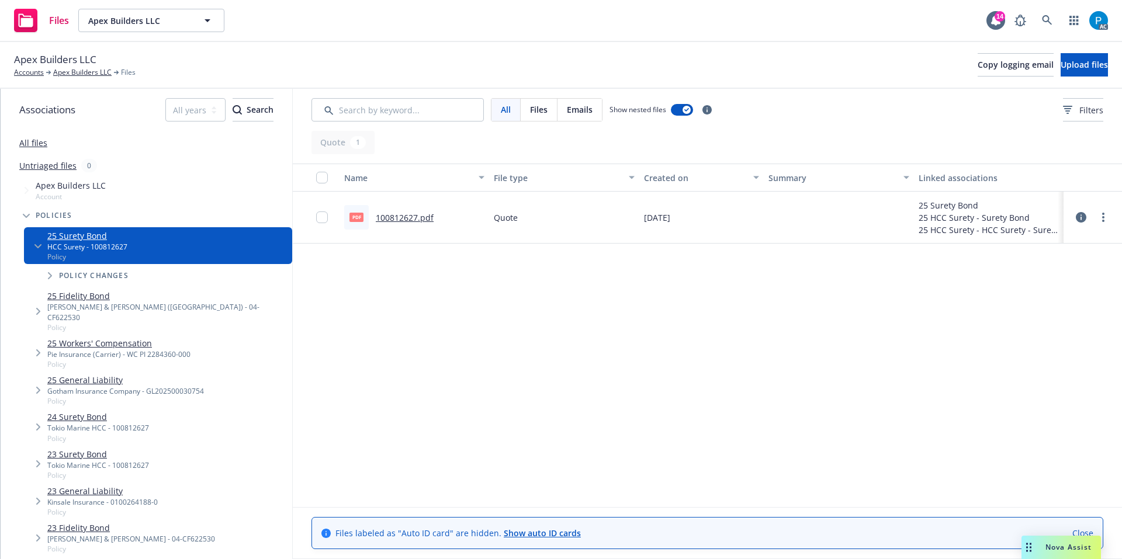
click at [409, 214] on link "100812627.pdf" at bounding box center [405, 217] width 58 height 11
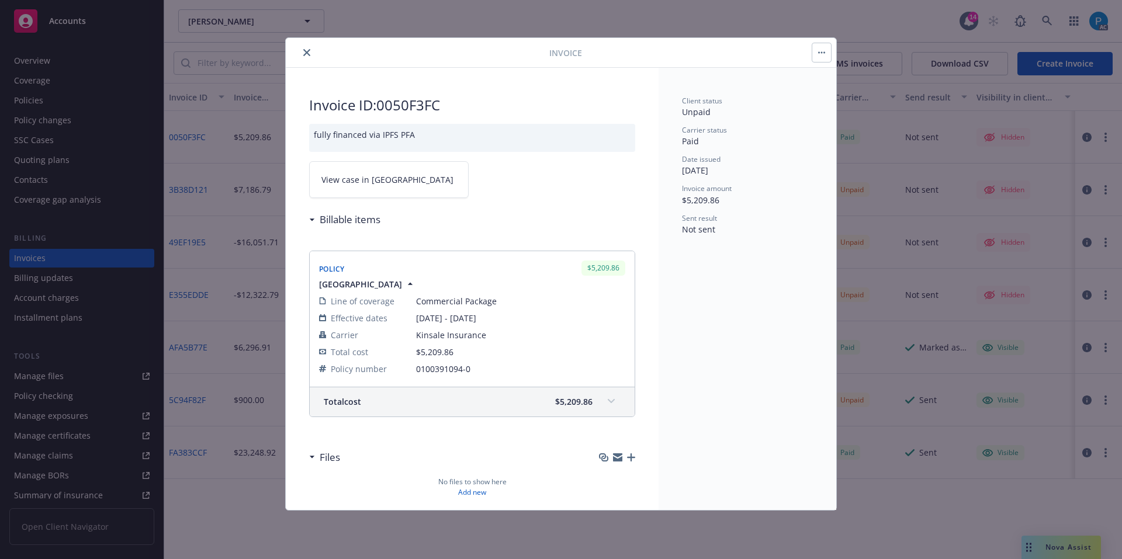
drag, startPoint x: 0, startPoint y: 0, endPoint x: 108, endPoint y: 14, distance: 109.0
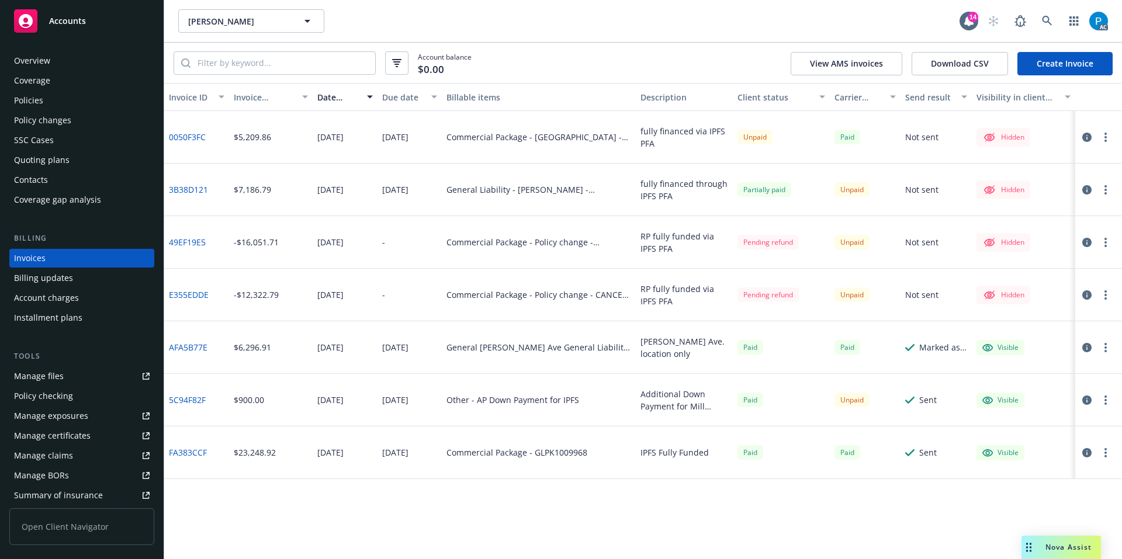
click at [104, 18] on div "Accounts" at bounding box center [82, 20] width 136 height 23
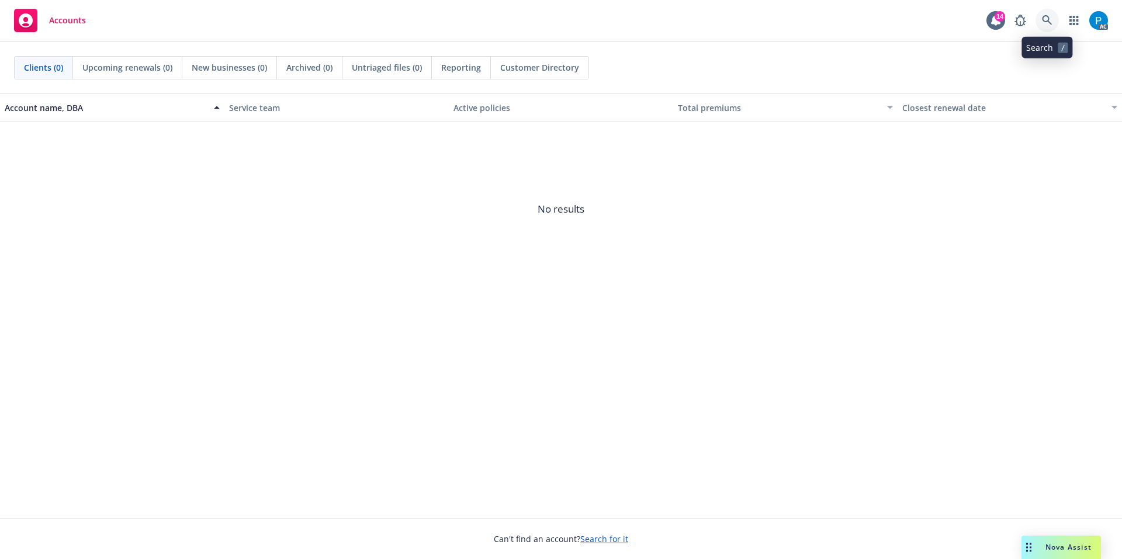
click at [1050, 18] on icon at bounding box center [1047, 20] width 11 height 11
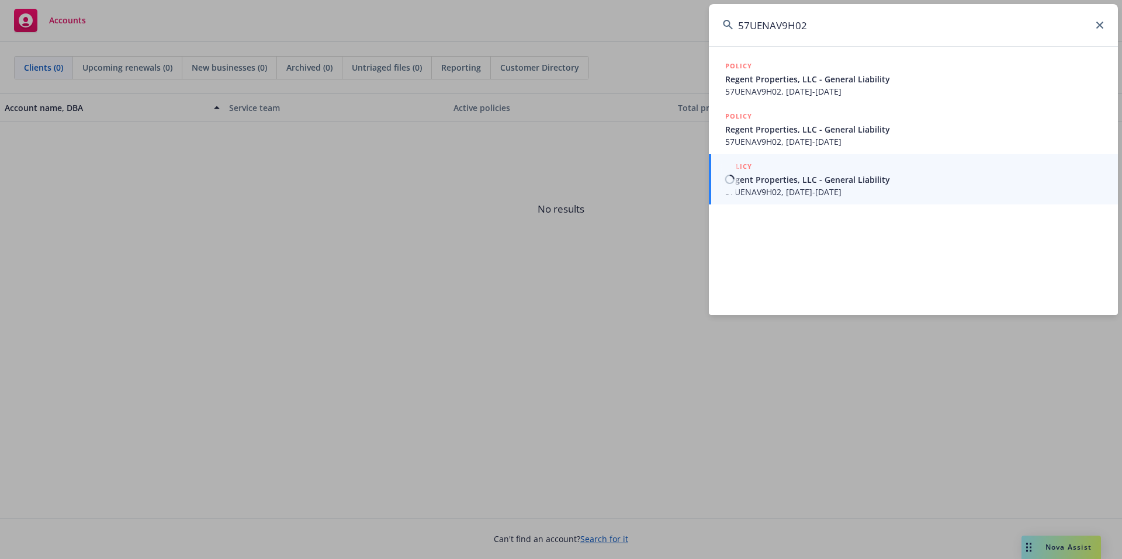
type input "57UENAV9H02"
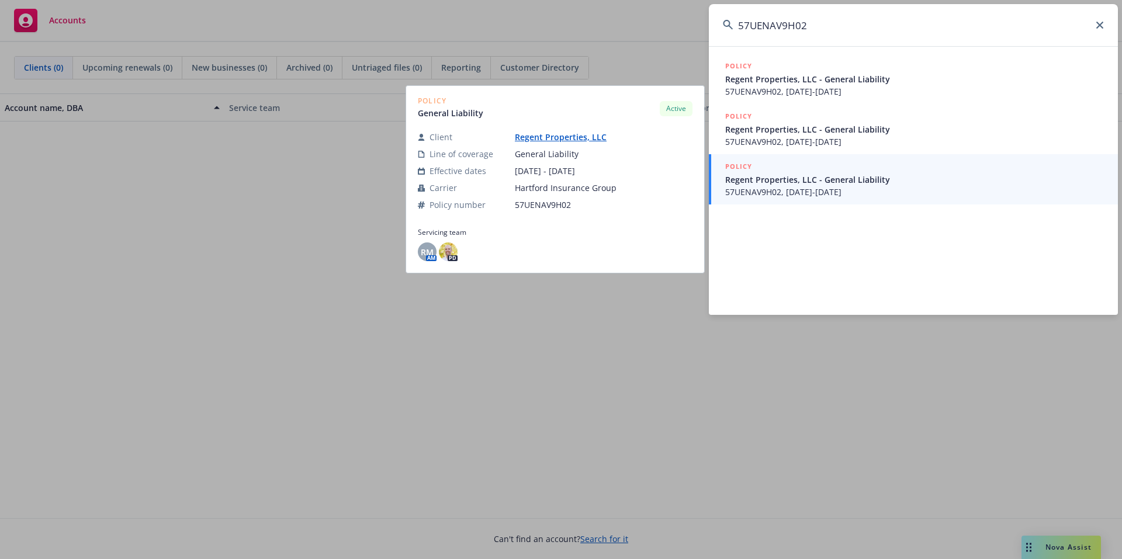
click at [798, 176] on span "Regent Properties, LLC - General Liability" at bounding box center [914, 180] width 379 height 12
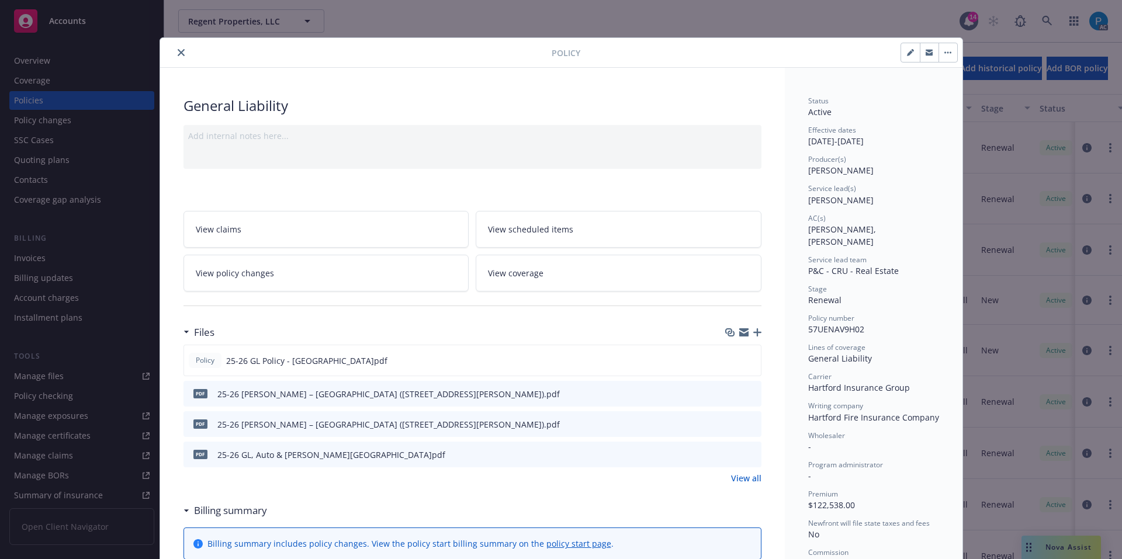
click at [174, 49] on button "close" at bounding box center [181, 53] width 14 height 14
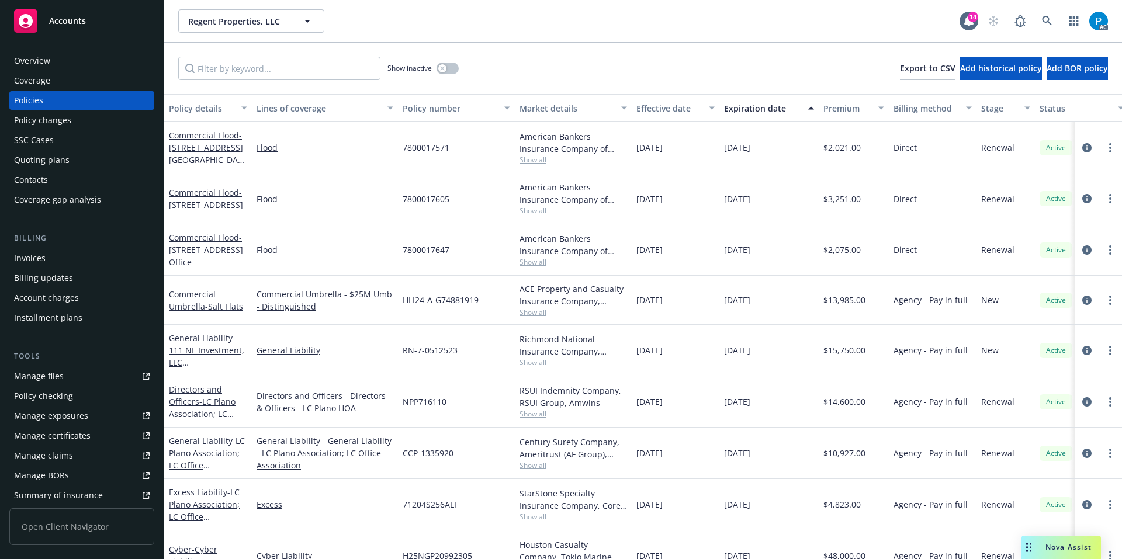
click at [39, 256] on div "Invoices" at bounding box center [30, 258] width 32 height 19
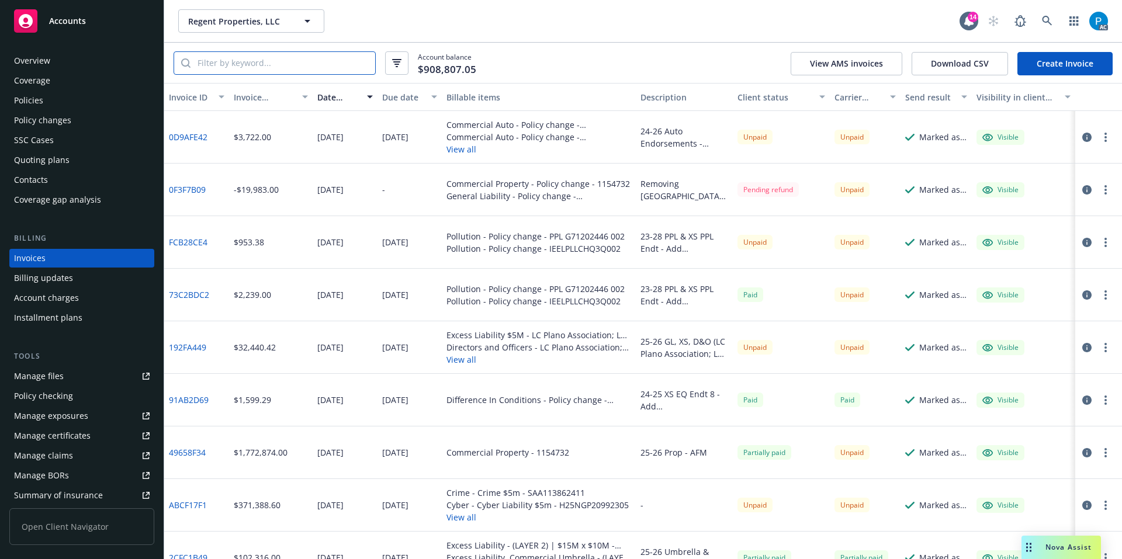
click at [258, 64] on input "search" at bounding box center [283, 63] width 185 height 22
paste input "57UENAV9H02"
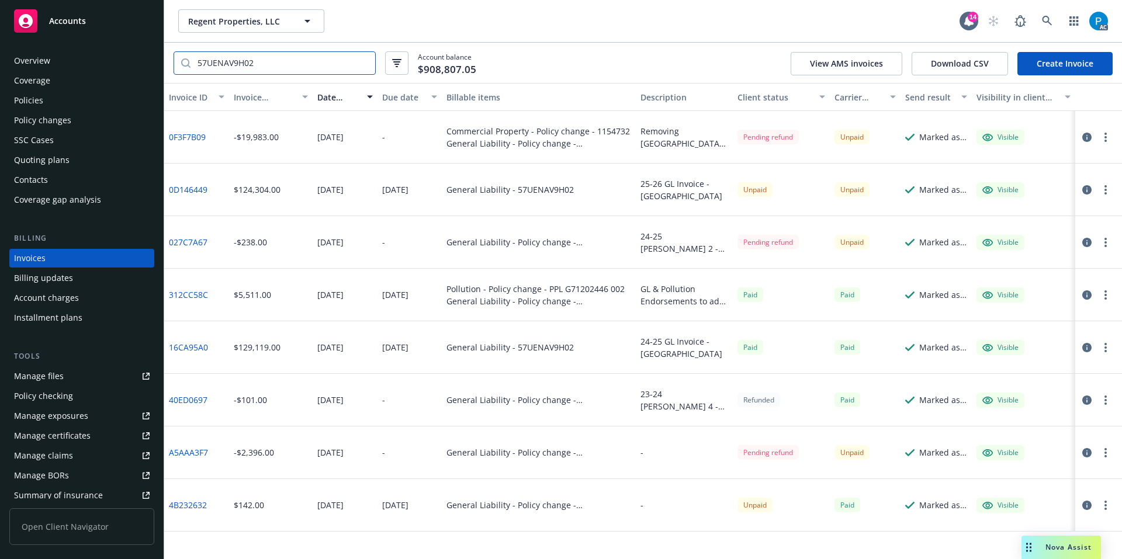
type input "57UENAV9H02"
click at [96, 24] on div "Accounts" at bounding box center [82, 20] width 136 height 23
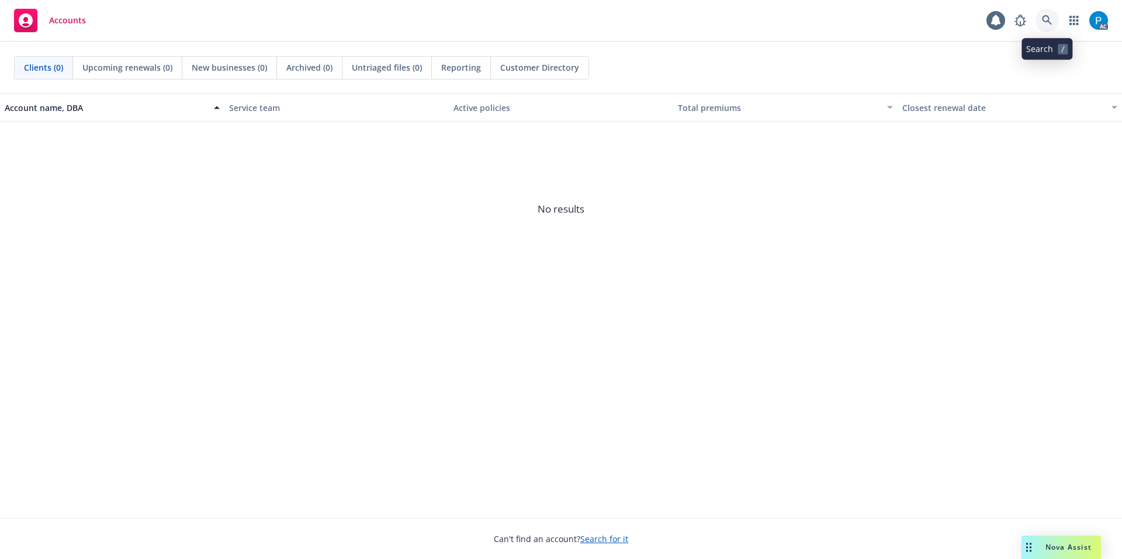
click at [1053, 20] on link at bounding box center [1047, 20] width 23 height 23
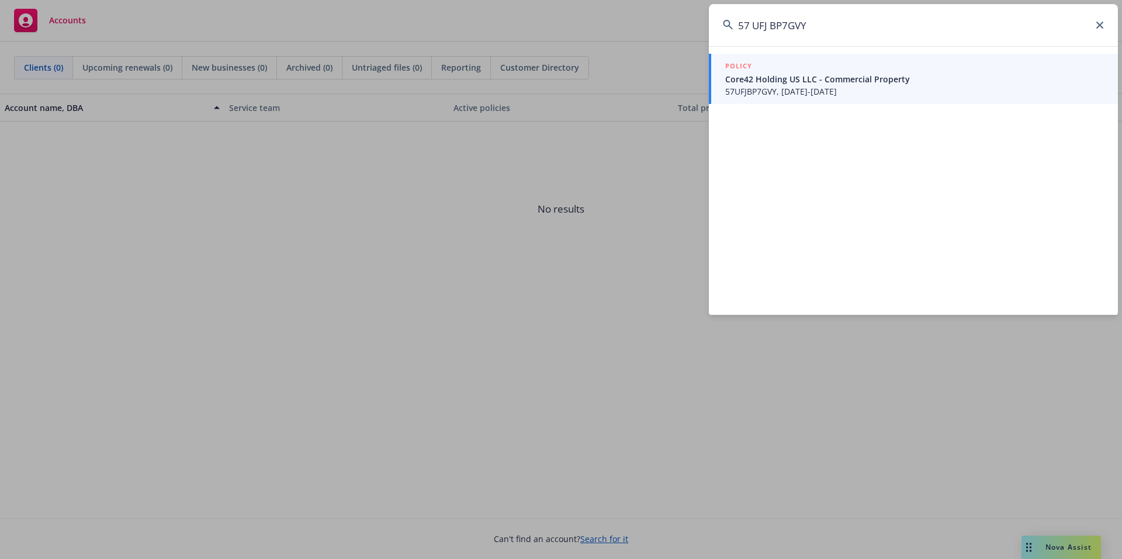
click at [755, 23] on input "57 UFJ BP7GVY" at bounding box center [913, 25] width 409 height 42
type input "57UFJBP7GVY"
click at [752, 78] on span "Core42 Holding US LLC - Commercial Property" at bounding box center [914, 79] width 379 height 12
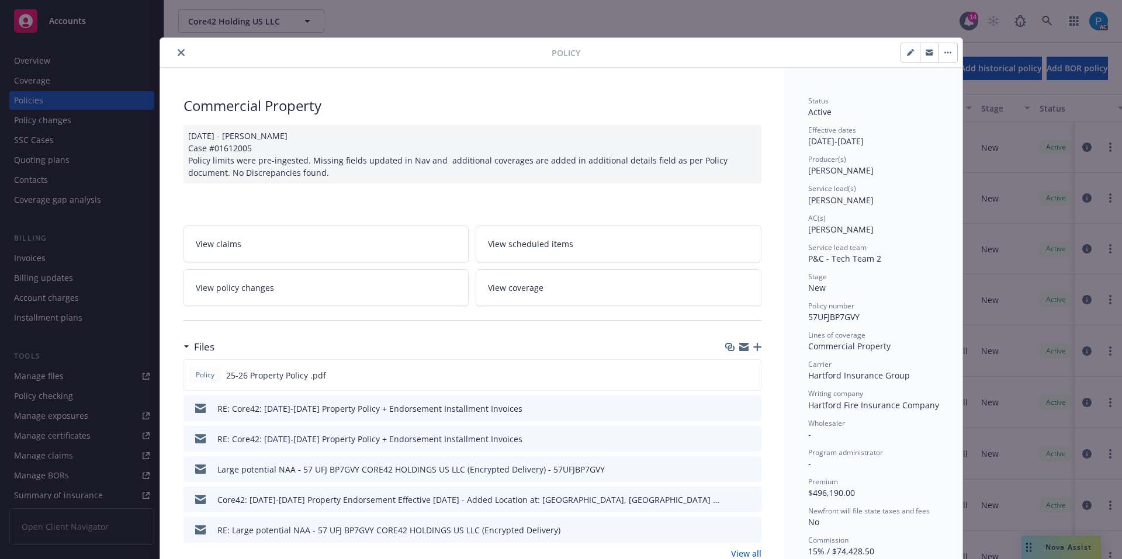
click at [174, 47] on button "close" at bounding box center [181, 53] width 14 height 14
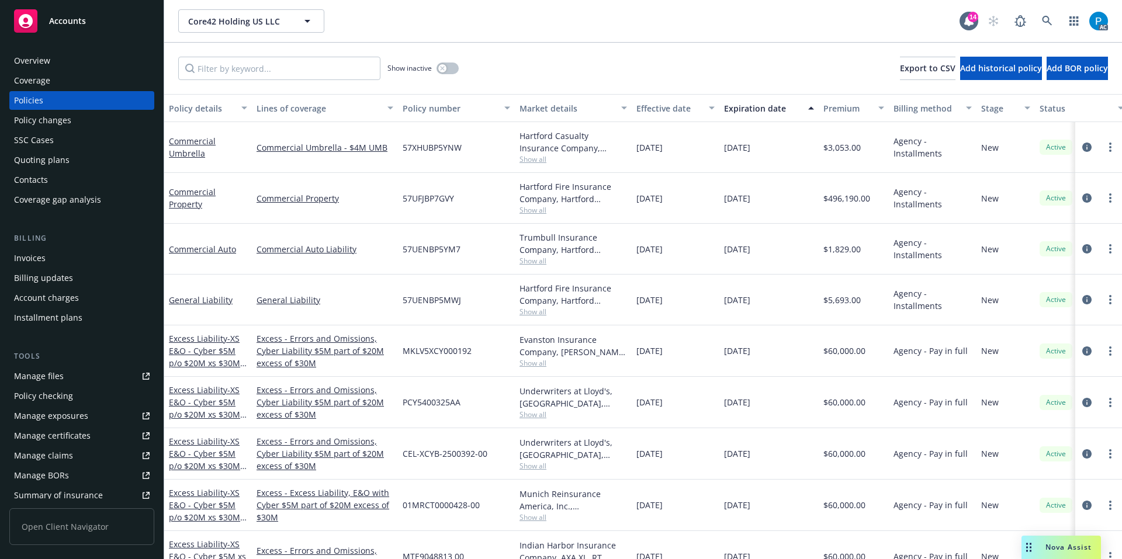
click at [38, 251] on div "Invoices" at bounding box center [30, 258] width 32 height 19
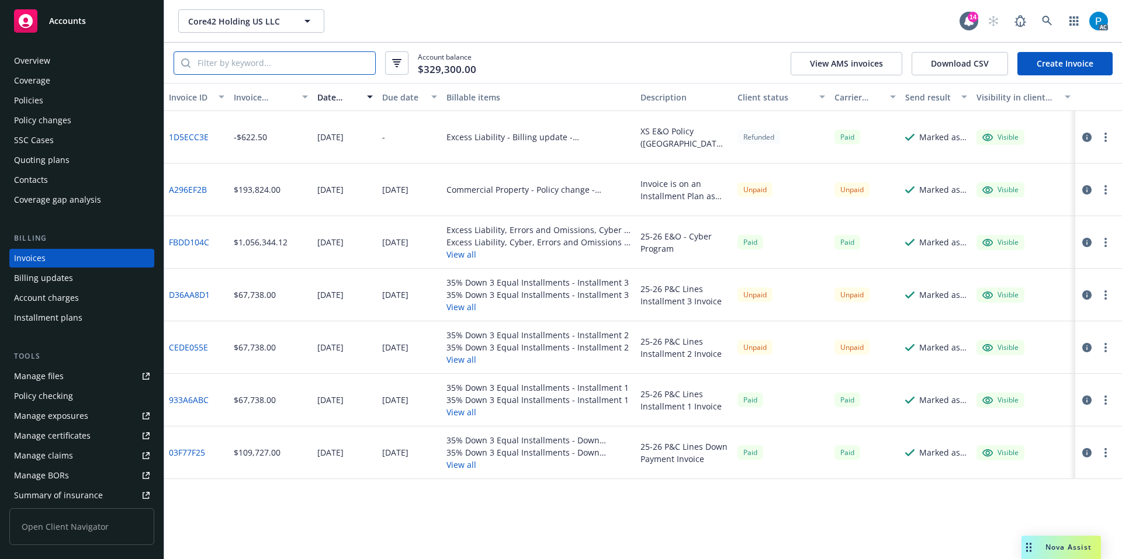
click at [233, 65] on input "search" at bounding box center [283, 63] width 185 height 22
paste input "57UFJBP7GVY"
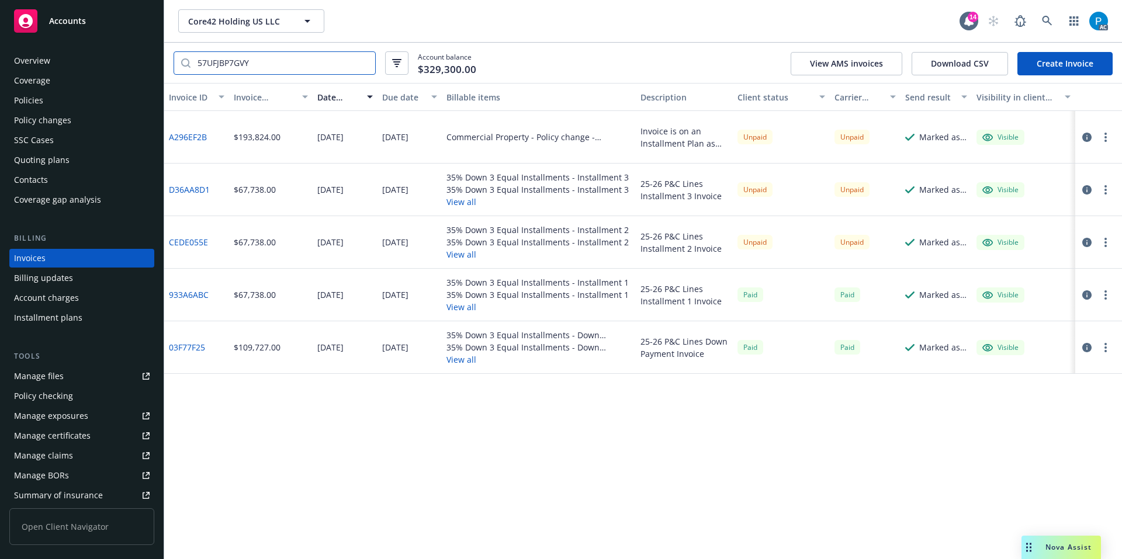
type input "57UFJBP7GVY"
click at [128, 34] on link "Accounts" at bounding box center [81, 21] width 145 height 33
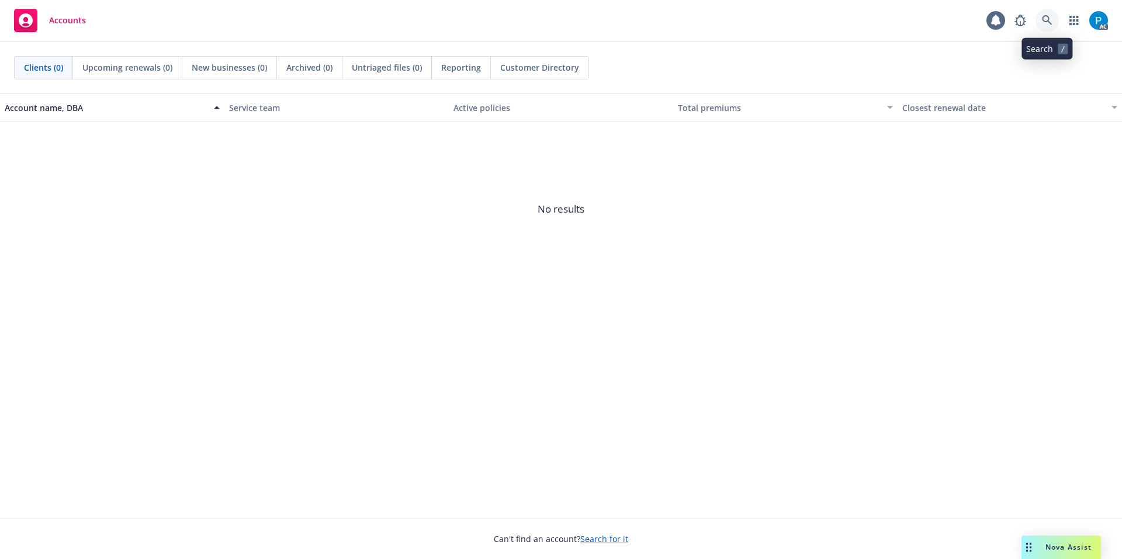
click at [1050, 15] on link at bounding box center [1047, 20] width 23 height 23
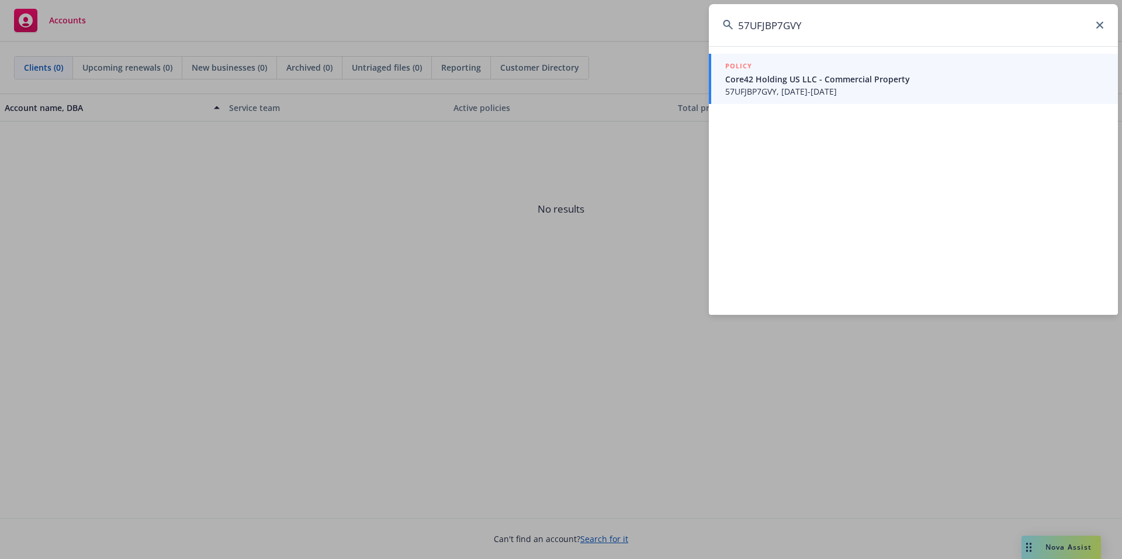
type input "57UFJBP7GVY"
click at [833, 91] on span "57UFJBP7GVY, 04/08/2025-04/08/2026" at bounding box center [914, 91] width 379 height 12
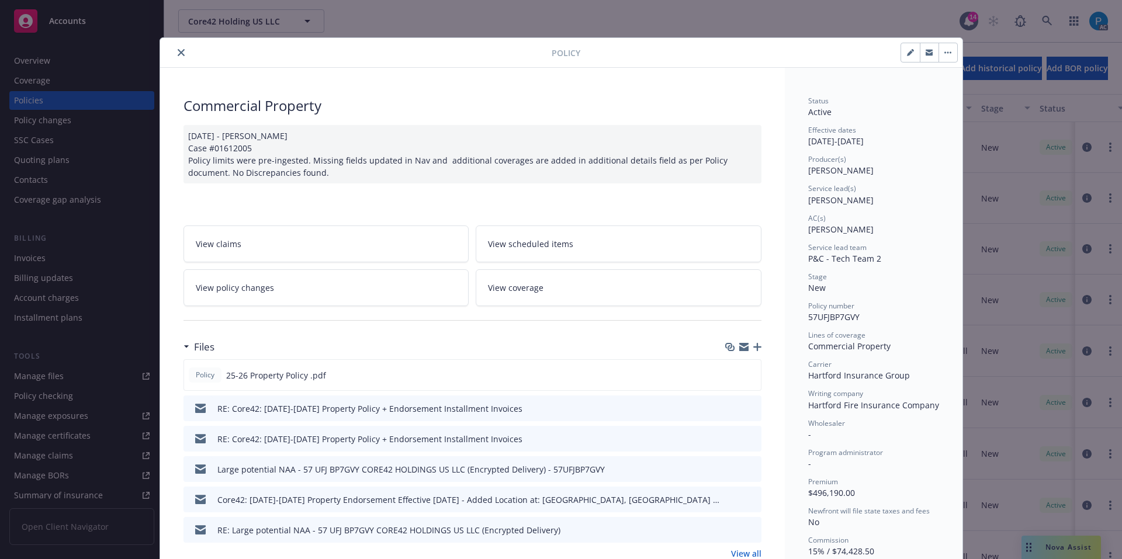
click at [178, 47] on button "close" at bounding box center [181, 53] width 14 height 14
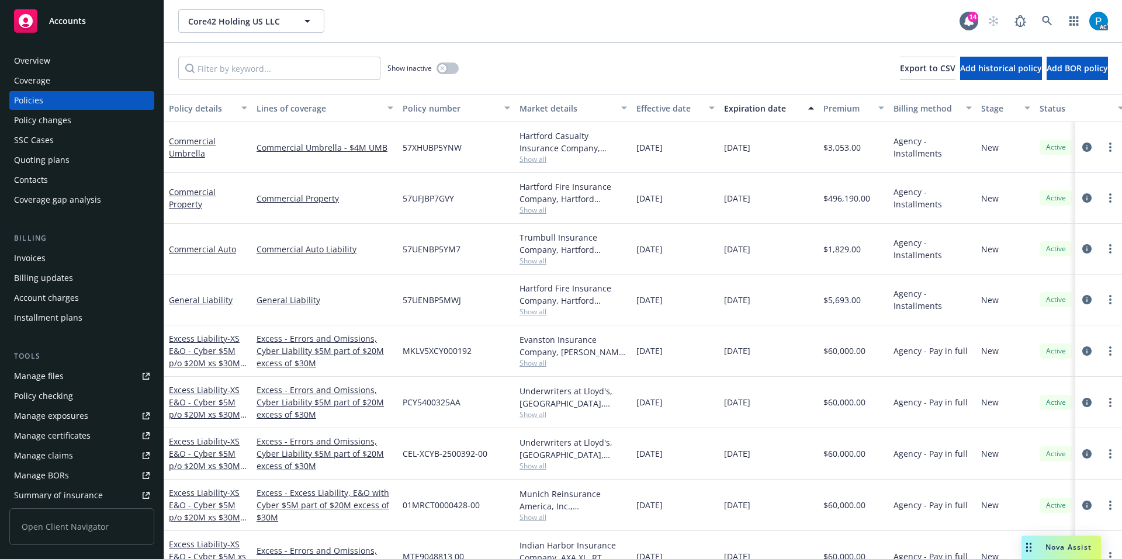
click at [68, 256] on div "Invoices" at bounding box center [82, 258] width 136 height 19
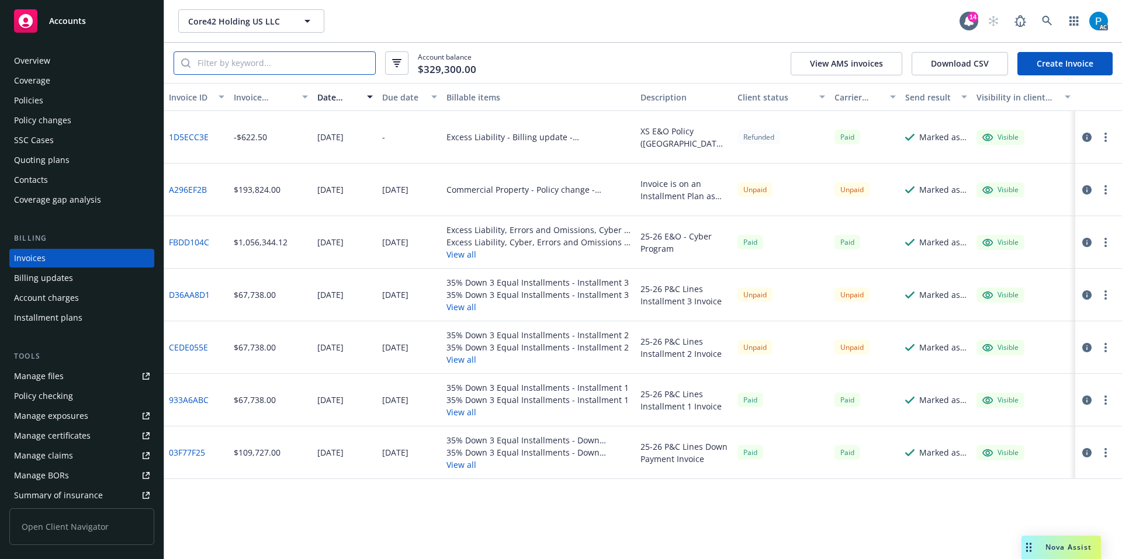
click at [278, 56] on input "search" at bounding box center [283, 63] width 185 height 22
paste input "57UFJBP7GVY"
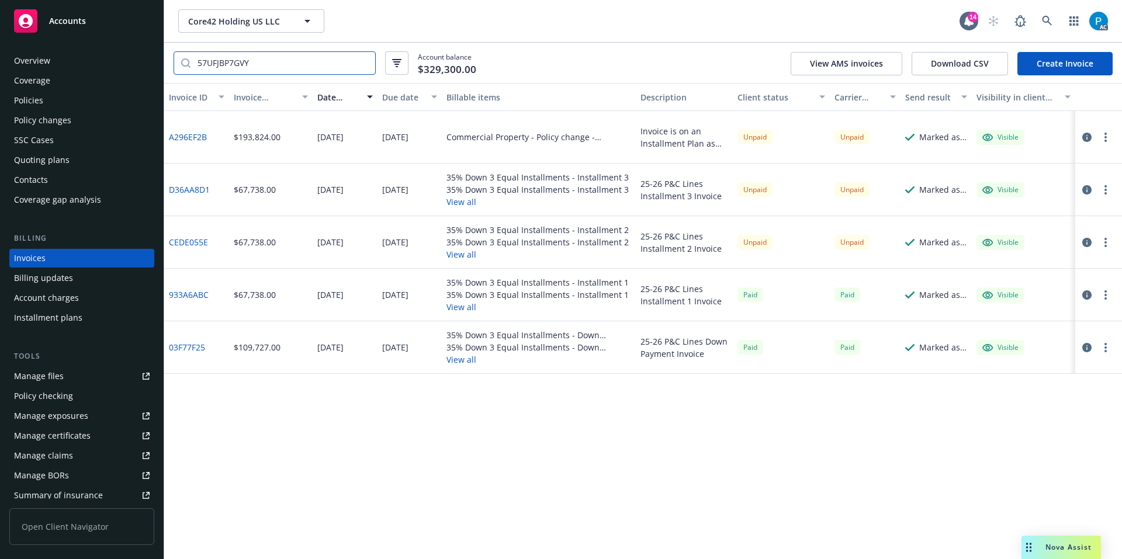
type input "57UFJBP7GVY"
click at [485, 458] on div "Invoice ID Invoice amount Date issued Due date Billable items Description Clien…" at bounding box center [643, 321] width 958 height 476
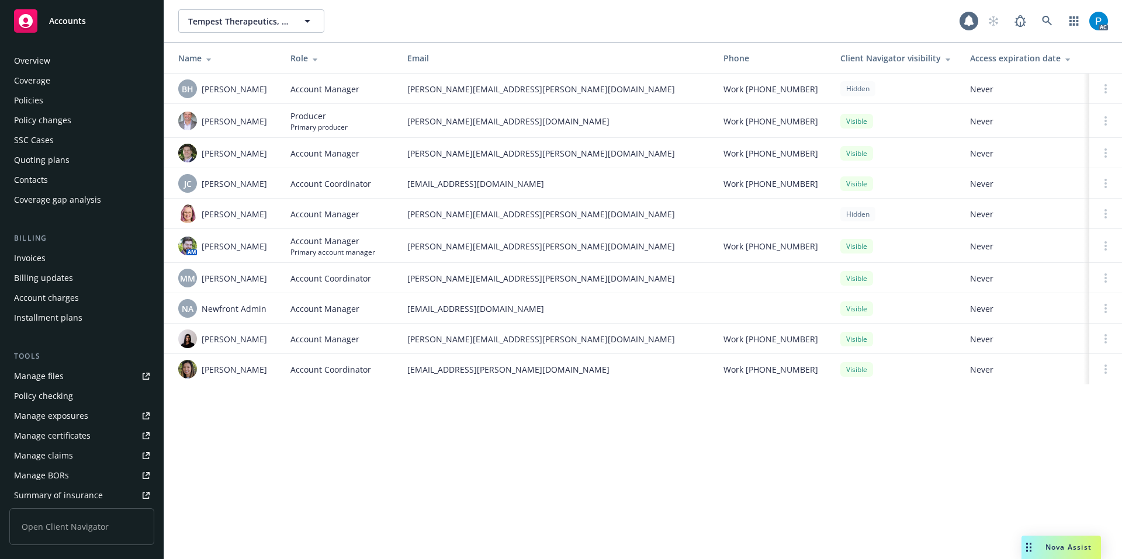
scroll to position [202, 0]
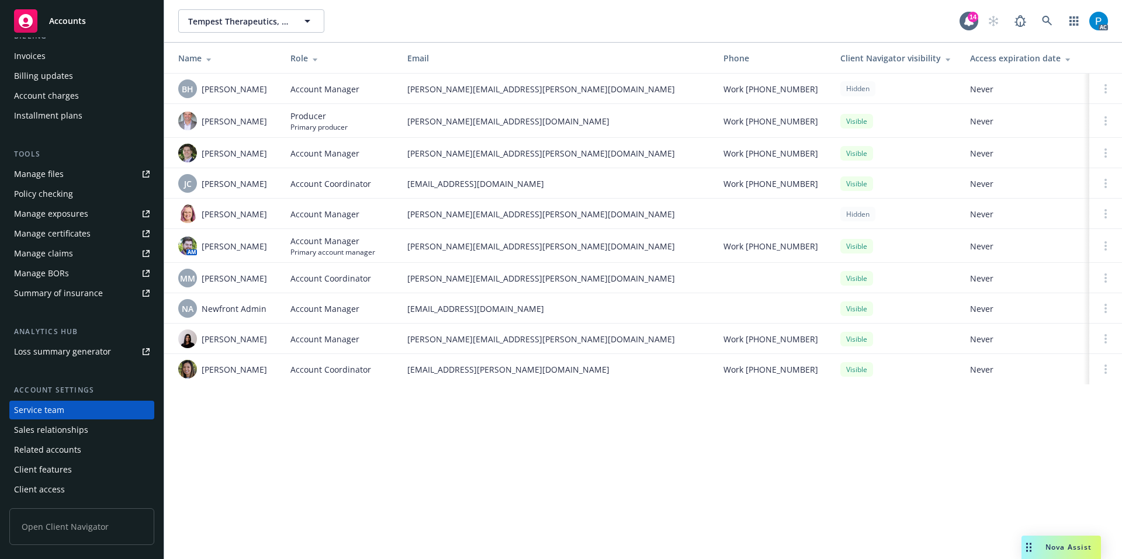
click at [108, 17] on div "Accounts" at bounding box center [82, 20] width 136 height 23
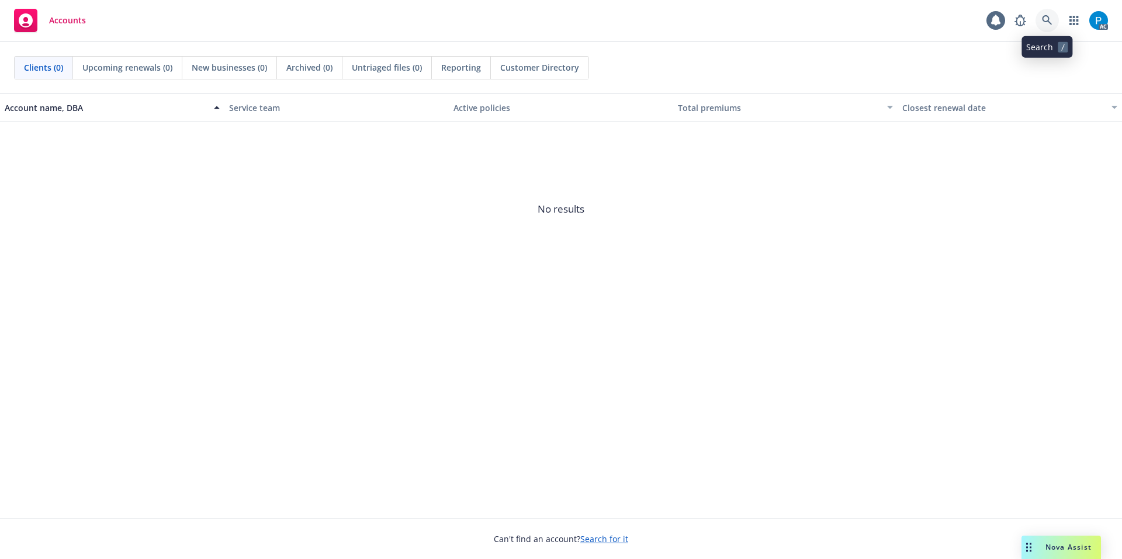
click at [1046, 26] on link at bounding box center [1047, 20] width 23 height 23
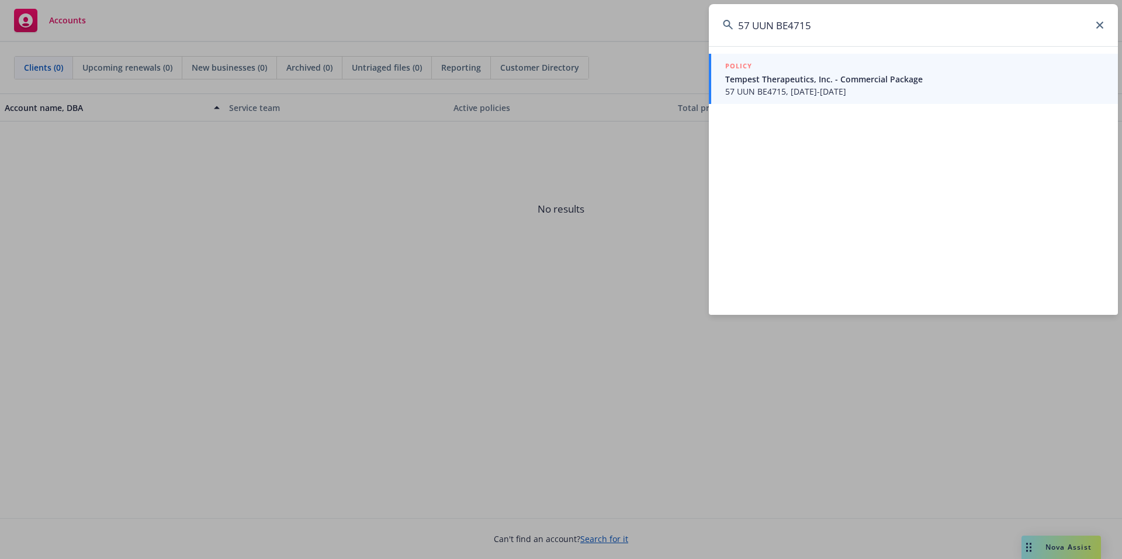
type input "57 UUN BE4715"
click at [818, 77] on span "Tempest Therapeutics, Inc. - Commercial Package" at bounding box center [914, 79] width 379 height 12
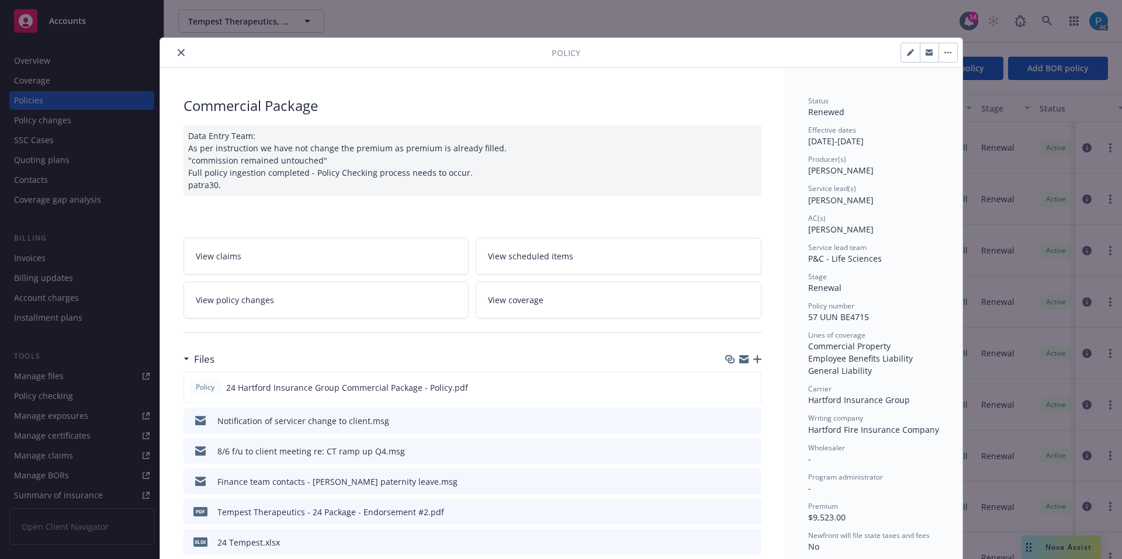
click at [178, 54] on icon "close" at bounding box center [181, 52] width 7 height 7
click at [53, 260] on div "Invoices" at bounding box center [82, 258] width 136 height 19
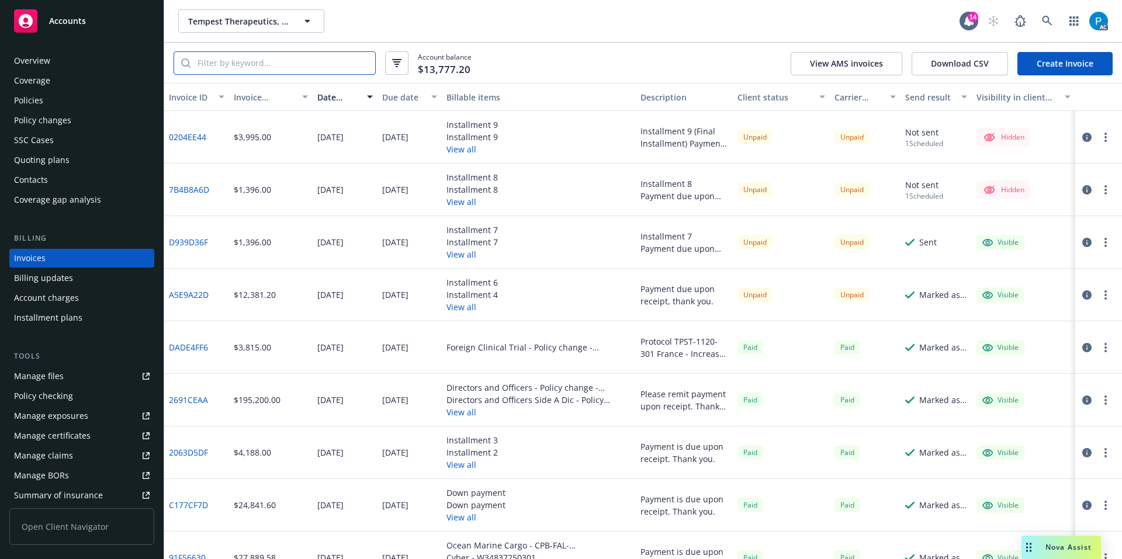
click at [297, 65] on input "search" at bounding box center [283, 63] width 185 height 22
paste input "57 UUN BE4715"
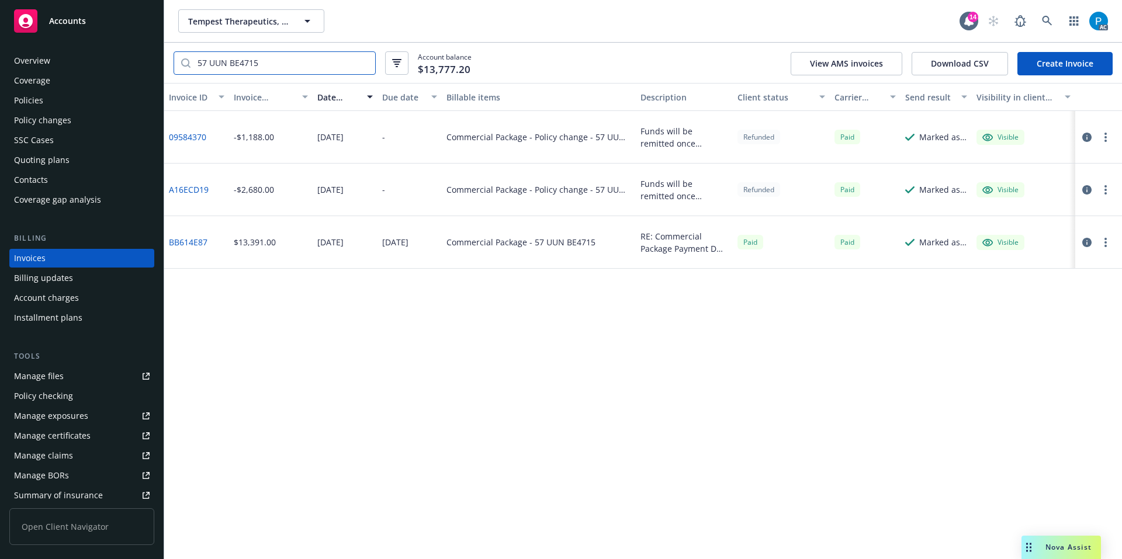
click at [211, 64] on input "57 UUN BE4715" at bounding box center [283, 63] width 185 height 22
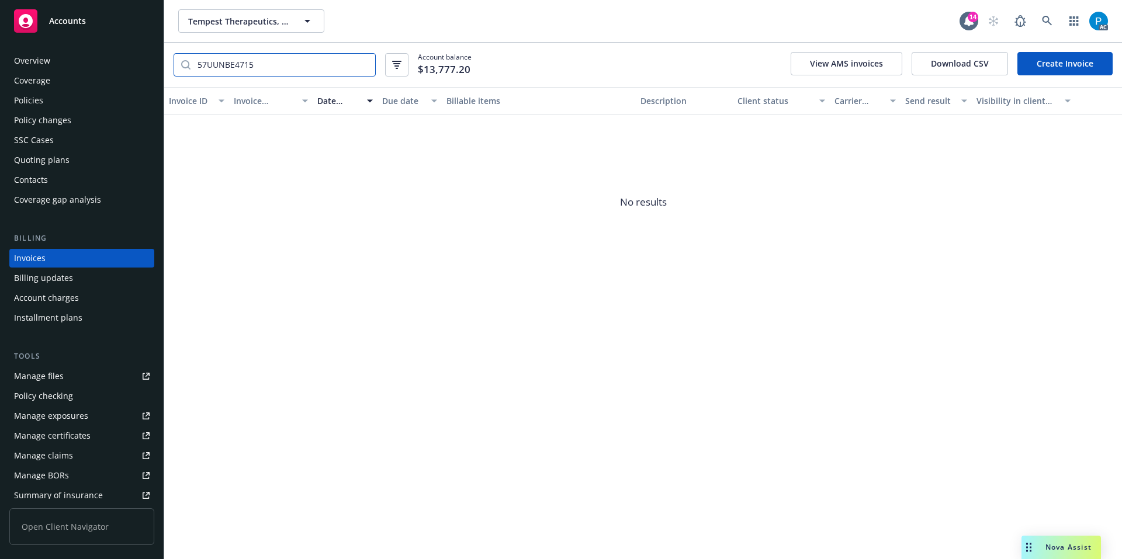
type input "57UUNBE4715"
click at [65, 62] on div "Overview" at bounding box center [82, 60] width 136 height 19
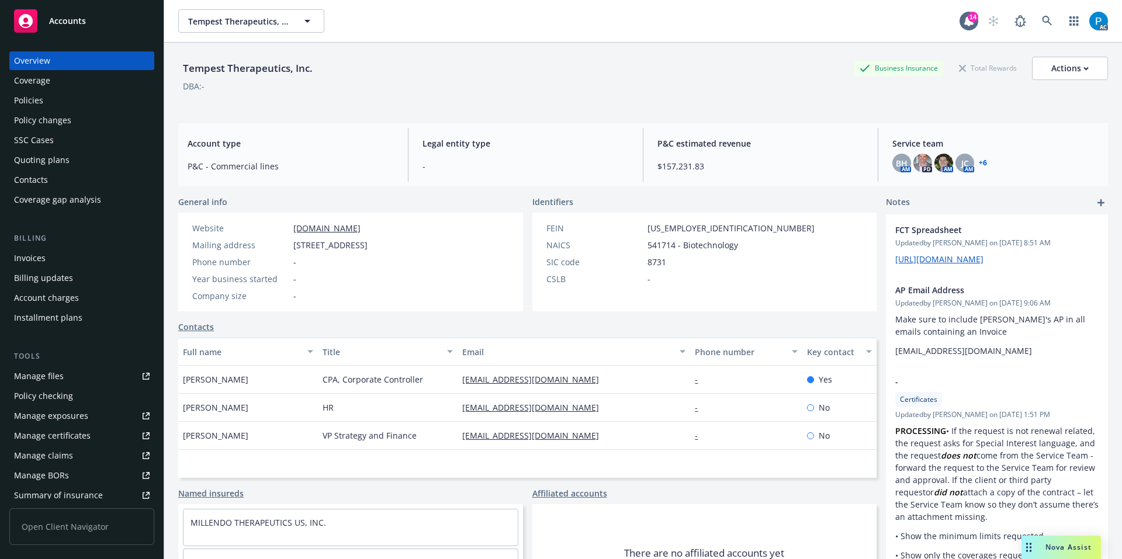
click at [979, 162] on link "+ 6" at bounding box center [983, 163] width 8 height 7
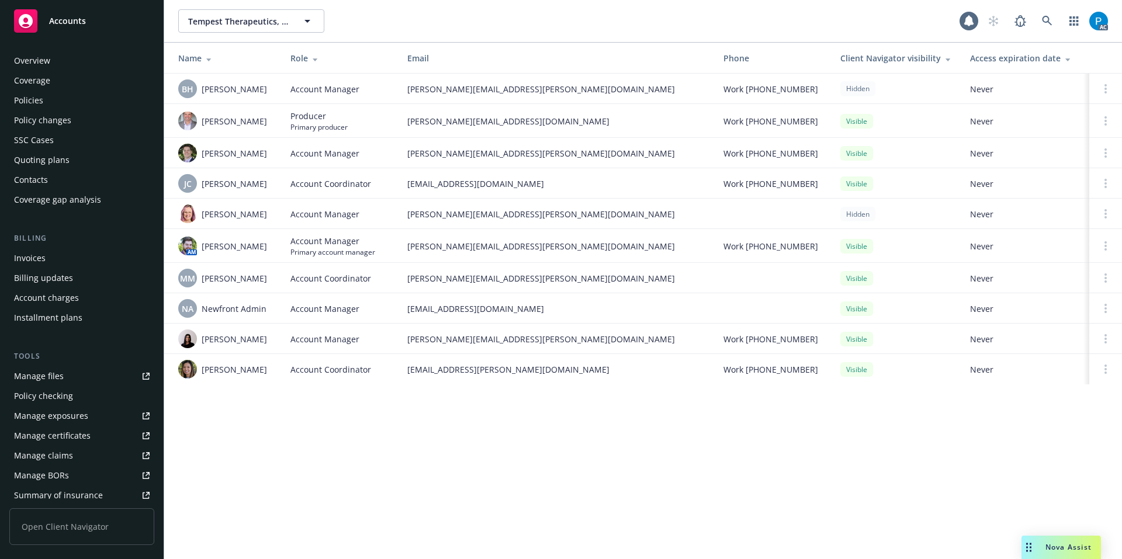
scroll to position [202, 0]
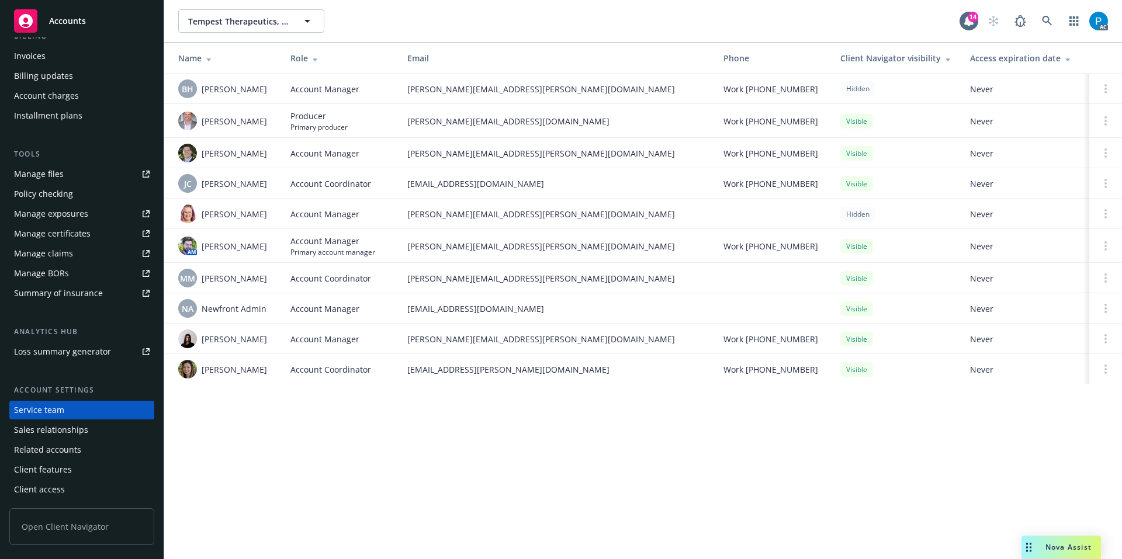
click at [101, 16] on div "Accounts" at bounding box center [82, 20] width 136 height 23
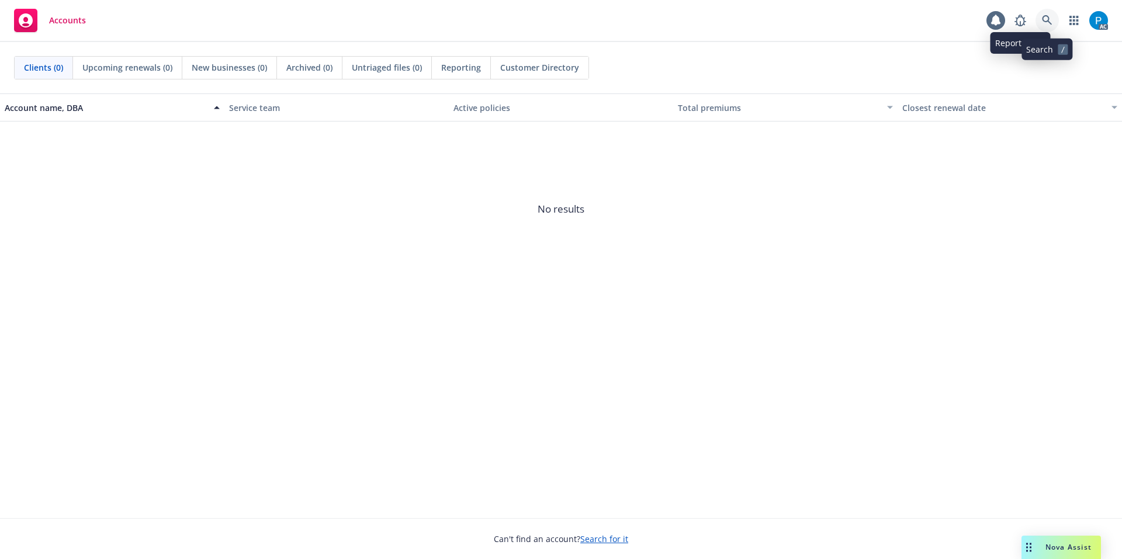
click at [1042, 13] on link at bounding box center [1047, 20] width 23 height 23
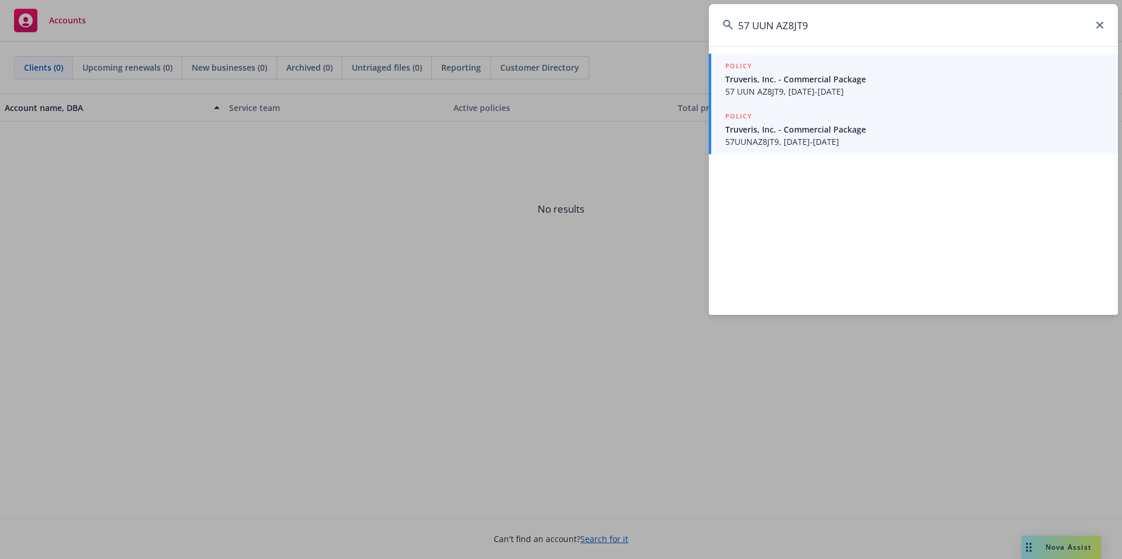
type input "57 UUN AZ8JT9"
click at [777, 130] on span "Truveris, Inc. - Commercial Package" at bounding box center [914, 129] width 379 height 12
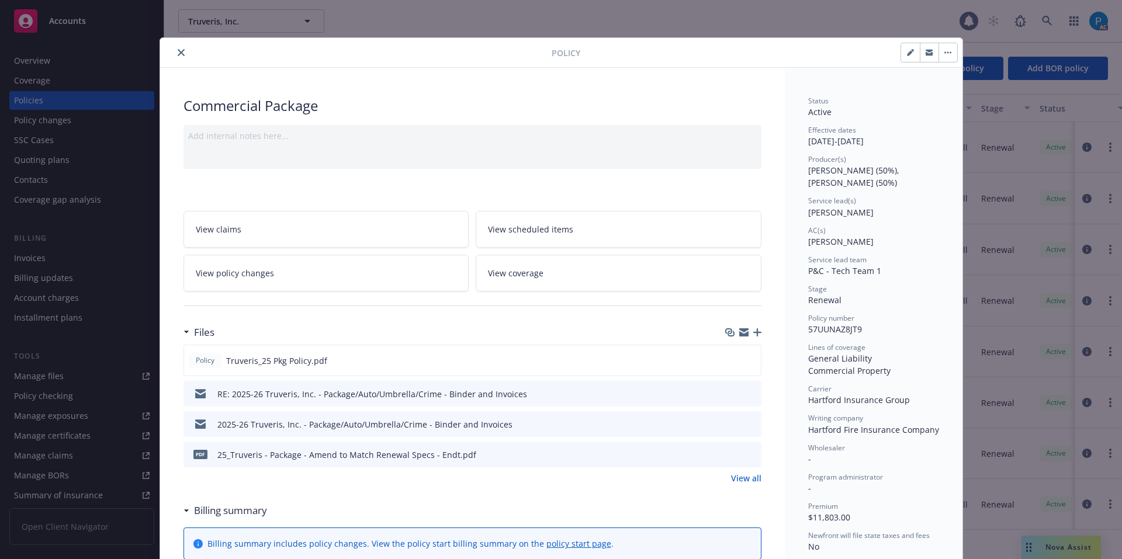
click at [178, 51] on icon "close" at bounding box center [181, 52] width 7 height 7
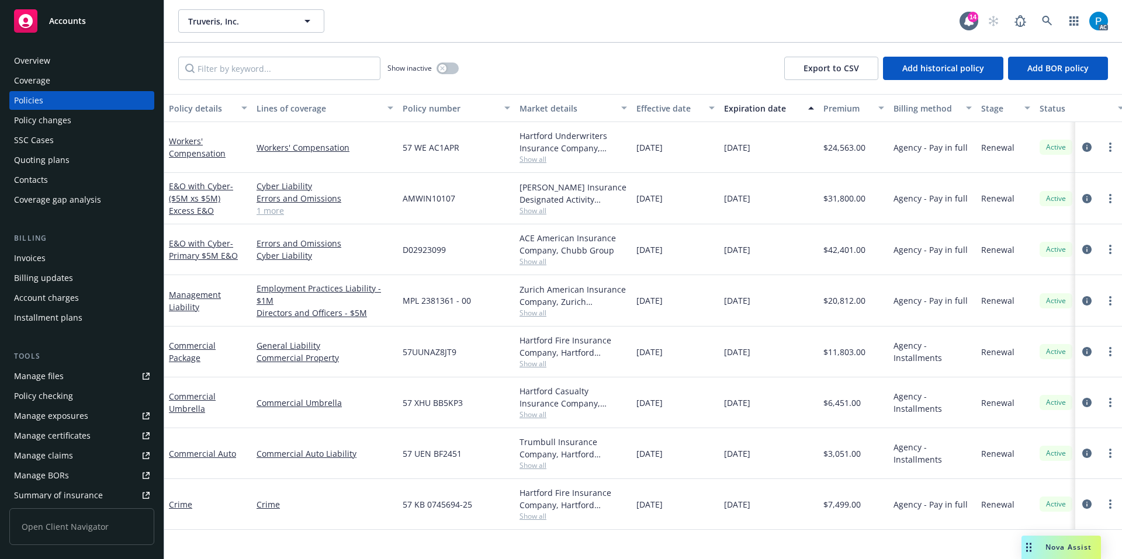
click at [57, 254] on div "Invoices" at bounding box center [82, 258] width 136 height 19
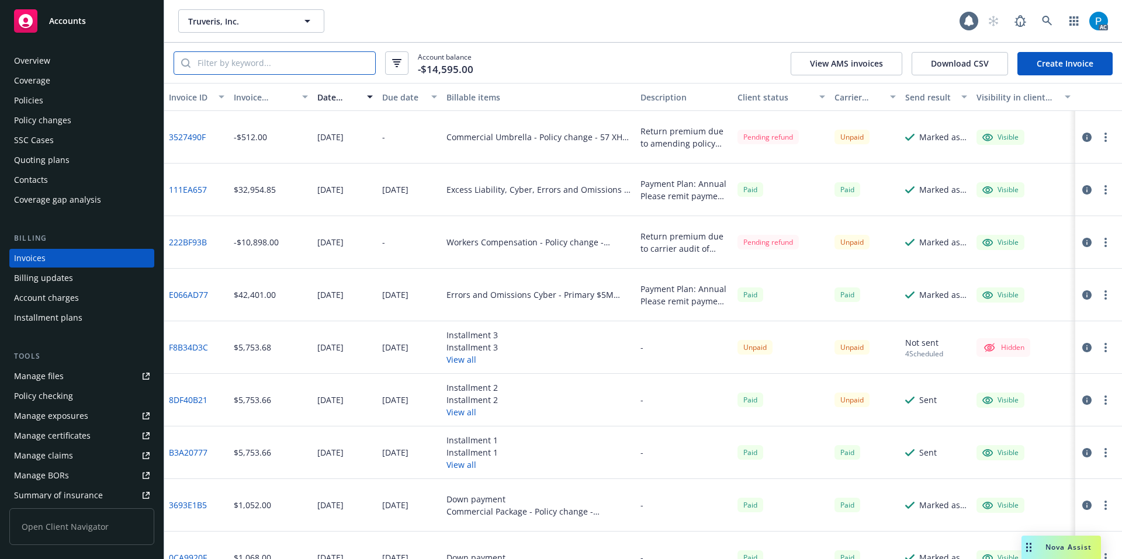
click at [272, 63] on input "search" at bounding box center [283, 63] width 185 height 22
paste input "57 UUN AZ8JT9"
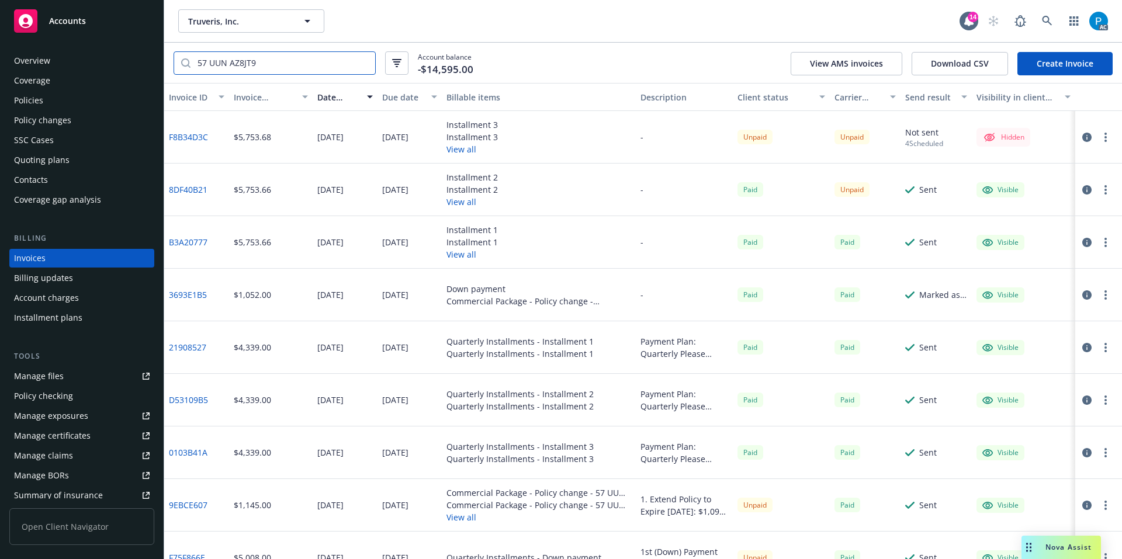
click at [211, 64] on input "57 UUN AZ8JT9" at bounding box center [283, 63] width 185 height 22
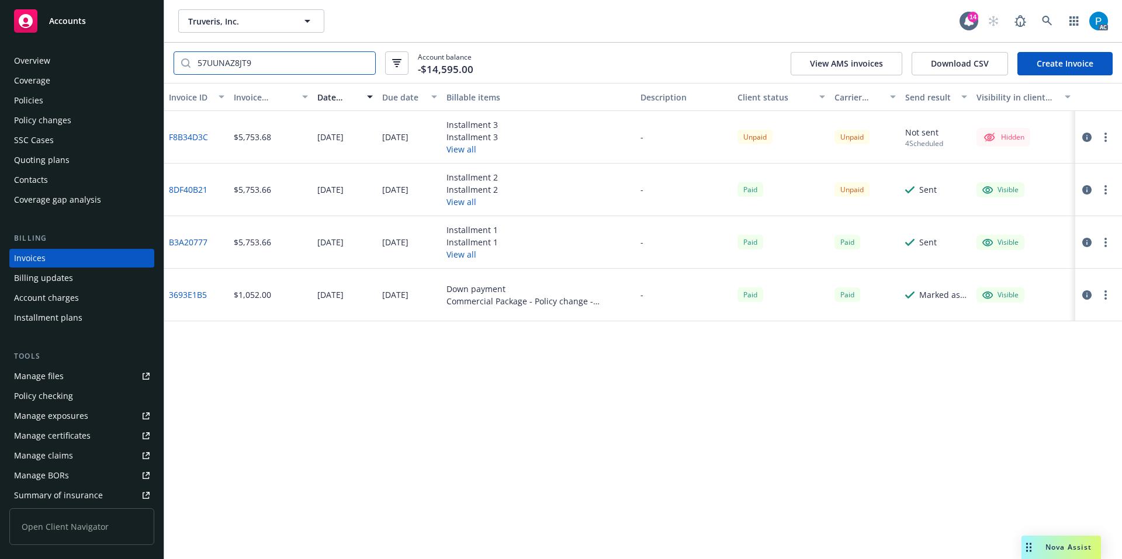
type input "57UUNAZ8JT9"
click at [1085, 193] on icon "button" at bounding box center [1086, 189] width 9 height 9
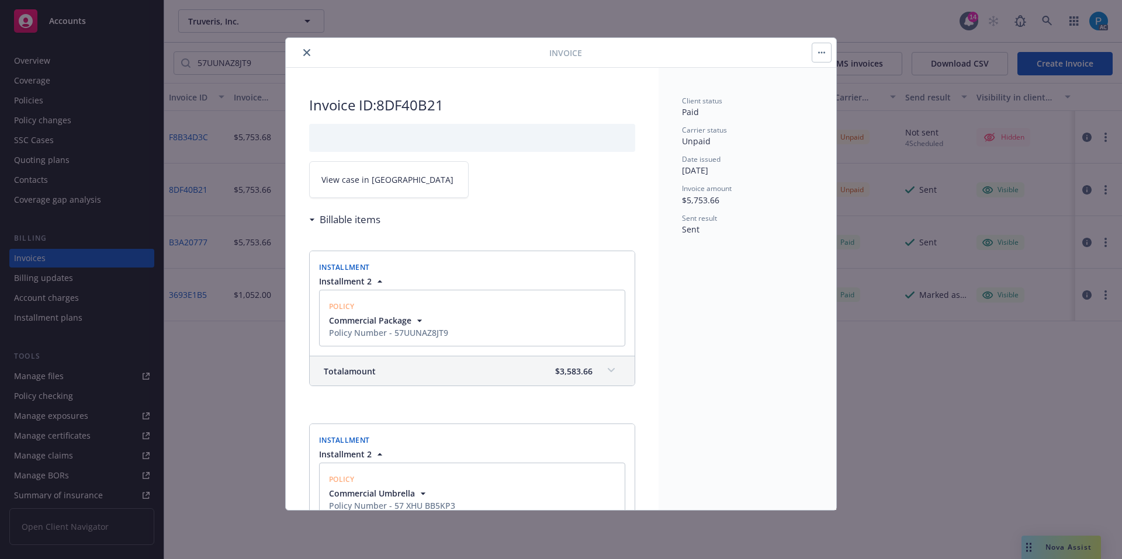
scroll to position [58, 0]
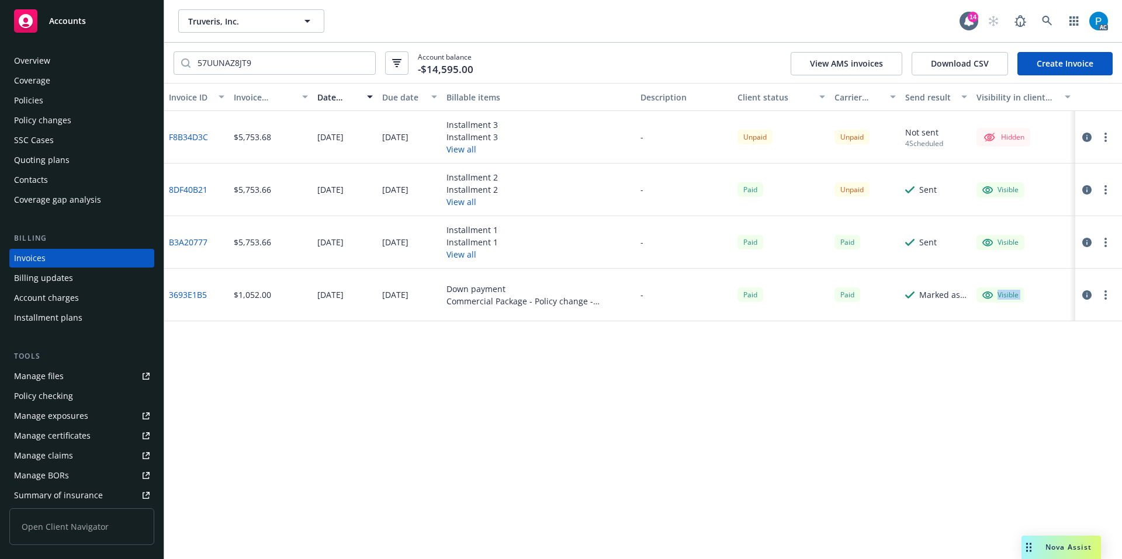
click at [88, 15] on div "Accounts" at bounding box center [82, 20] width 136 height 23
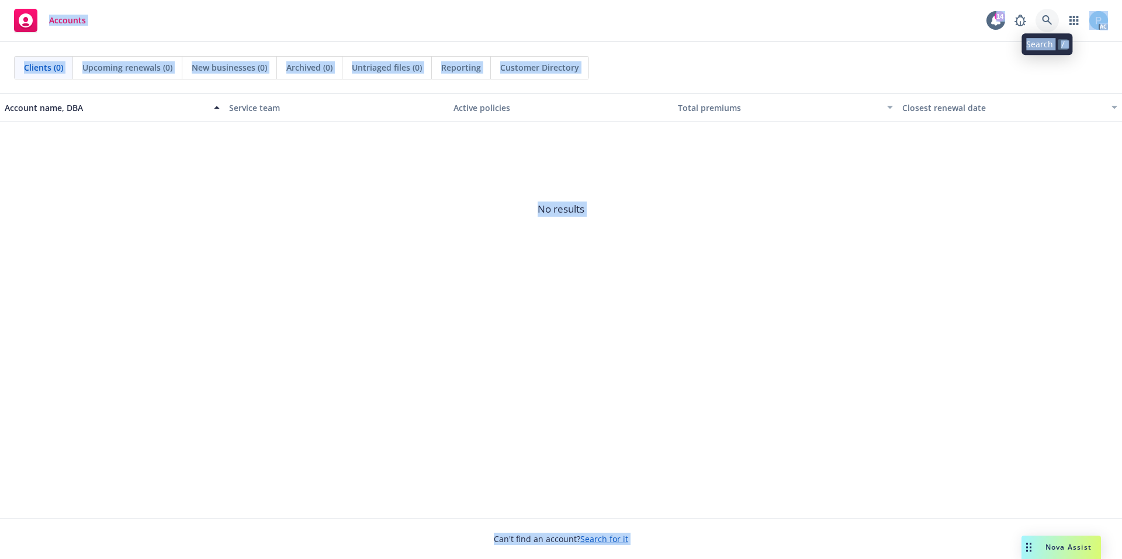
click at [1043, 19] on icon at bounding box center [1047, 20] width 10 height 10
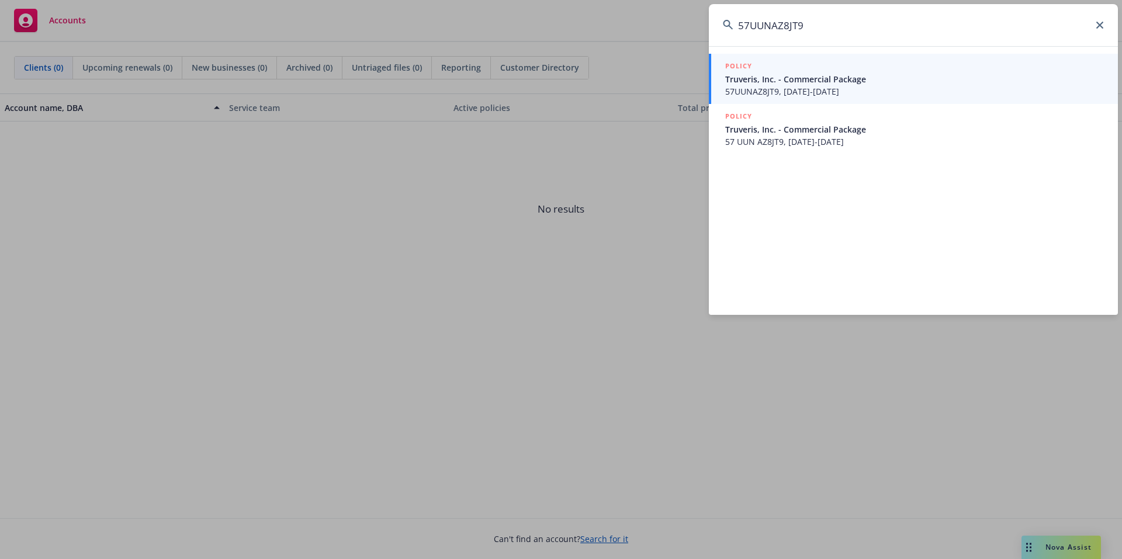
type input "57UUNAZ8JT9"
click at [820, 86] on span "57UUNAZ8JT9, [DATE]-[DATE]" at bounding box center [914, 91] width 379 height 12
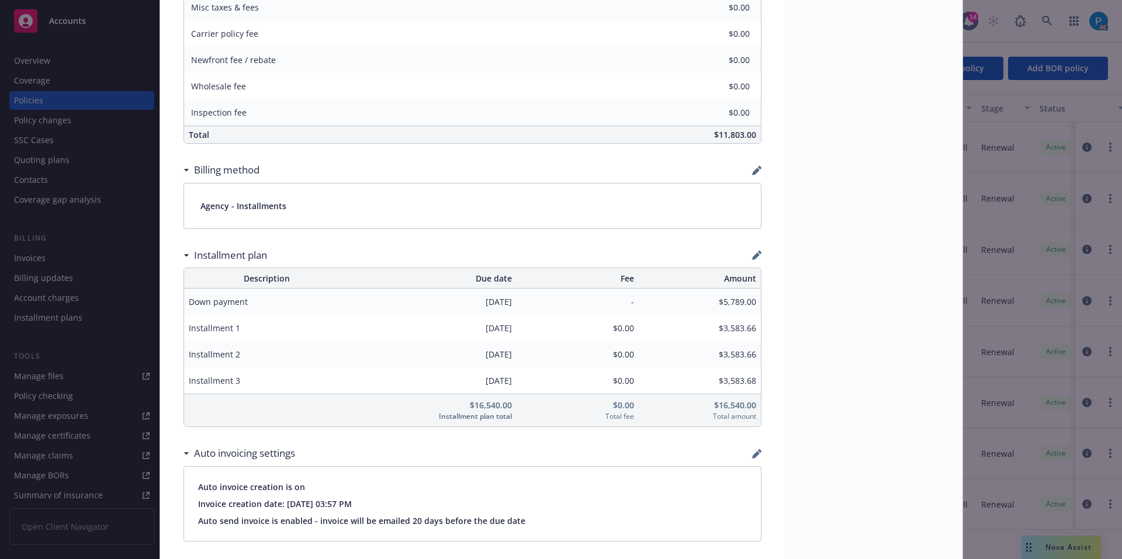
scroll to position [678, 0]
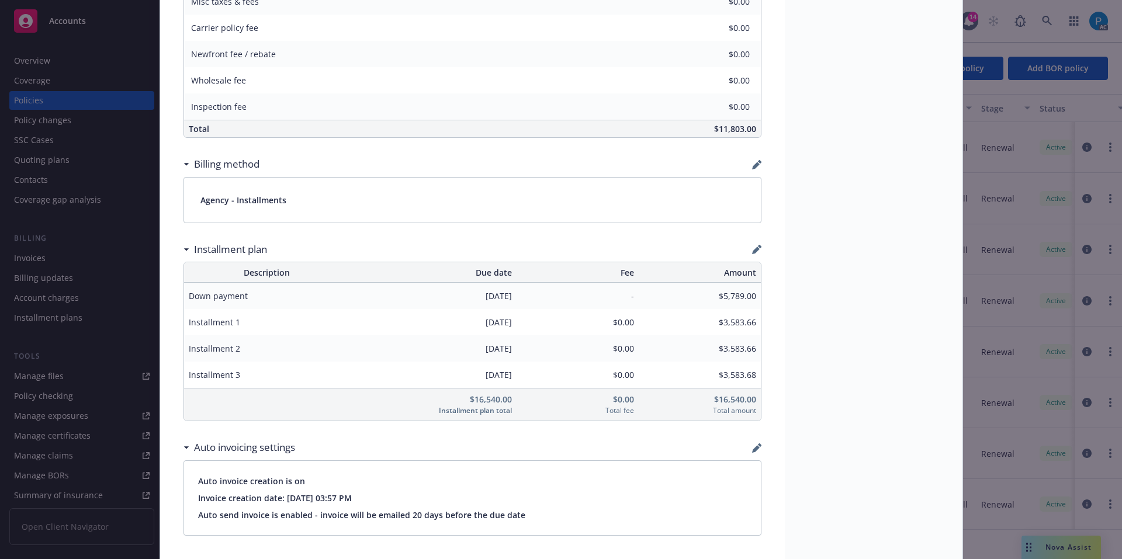
click at [108, 15] on div "Policy Commercial Package Add internal notes here... View claims View scheduled…" at bounding box center [561, 279] width 1122 height 559
click at [74, 28] on div "Policy Commercial Package Add internal notes here... View claims View scheduled…" at bounding box center [561, 279] width 1122 height 559
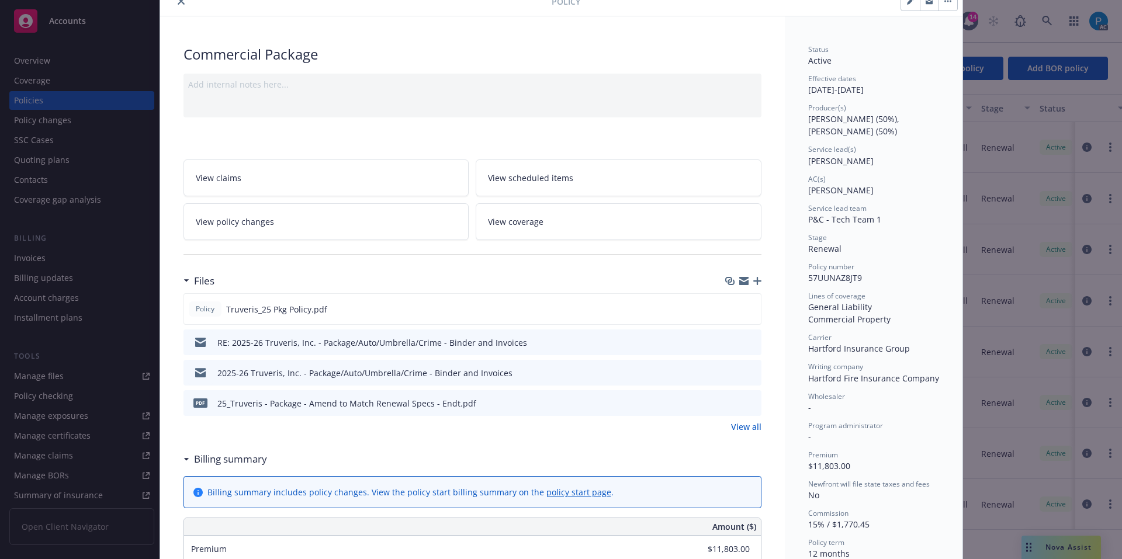
scroll to position [0, 0]
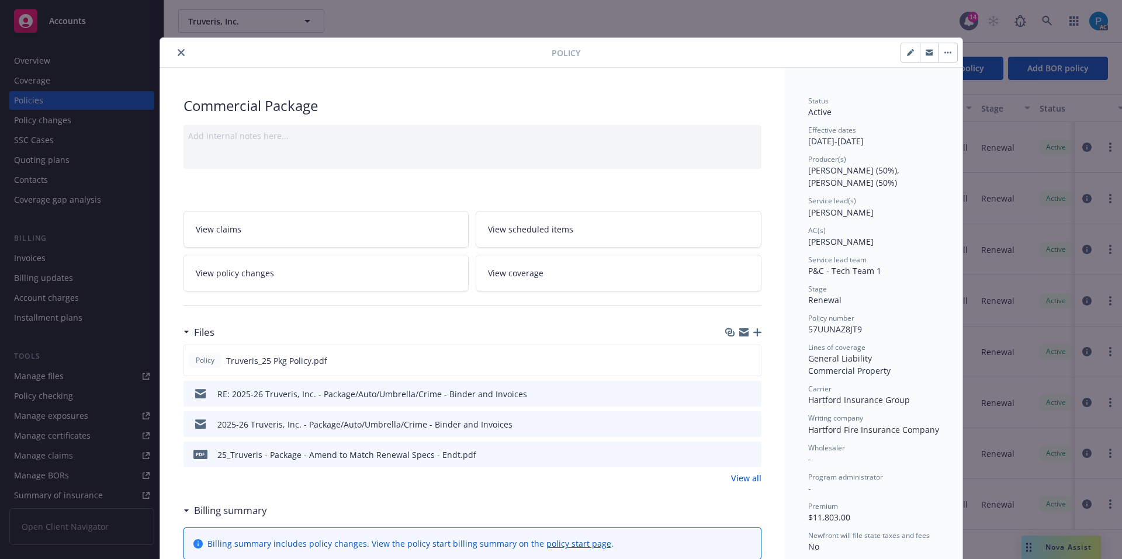
click at [178, 50] on icon "close" at bounding box center [181, 52] width 7 height 7
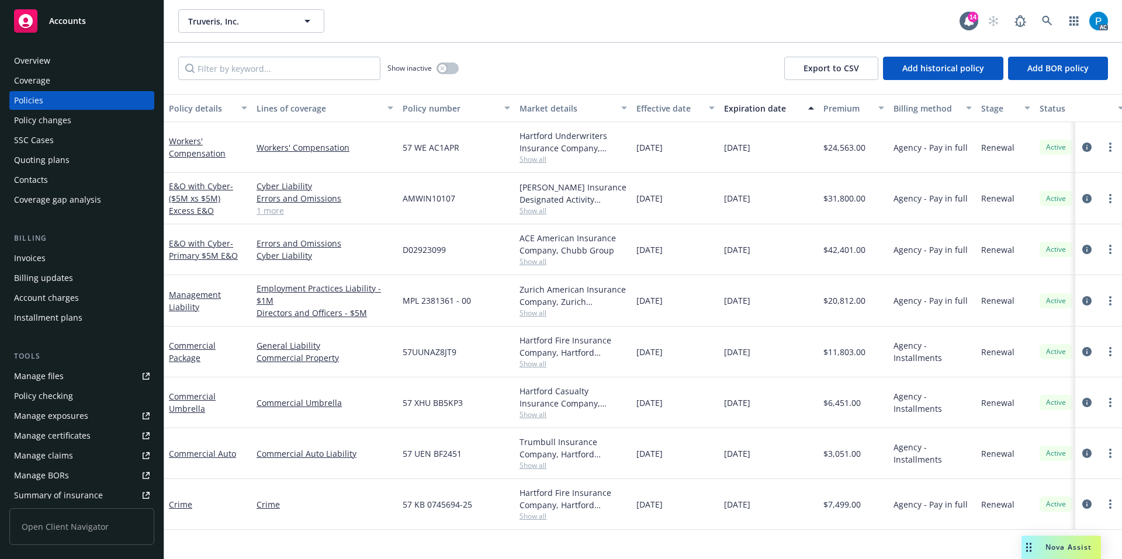
click at [103, 25] on div "Accounts" at bounding box center [82, 20] width 136 height 23
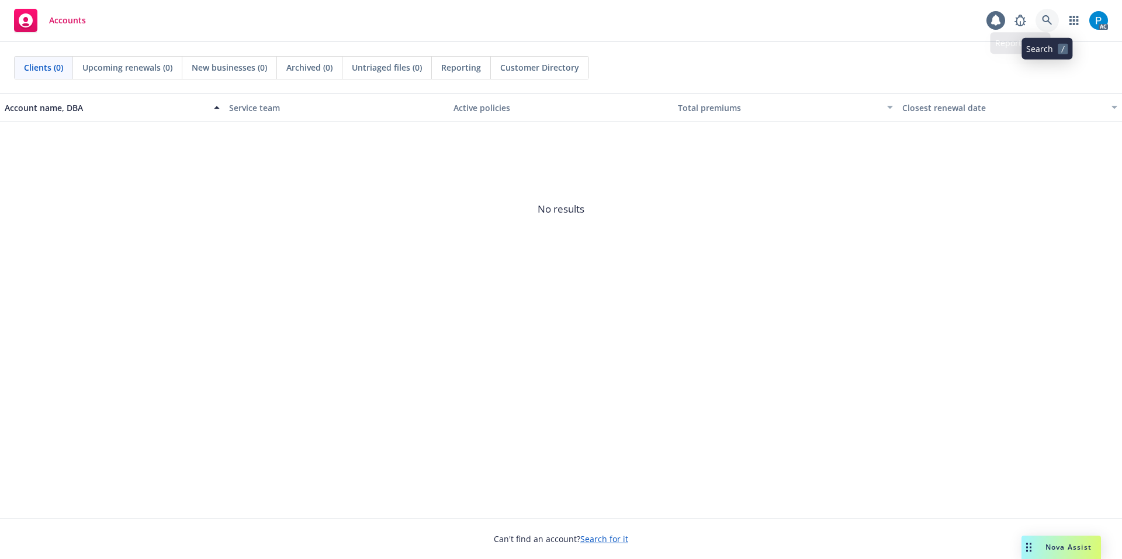
click at [1048, 19] on icon at bounding box center [1047, 20] width 11 height 11
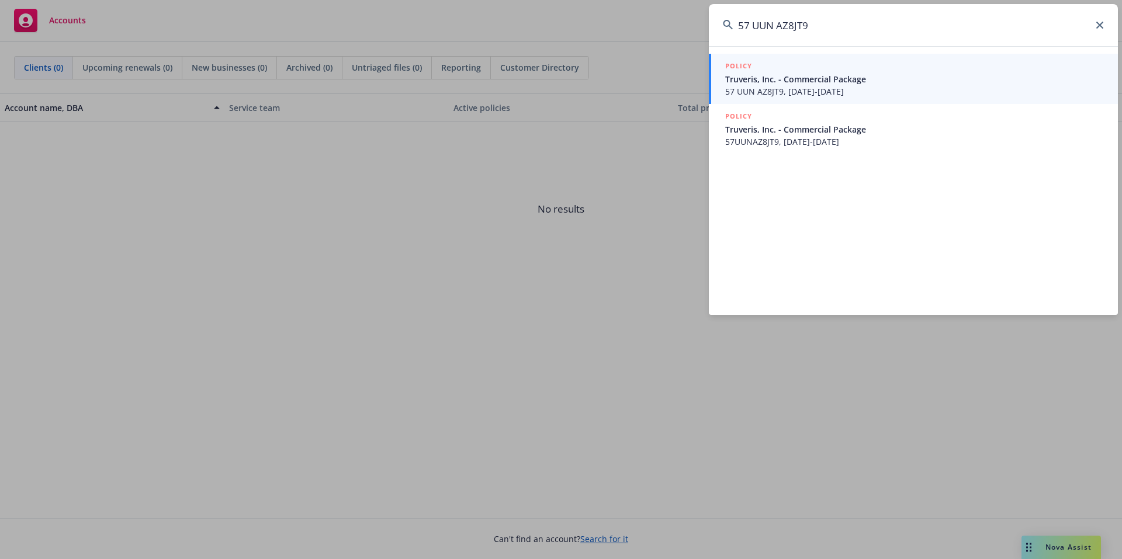
click at [754, 25] on input "57 UUN AZ8JT9" at bounding box center [913, 25] width 409 height 42
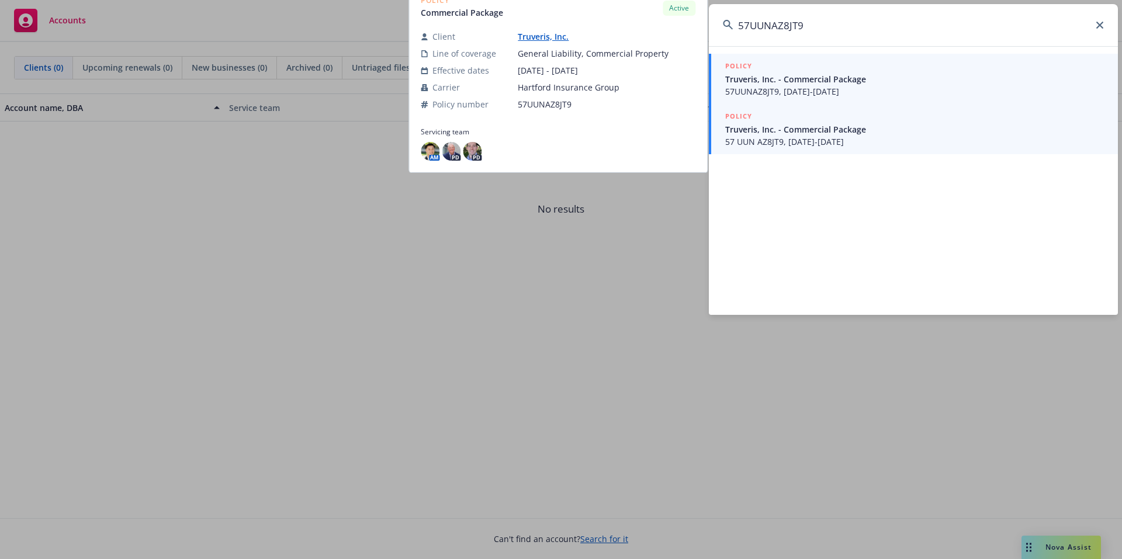
type input "57UUNAZ8JT9"
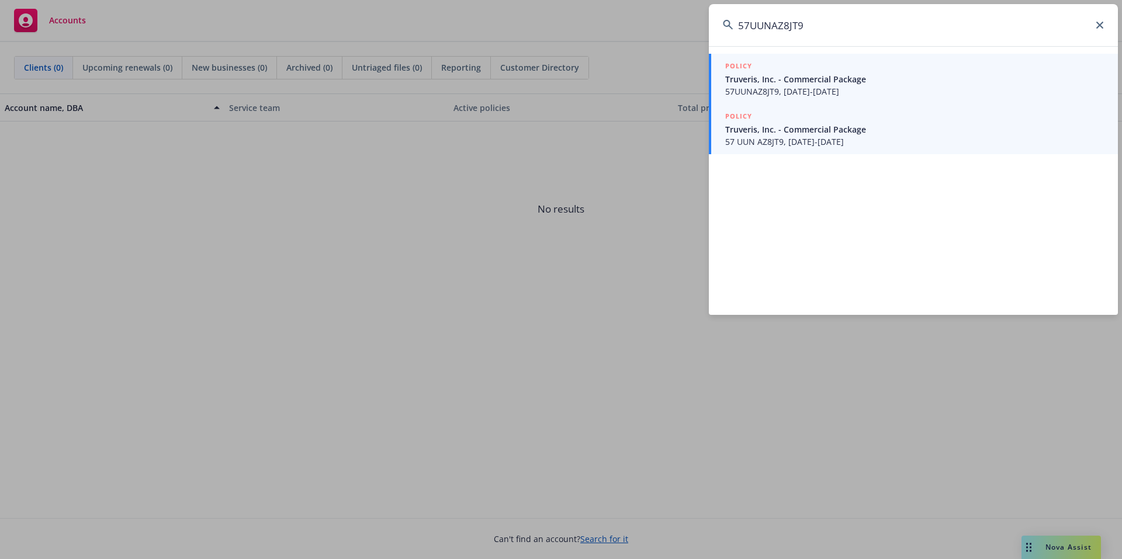
click at [801, 134] on span "Truveris, Inc. - Commercial Package" at bounding box center [914, 129] width 379 height 12
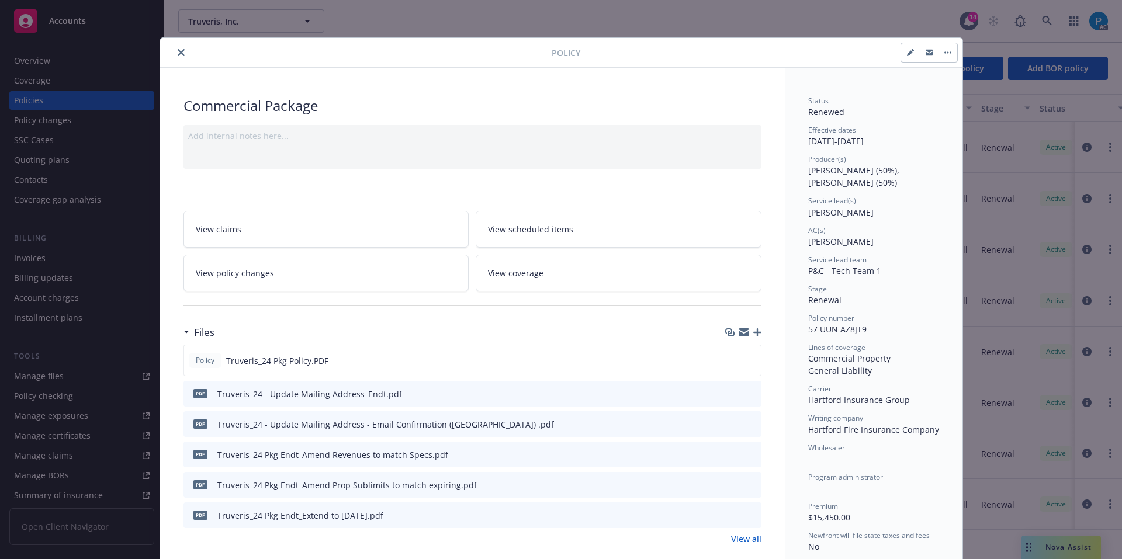
click at [181, 54] on button "close" at bounding box center [181, 53] width 14 height 14
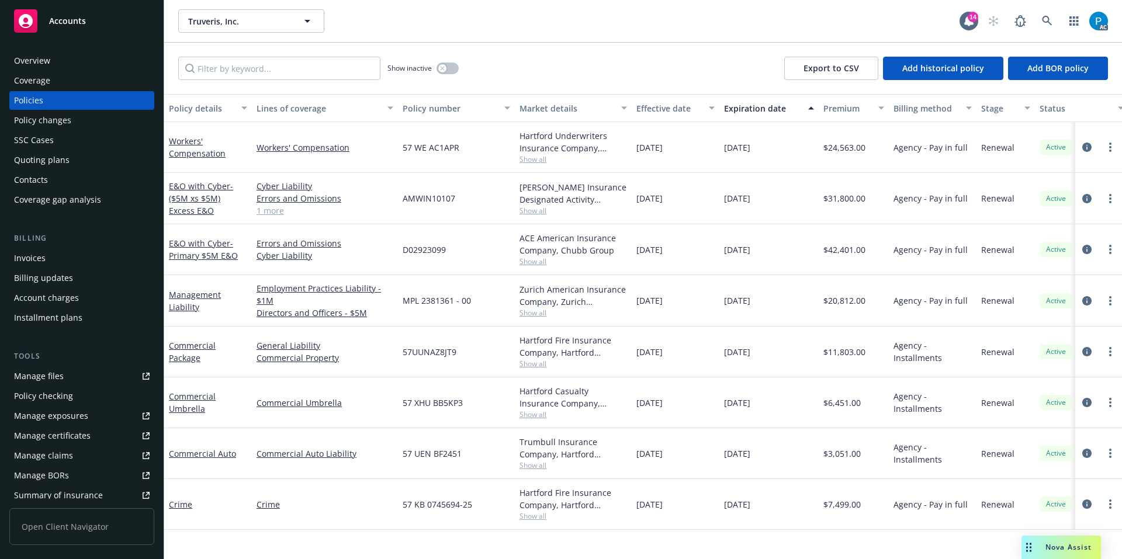
click at [32, 256] on div "Invoices" at bounding box center [30, 258] width 32 height 19
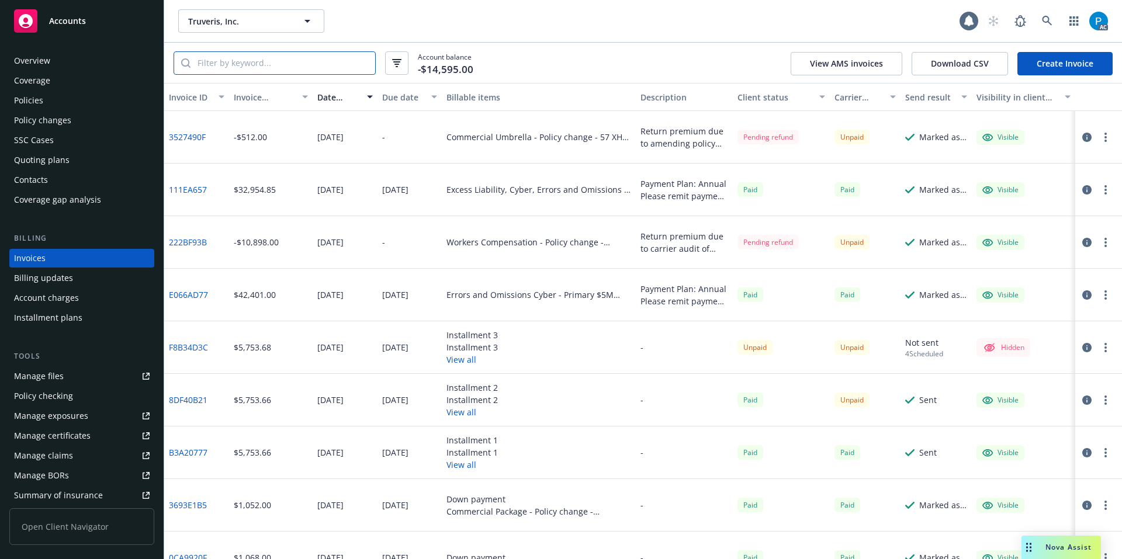
click at [261, 65] on input "search" at bounding box center [283, 63] width 185 height 22
paste input "57UUNAZ8JT9"
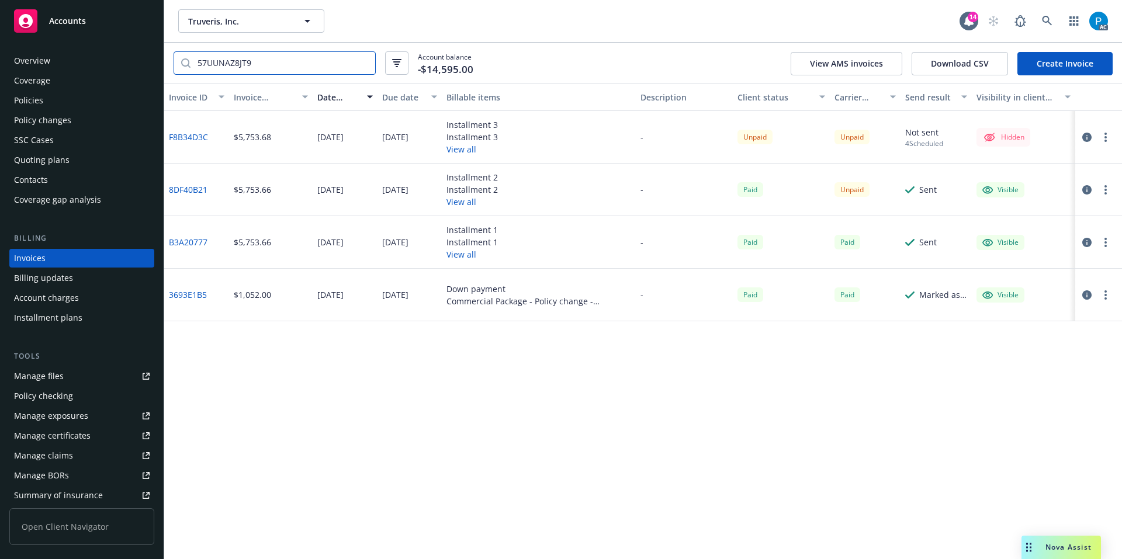
type input "57UUNAZ8JT9"
click at [1091, 191] on icon "button" at bounding box center [1086, 189] width 9 height 9
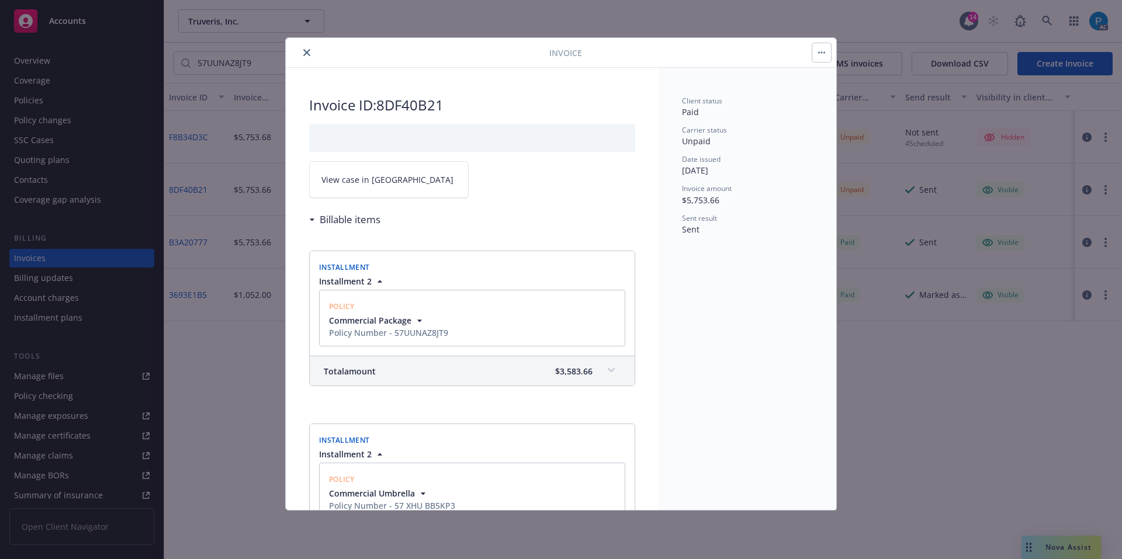
click at [309, 57] on button "close" at bounding box center [307, 53] width 14 height 14
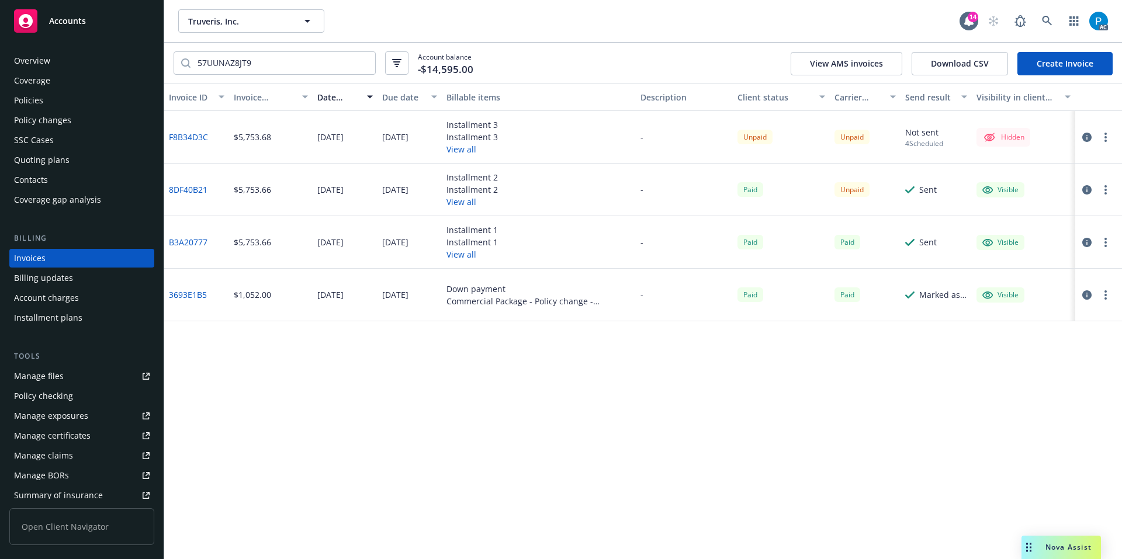
click at [95, 102] on div "Policies" at bounding box center [82, 100] width 136 height 19
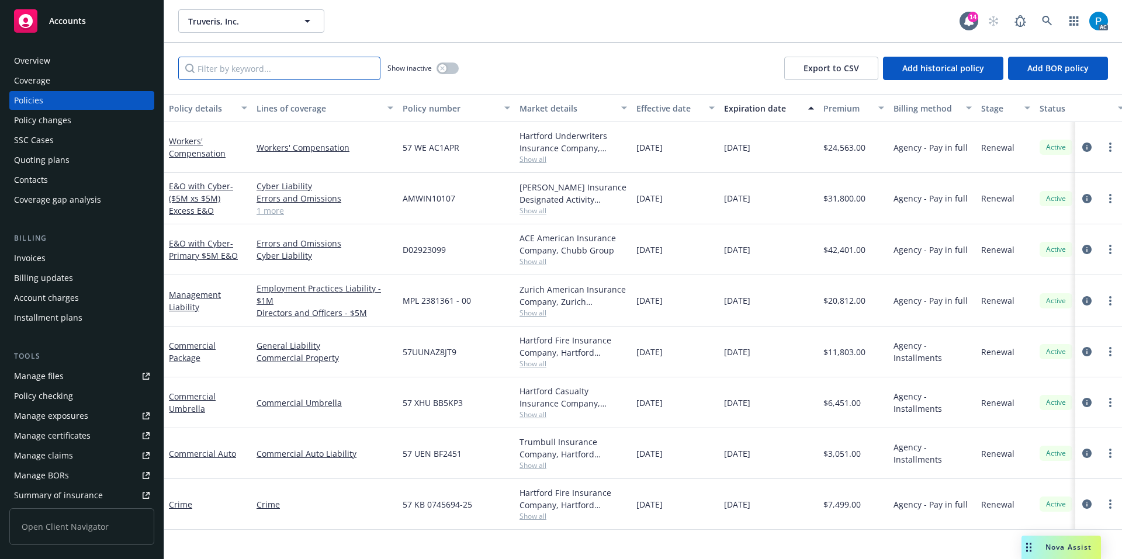
click at [244, 72] on input "Filter by keyword..." at bounding box center [279, 68] width 202 height 23
paste input "57UUNAZ8JT9"
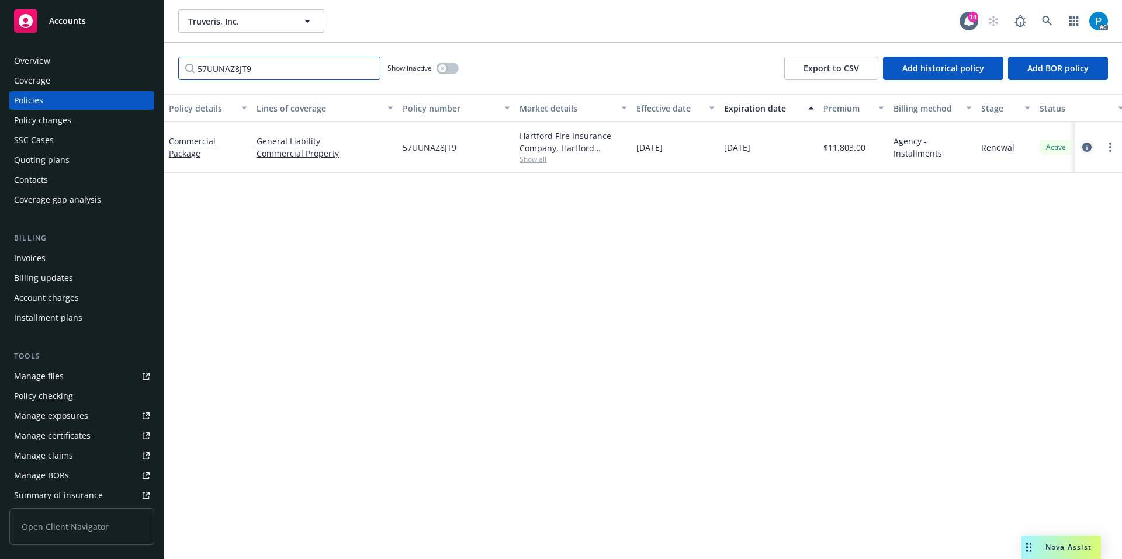
type input "57UUNAZ8JT9"
click at [1089, 151] on icon "circleInformation" at bounding box center [1086, 147] width 9 height 9
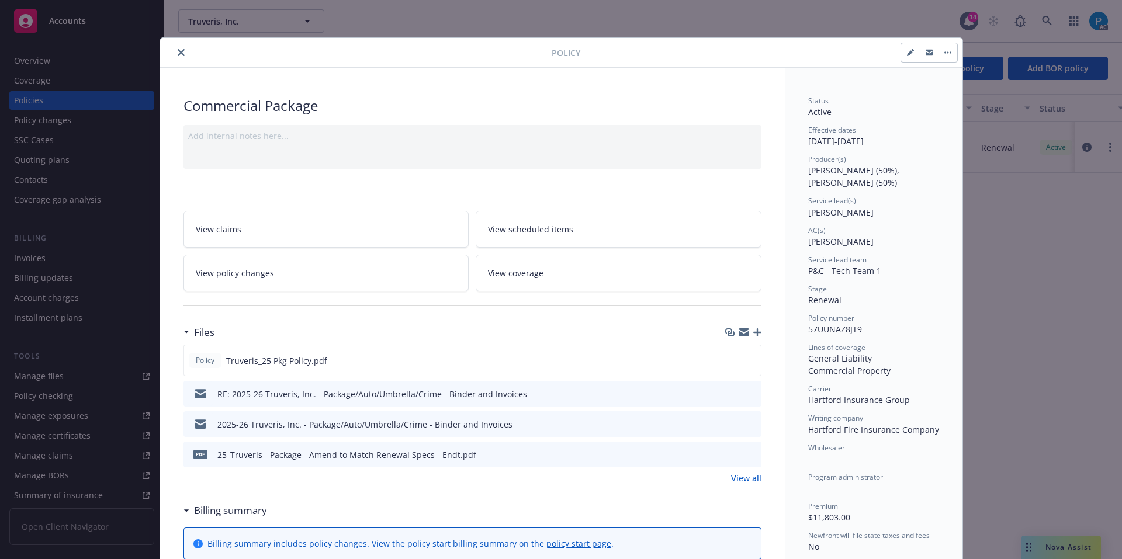
scroll to position [35, 0]
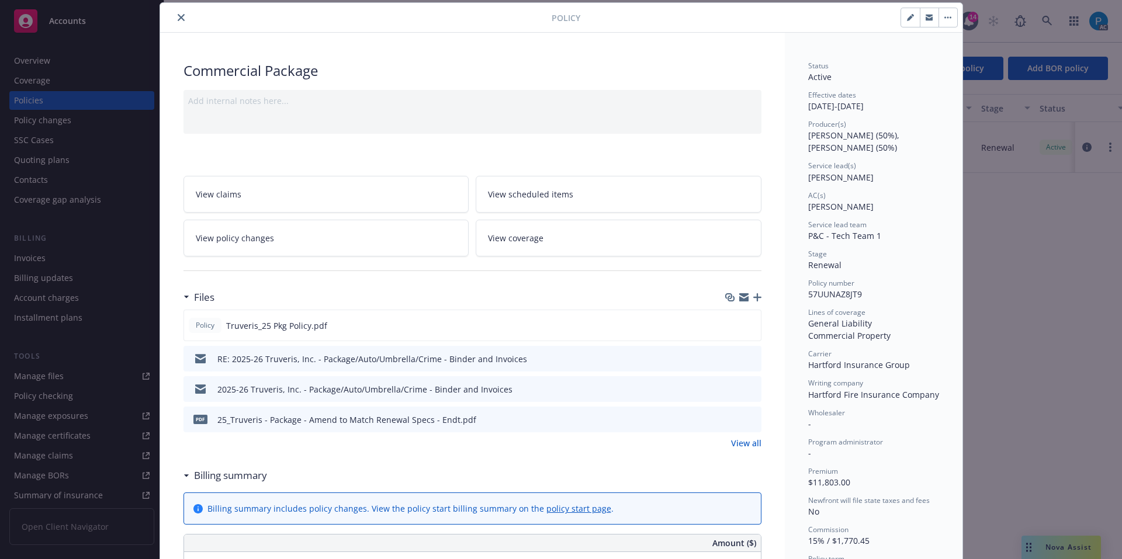
click at [86, 17] on div "Policy Commercial Package Add internal notes here... View claims View scheduled…" at bounding box center [561, 279] width 1122 height 559
click at [178, 18] on icon "close" at bounding box center [181, 17] width 7 height 7
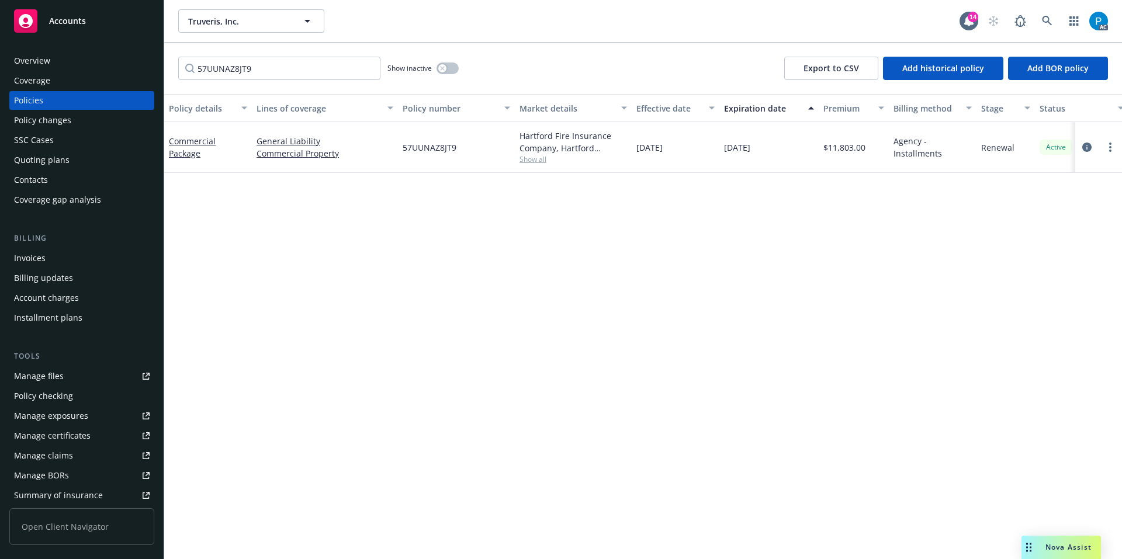
click at [86, 23] on div "Accounts" at bounding box center [82, 20] width 136 height 23
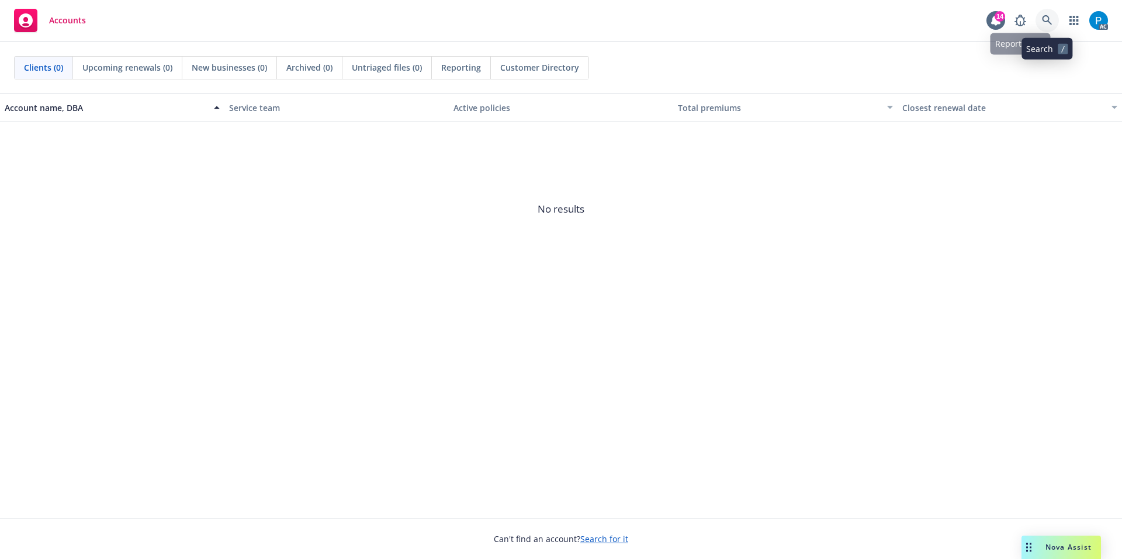
click at [1048, 16] on icon at bounding box center [1047, 20] width 11 height 11
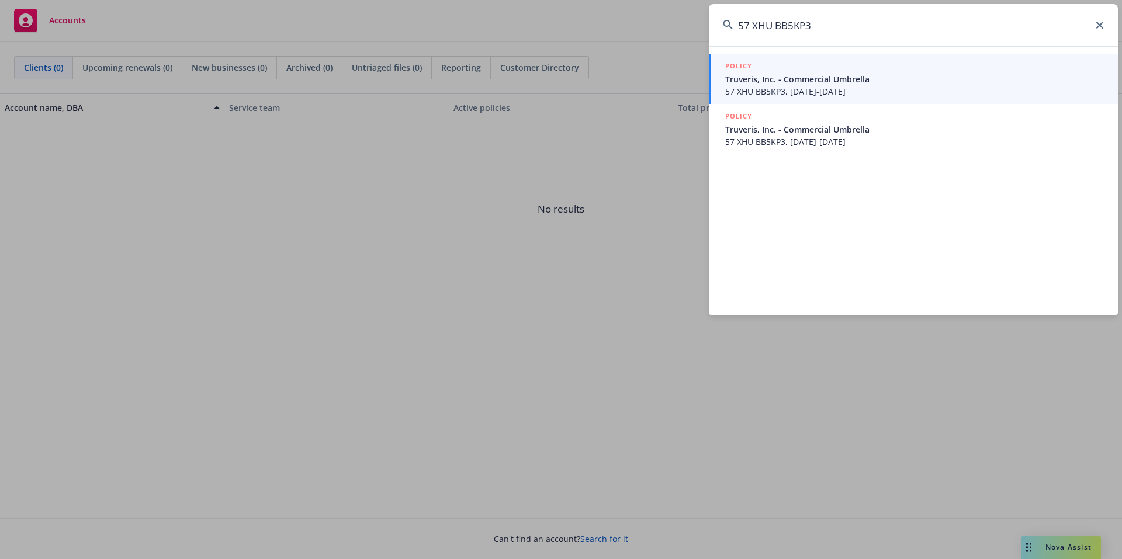
type input "57 XHU BB5KP3"
click at [804, 78] on span "Truveris, Inc. - Commercial Umbrella" at bounding box center [914, 79] width 379 height 12
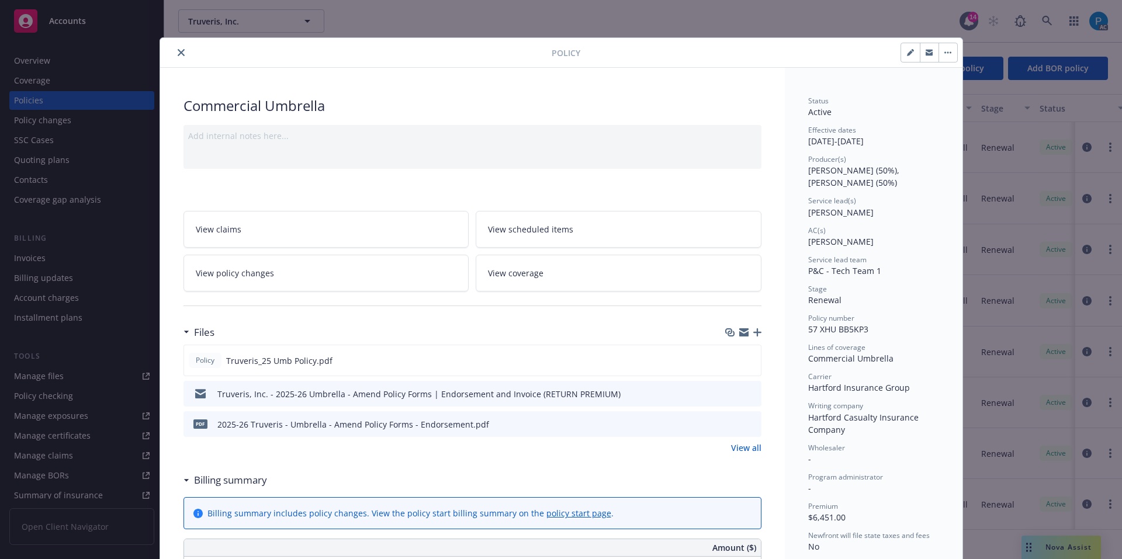
click at [179, 53] on icon "close" at bounding box center [181, 52] width 7 height 7
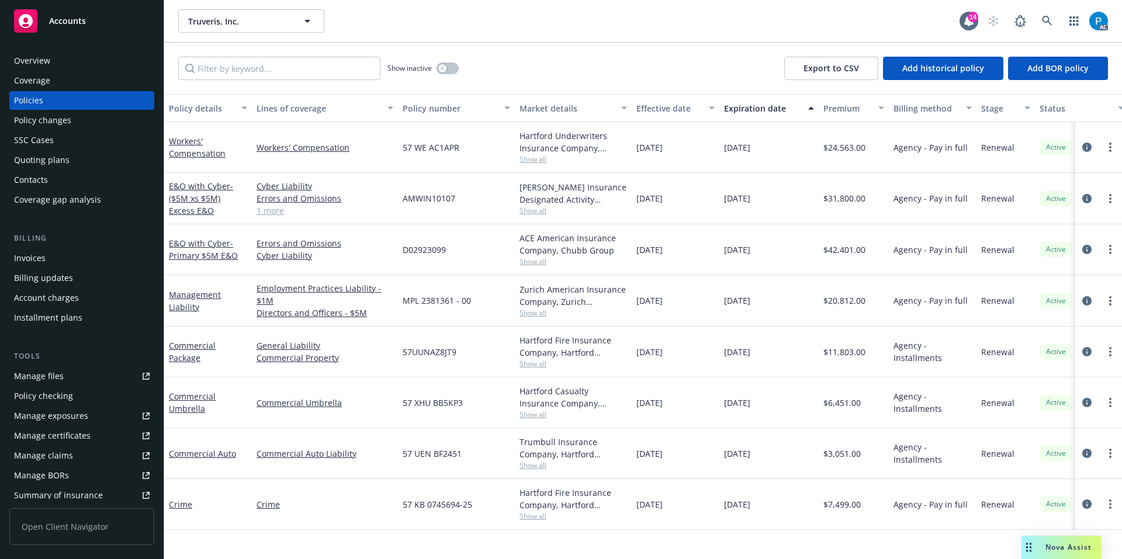
click at [57, 255] on div "Invoices" at bounding box center [82, 258] width 136 height 19
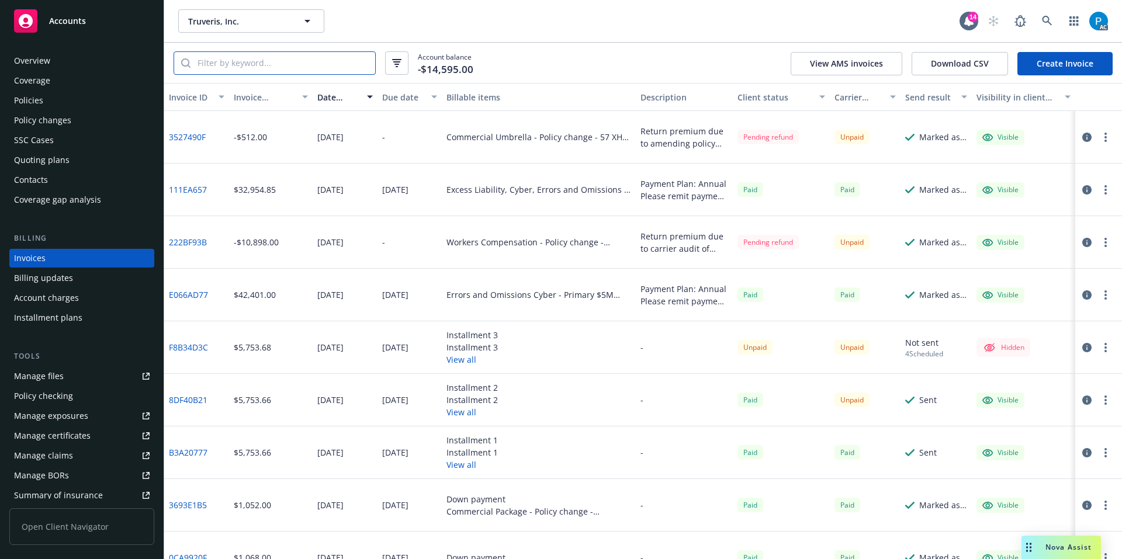
click at [273, 57] on input "search" at bounding box center [283, 63] width 185 height 22
paste input "57 XHU BB5KP3"
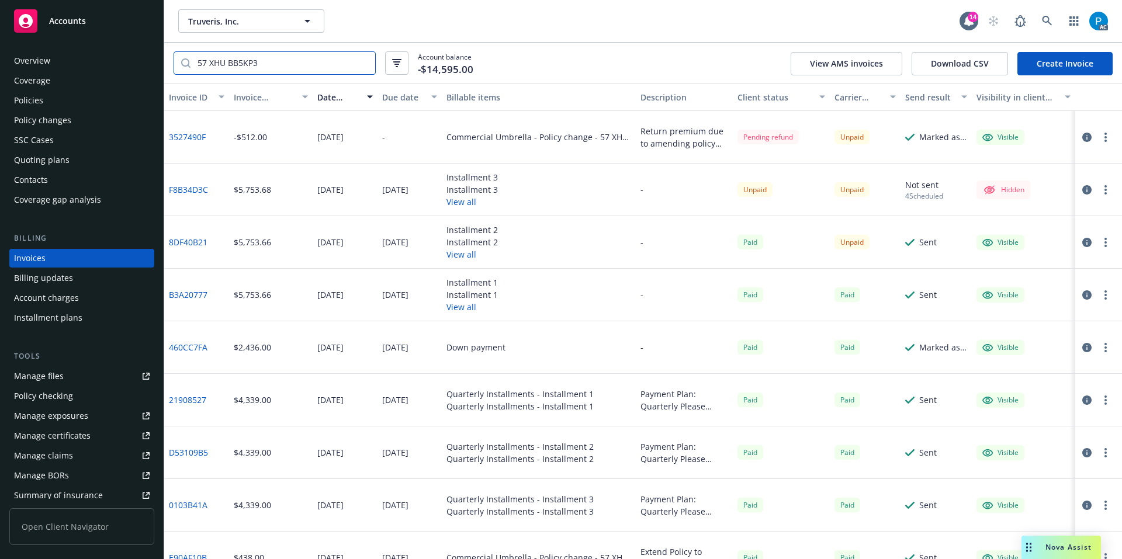
type input "57 XHU BB5KP3"
click at [61, 19] on span "Accounts" at bounding box center [67, 20] width 37 height 9
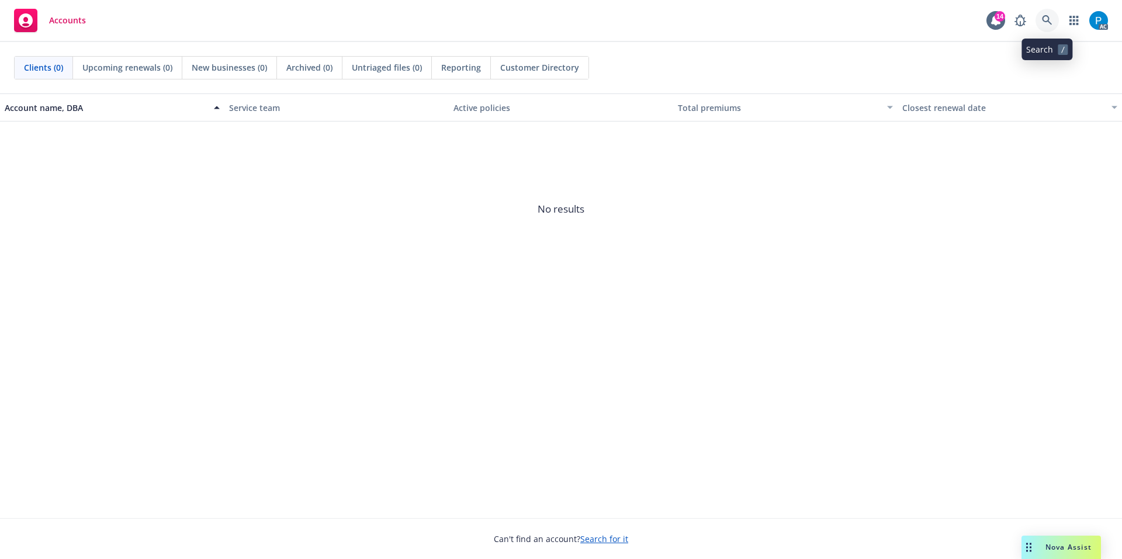
click at [1049, 18] on icon at bounding box center [1047, 20] width 10 height 10
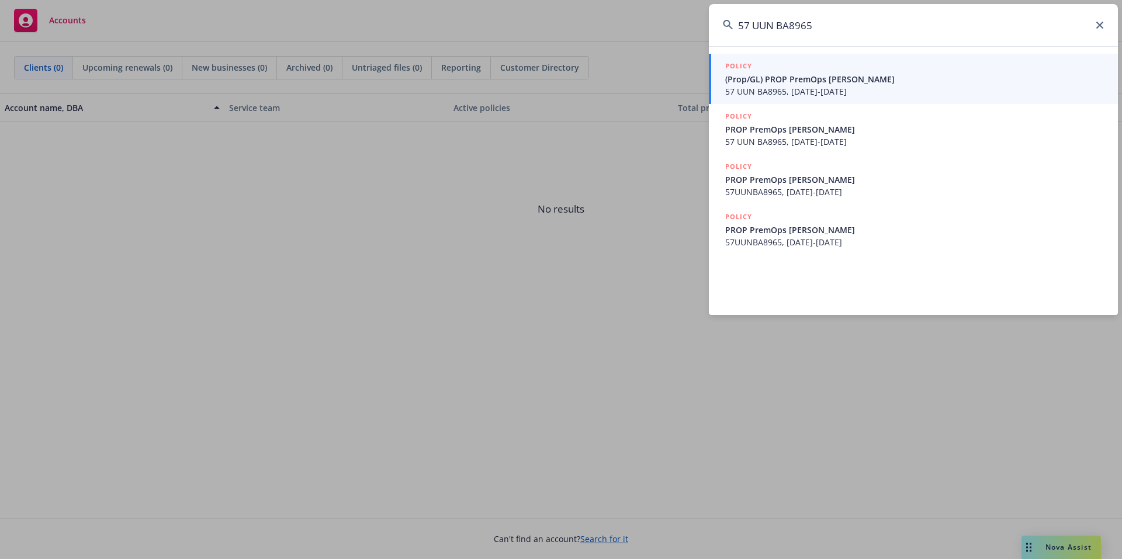
type input "57 UUN BA8965"
click at [833, 72] on div "POLICY" at bounding box center [914, 66] width 379 height 13
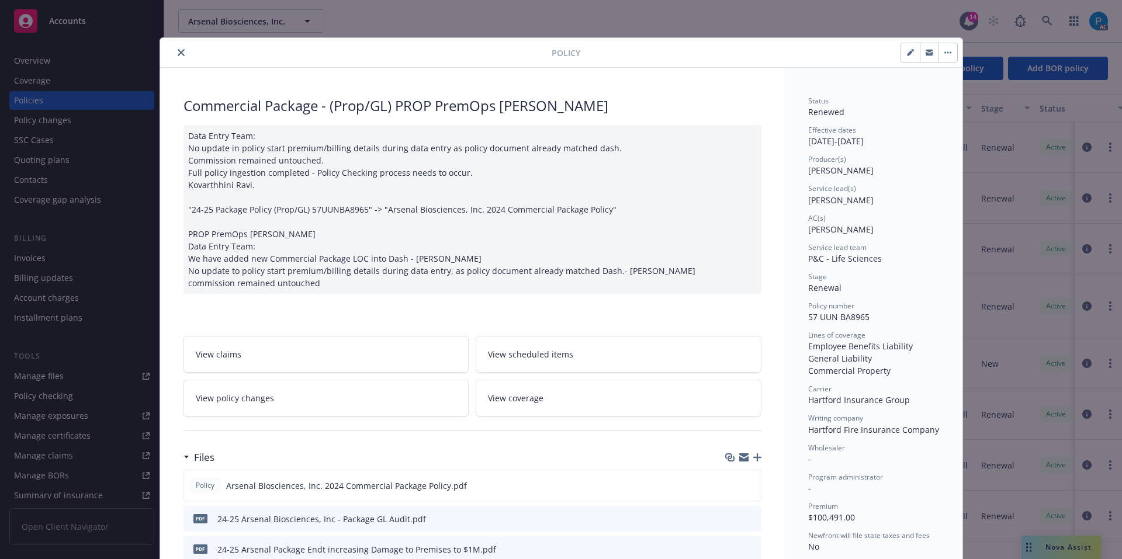
click at [179, 53] on icon "close" at bounding box center [181, 52] width 7 height 7
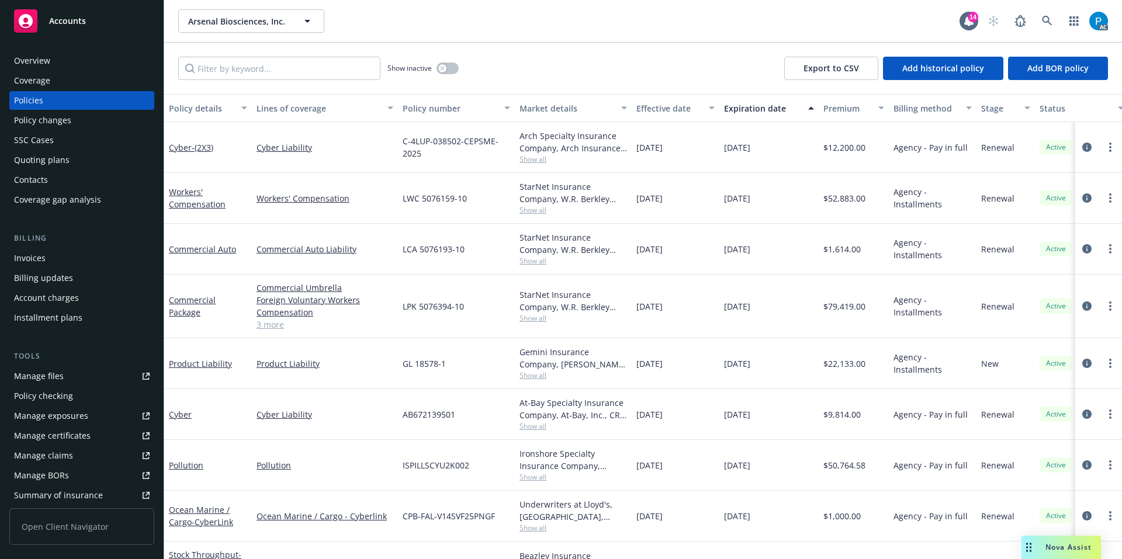
click at [73, 261] on div "Invoices" at bounding box center [82, 258] width 136 height 19
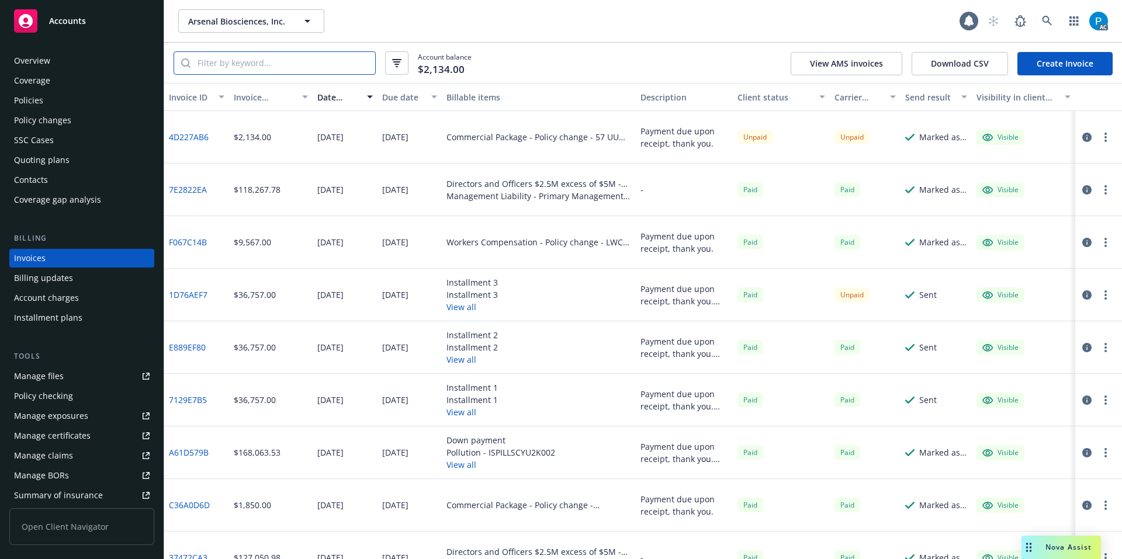
click at [333, 66] on input "search" at bounding box center [283, 63] width 185 height 22
paste input "57 UUN BA8965"
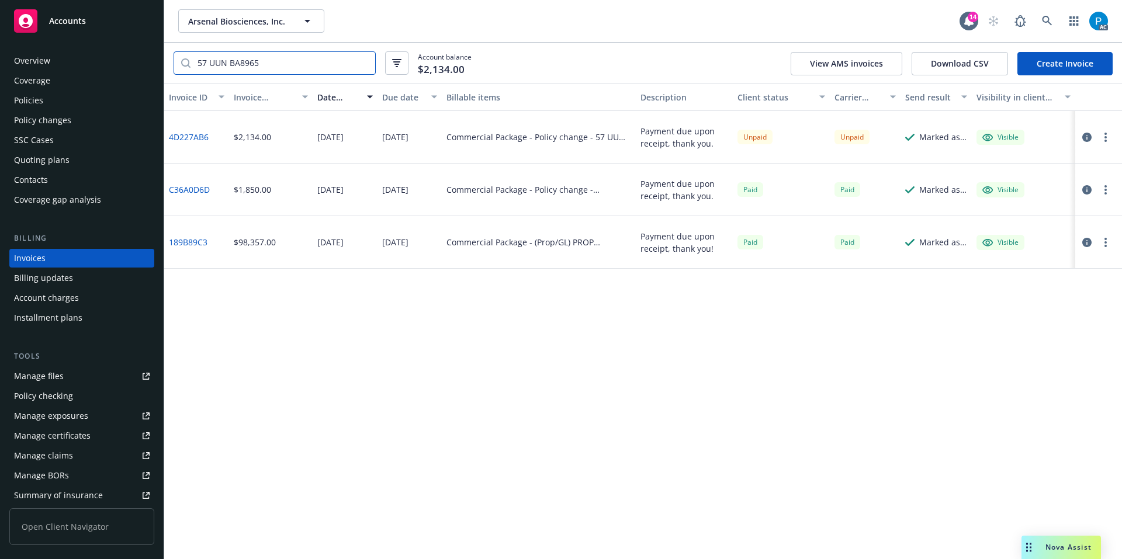
type input "57 UUN BA8965"
click at [1045, 23] on icon at bounding box center [1047, 21] width 11 height 11
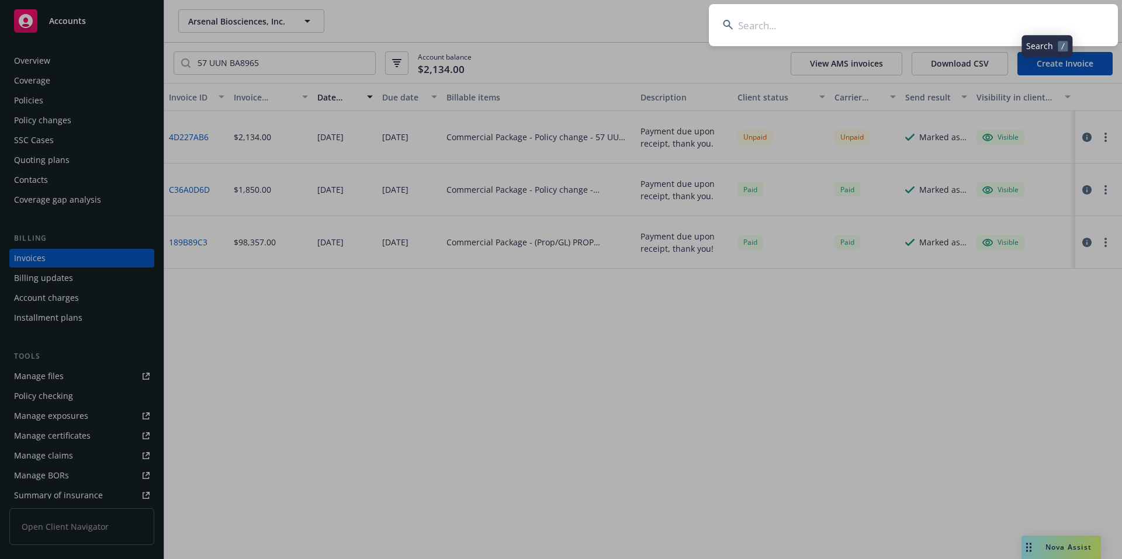
type input "57 UUN BA8965"
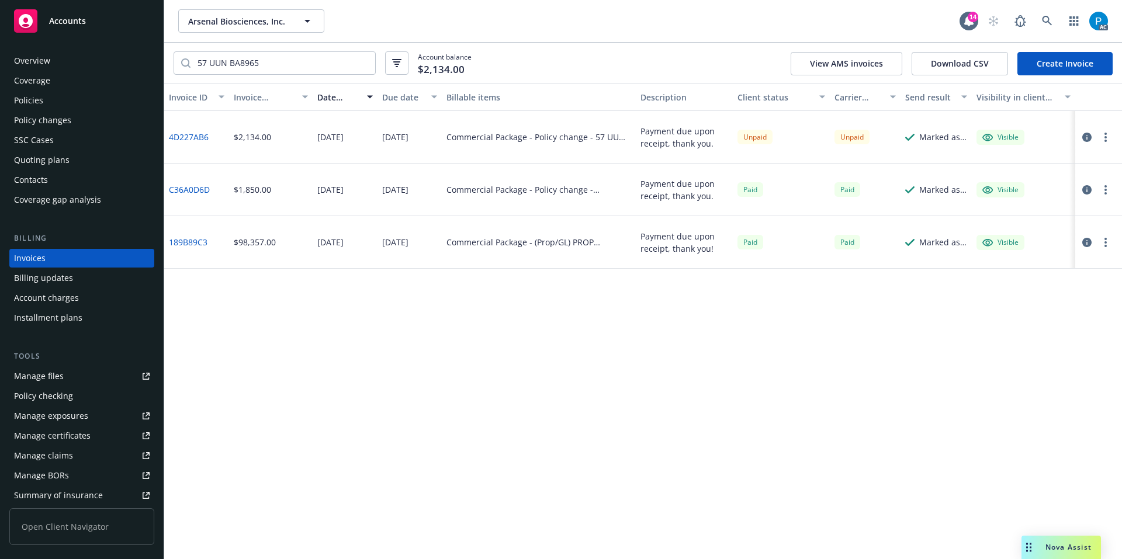
click at [1082, 136] on icon "button" at bounding box center [1086, 137] width 9 height 9
